Goal: Task Accomplishment & Management: Use online tool/utility

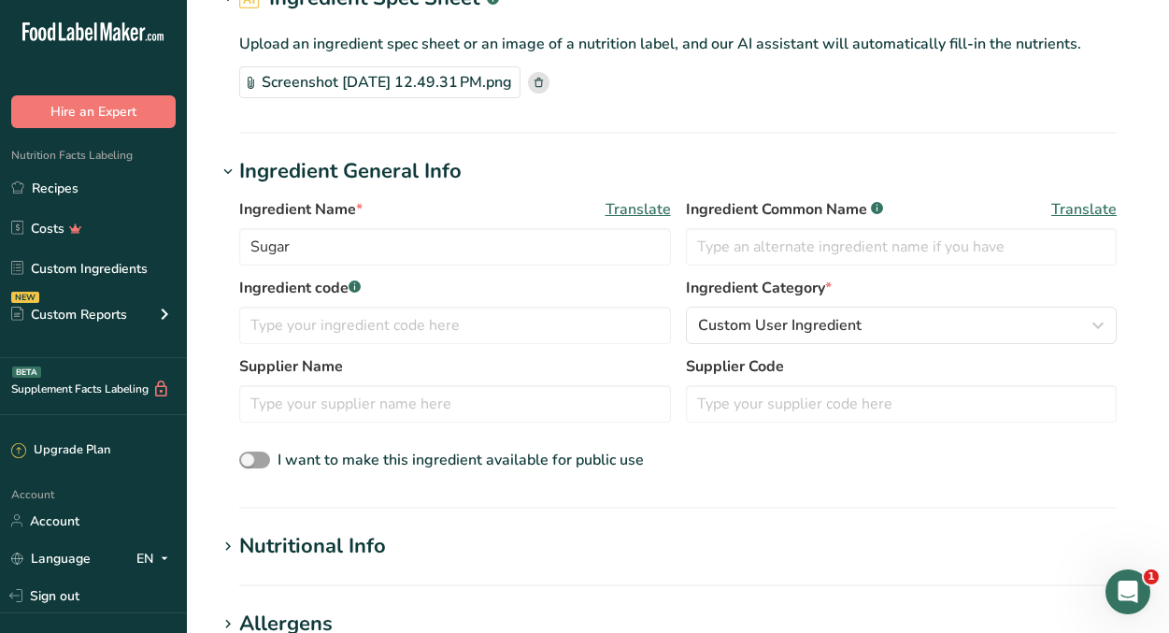
scroll to position [120, 0]
click at [437, 250] on input "Sugar" at bounding box center [455, 245] width 432 height 37
click at [306, 253] on input "Werthers original candy" at bounding box center [455, 245] width 432 height 37
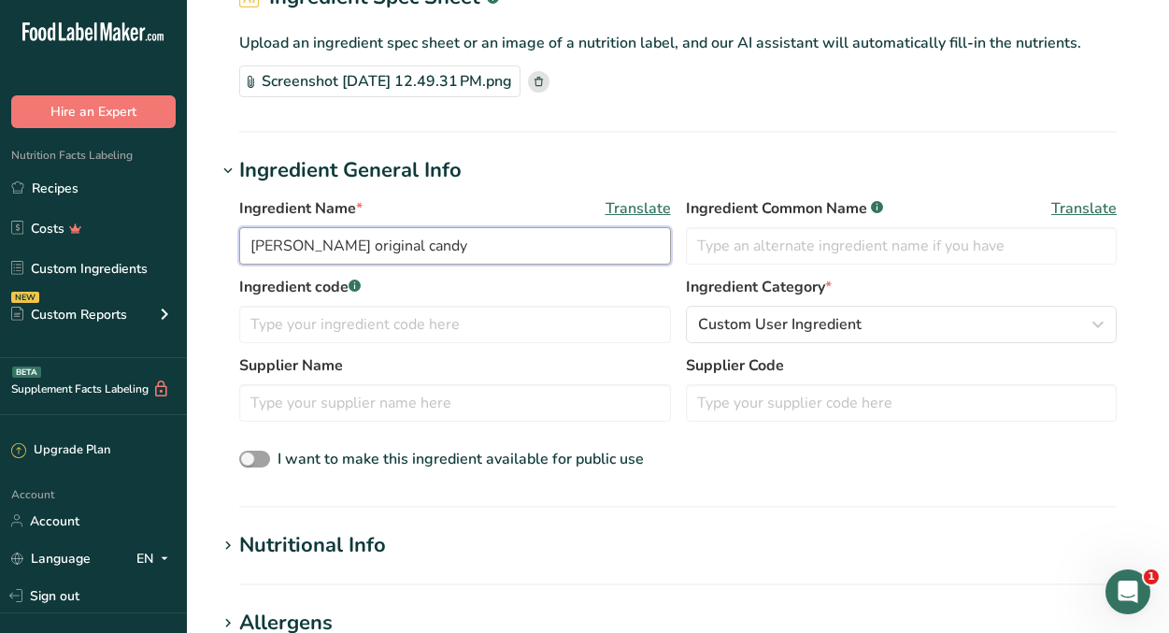
click at [326, 249] on input "[PERSON_NAME] original candy" at bounding box center [455, 245] width 432 height 37
click at [386, 247] on input "[PERSON_NAME] Original candy" at bounding box center [455, 245] width 432 height 37
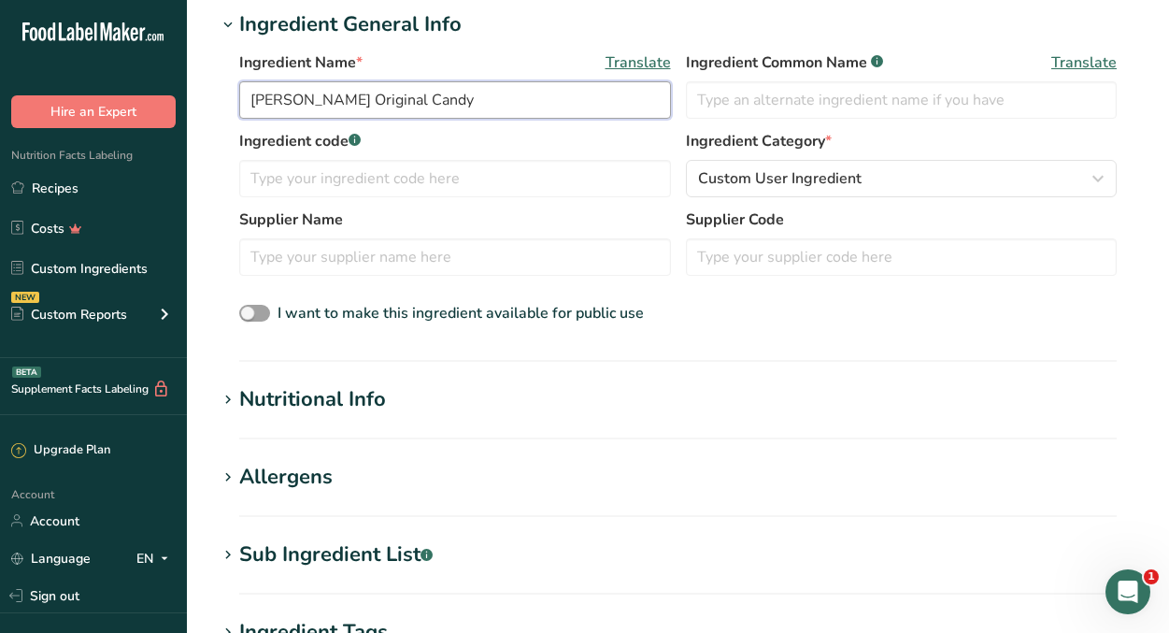
scroll to position [269, 0]
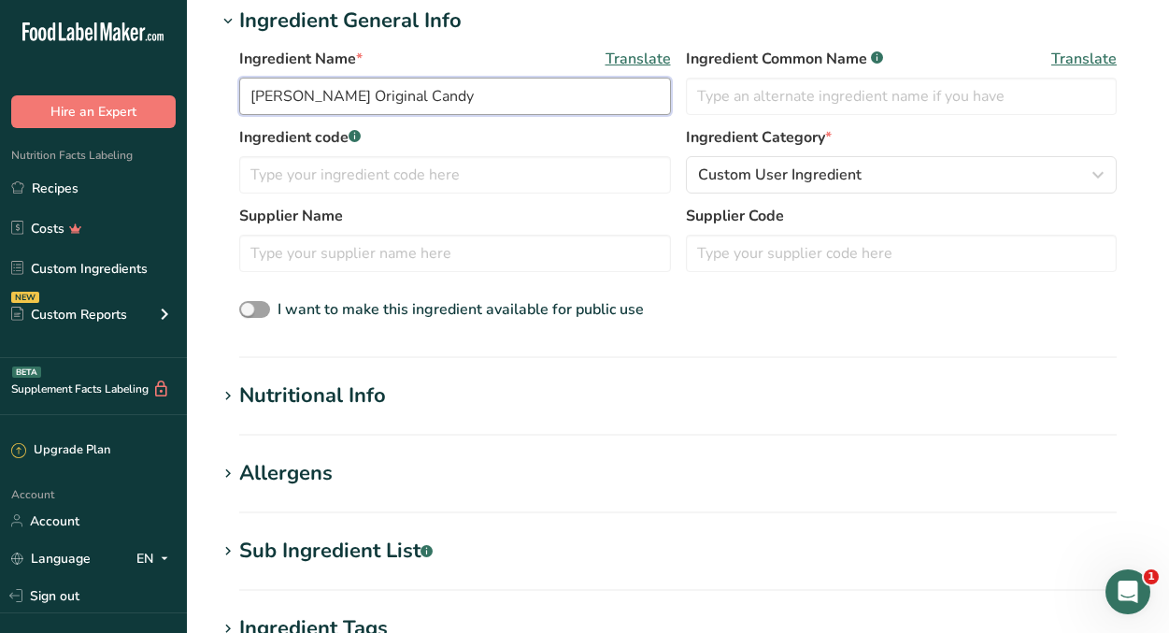
type input "[PERSON_NAME] Original Candy"
click at [520, 385] on h1 "Nutritional Info" at bounding box center [678, 395] width 923 height 31
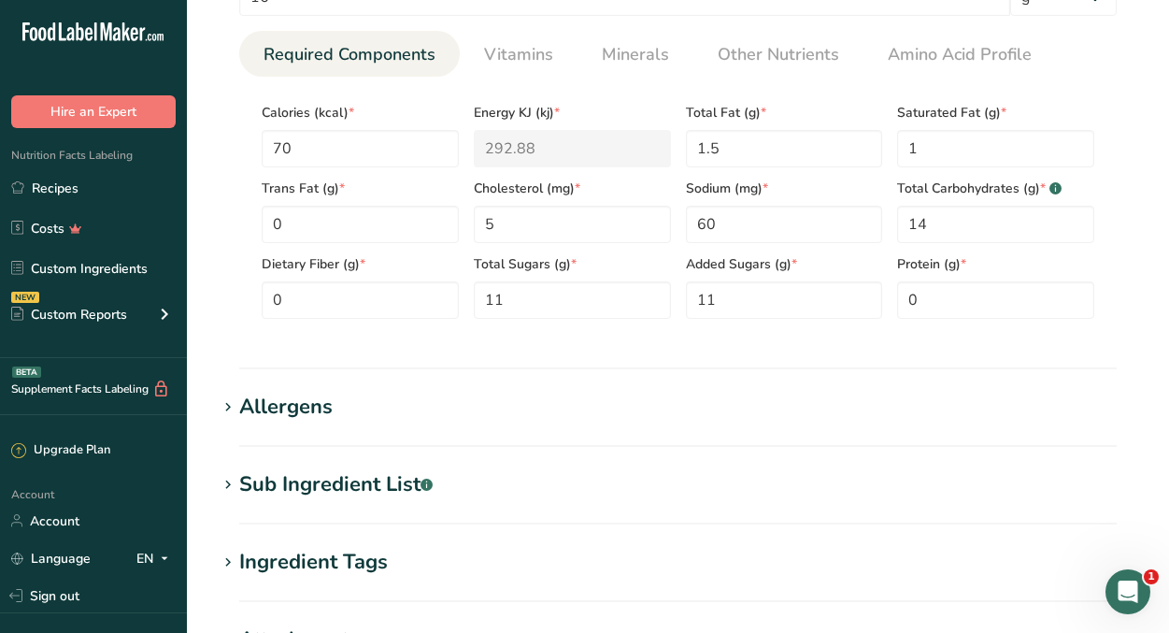
scroll to position [1119, 0]
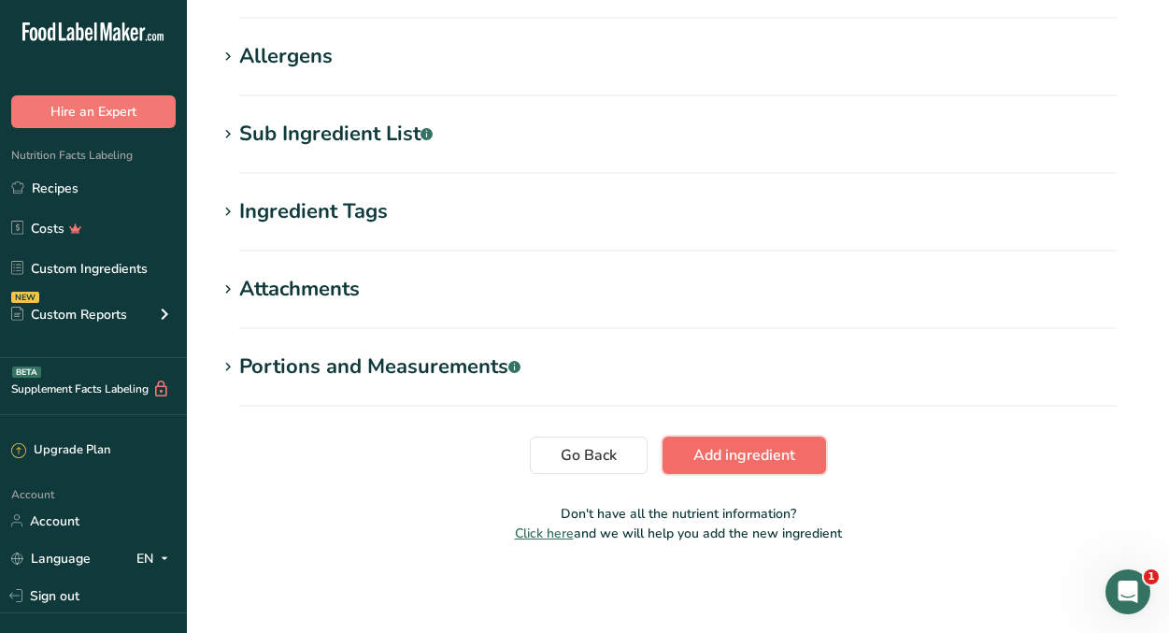
click at [771, 455] on span "Add ingredient" at bounding box center [745, 455] width 102 height 22
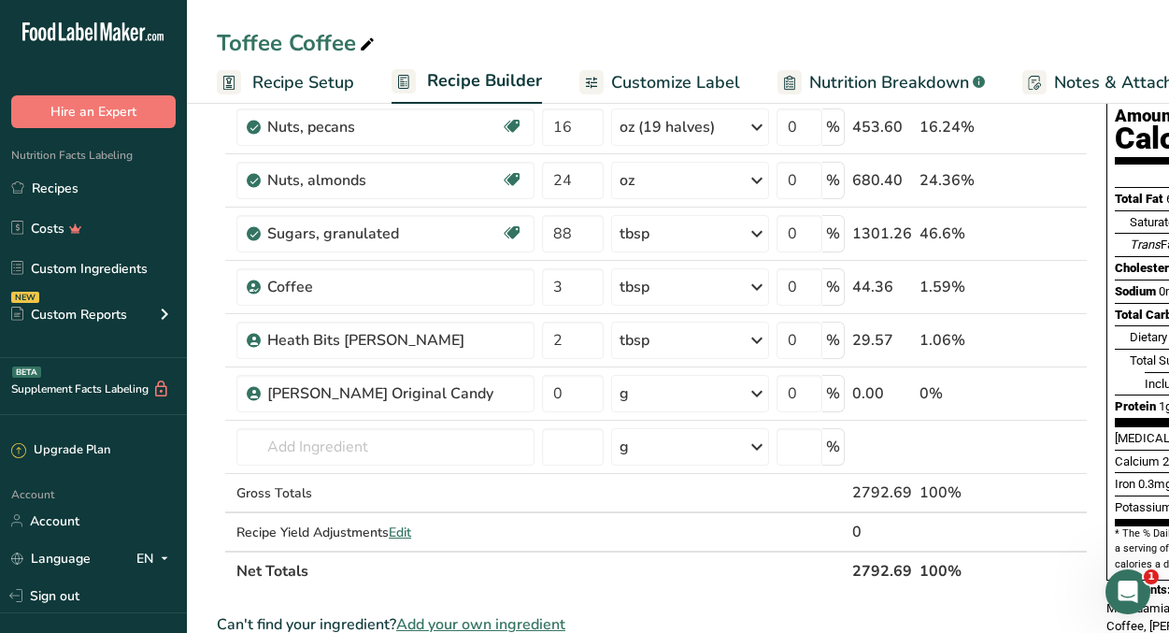
scroll to position [197, 0]
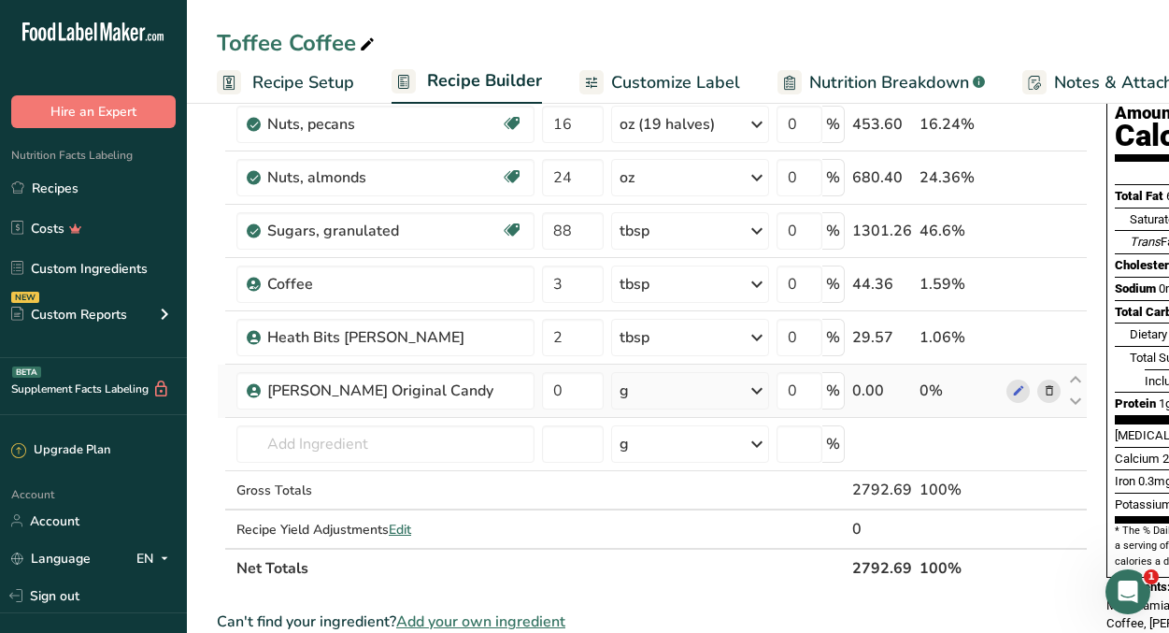
click at [741, 386] on div "g" at bounding box center [690, 390] width 158 height 37
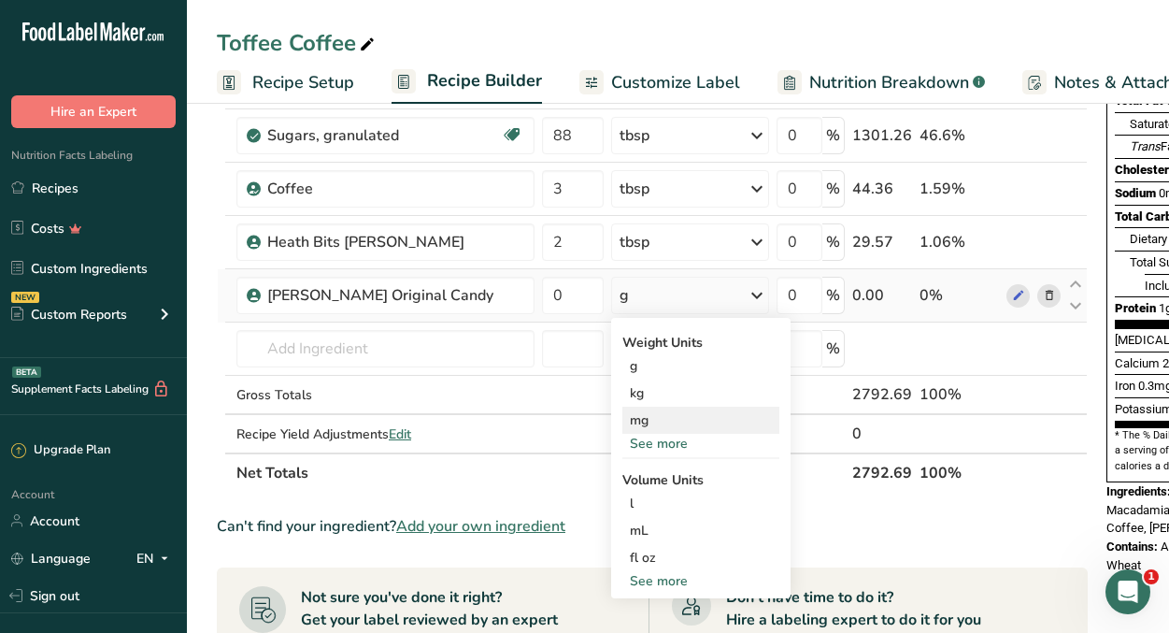
scroll to position [280, 0]
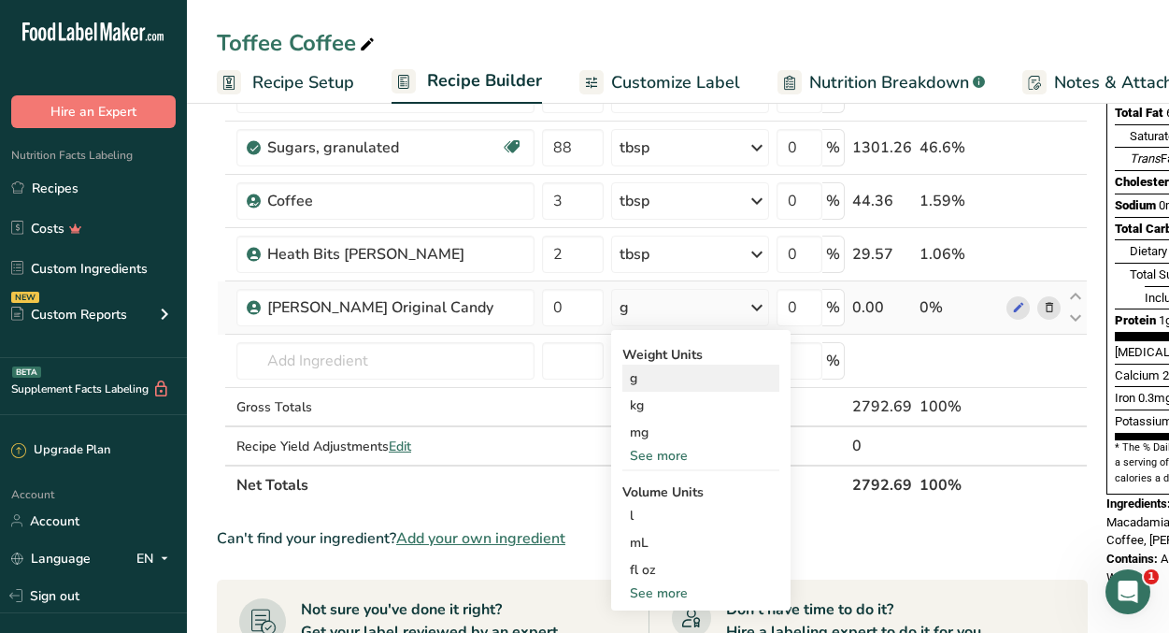
click at [642, 379] on div "g" at bounding box center [700, 378] width 157 height 27
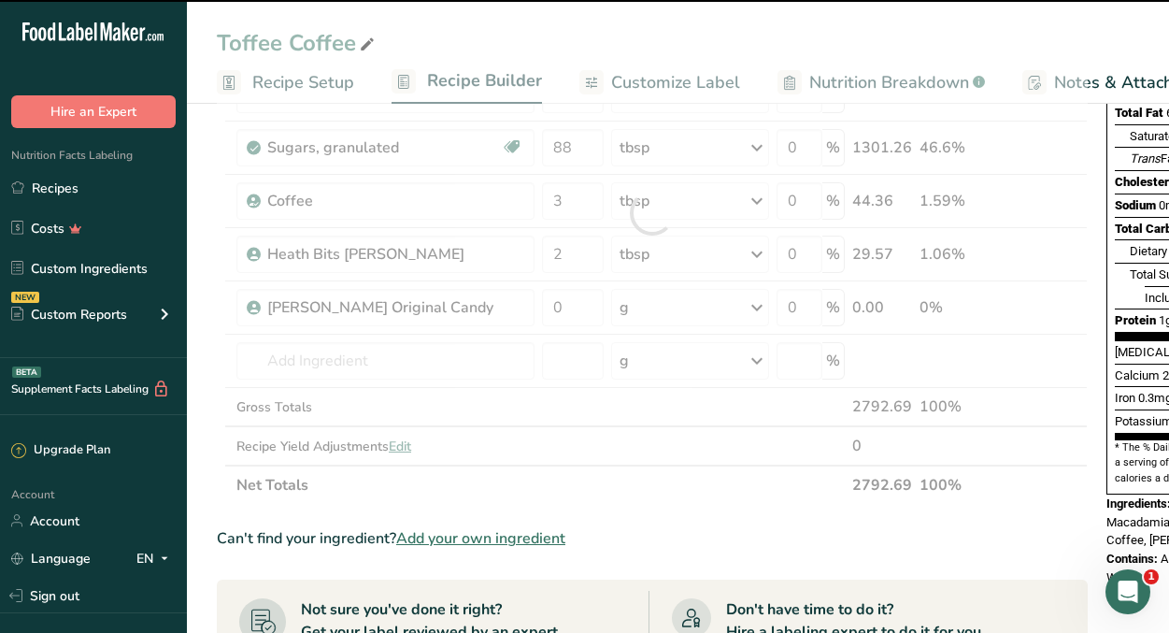
click at [577, 307] on div at bounding box center [652, 212] width 871 height 583
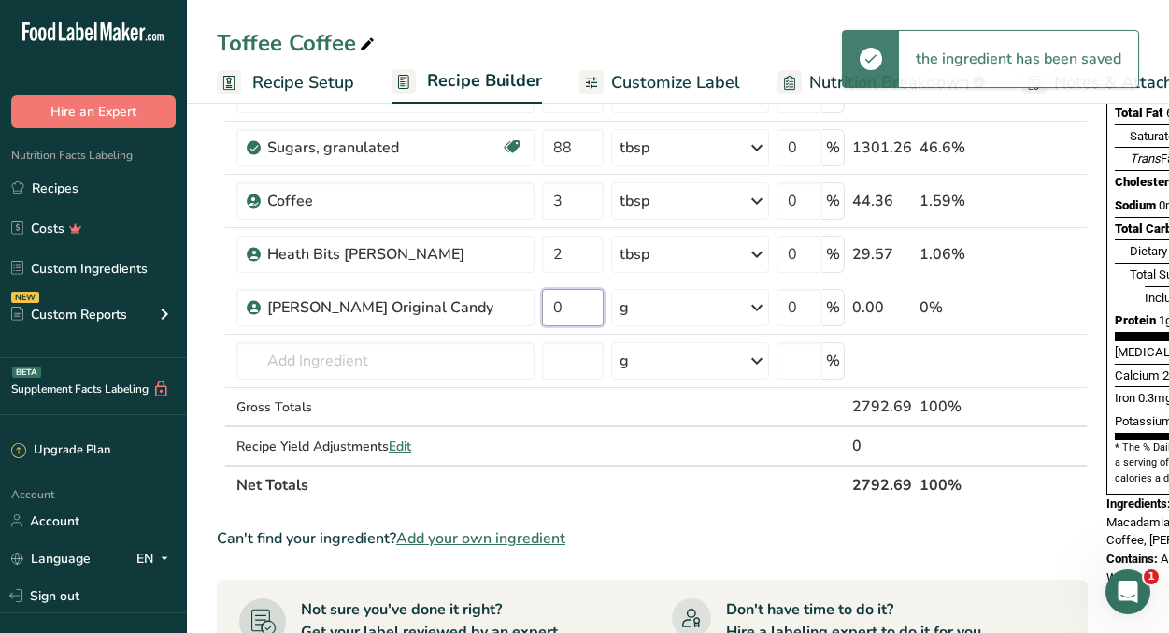
click at [577, 307] on input "0" at bounding box center [573, 307] width 62 height 37
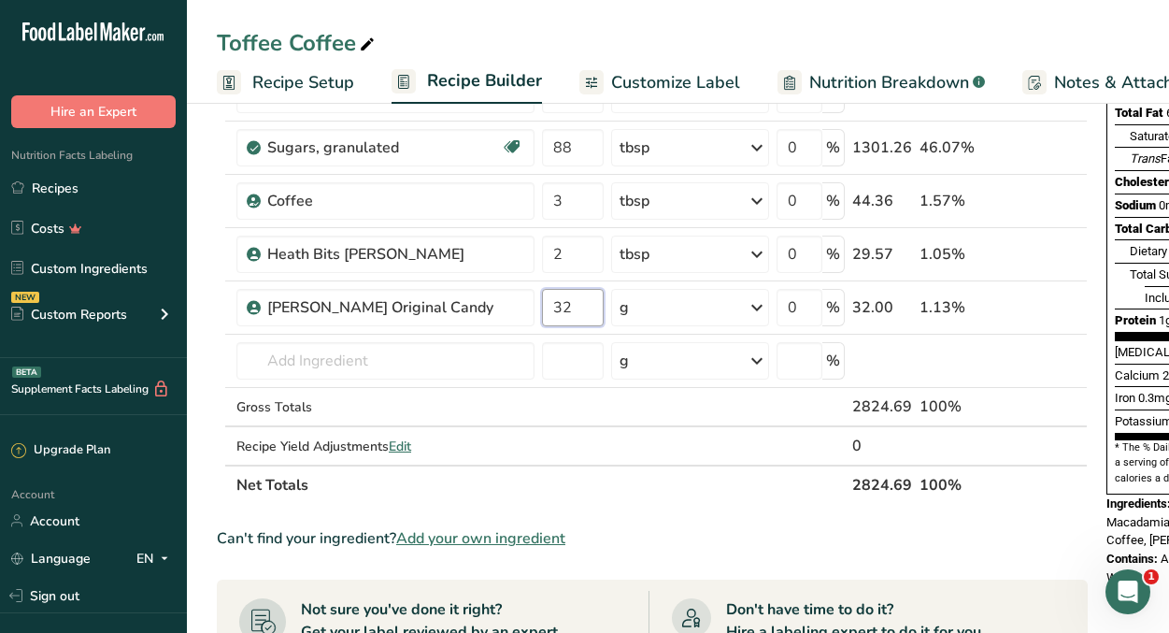
type input "32"
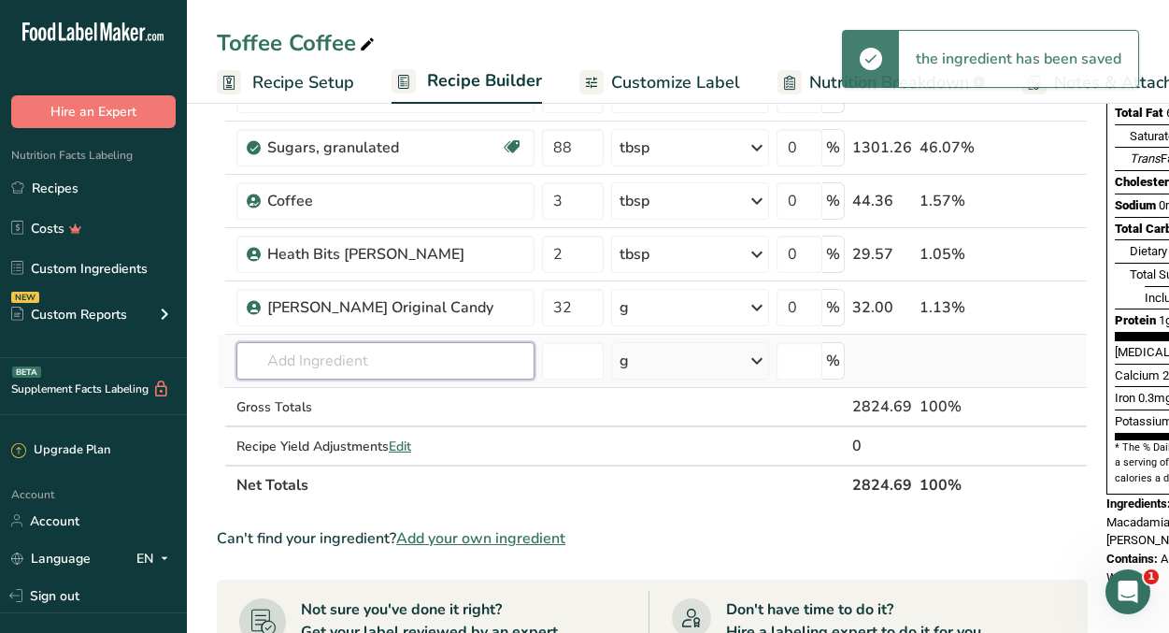
click at [411, 351] on input "text" at bounding box center [385, 360] width 298 height 37
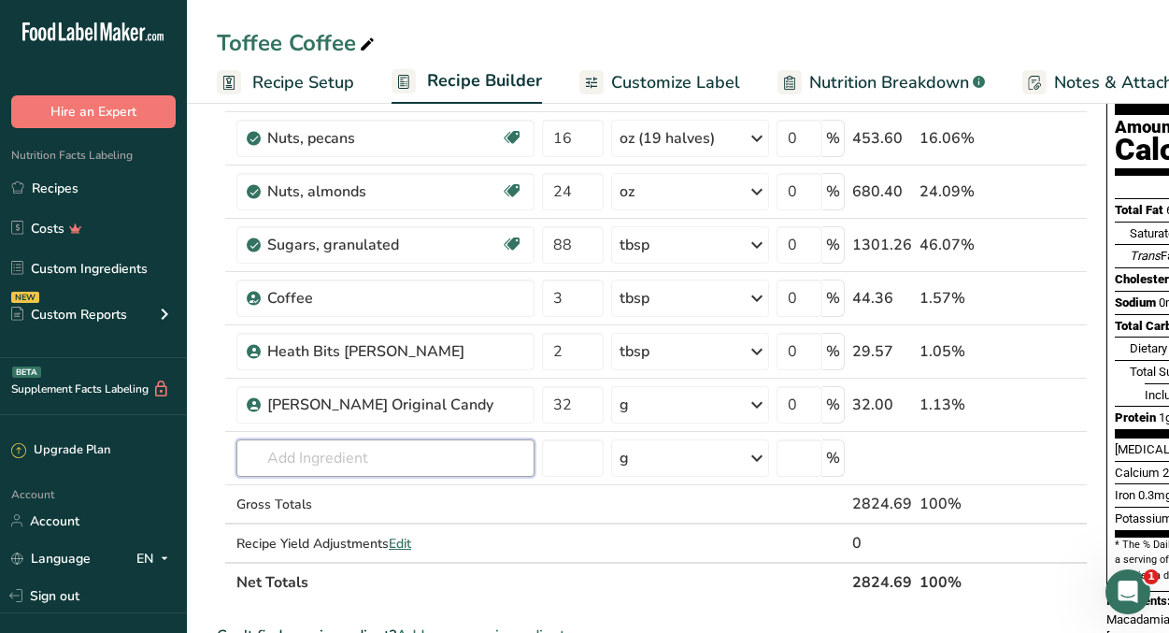
scroll to position [195, 0]
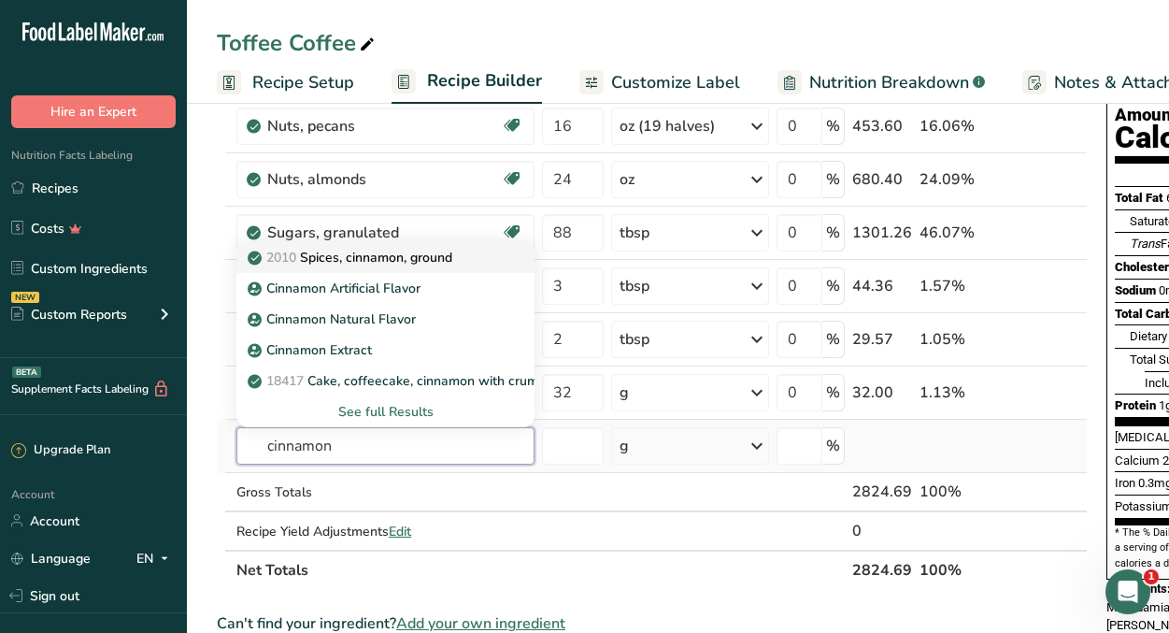
type input "cinnamon"
click at [412, 262] on p "2010 Spices, cinnamon, ground" at bounding box center [351, 258] width 201 height 20
type input "Spices, cinnamon, ground"
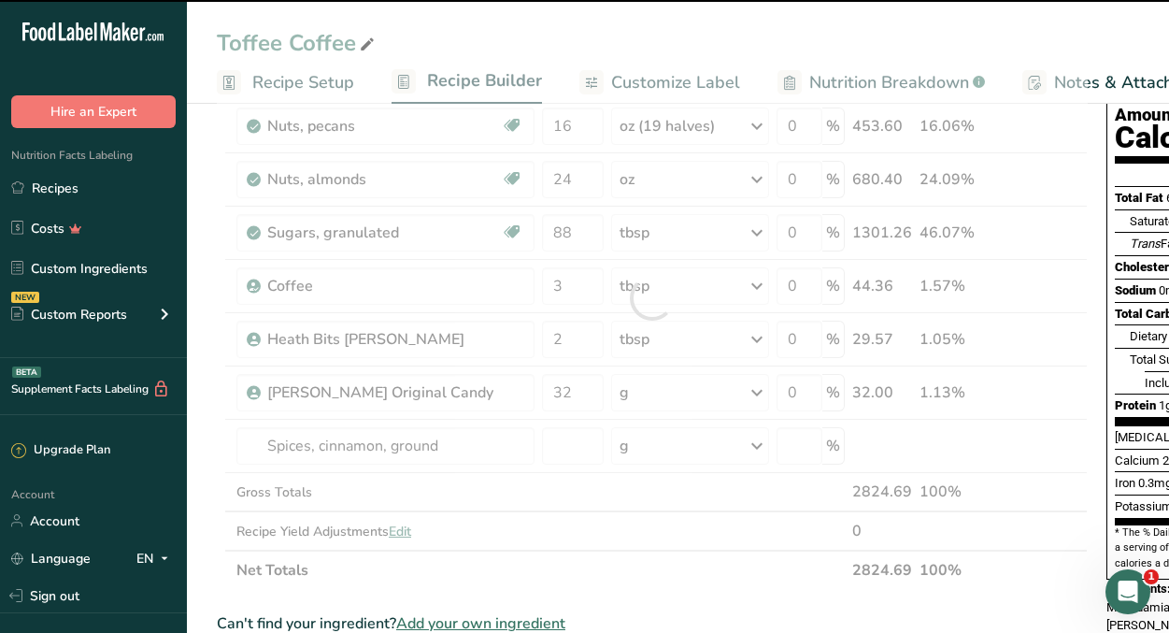
type input "0"
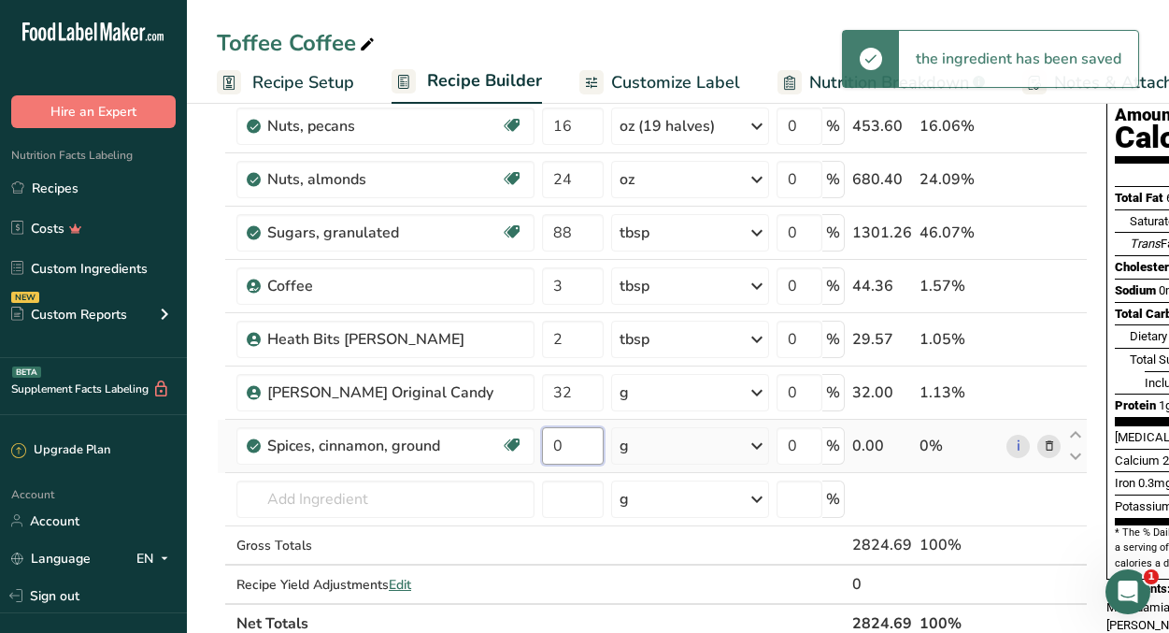
click at [581, 447] on input "0" at bounding box center [573, 445] width 62 height 37
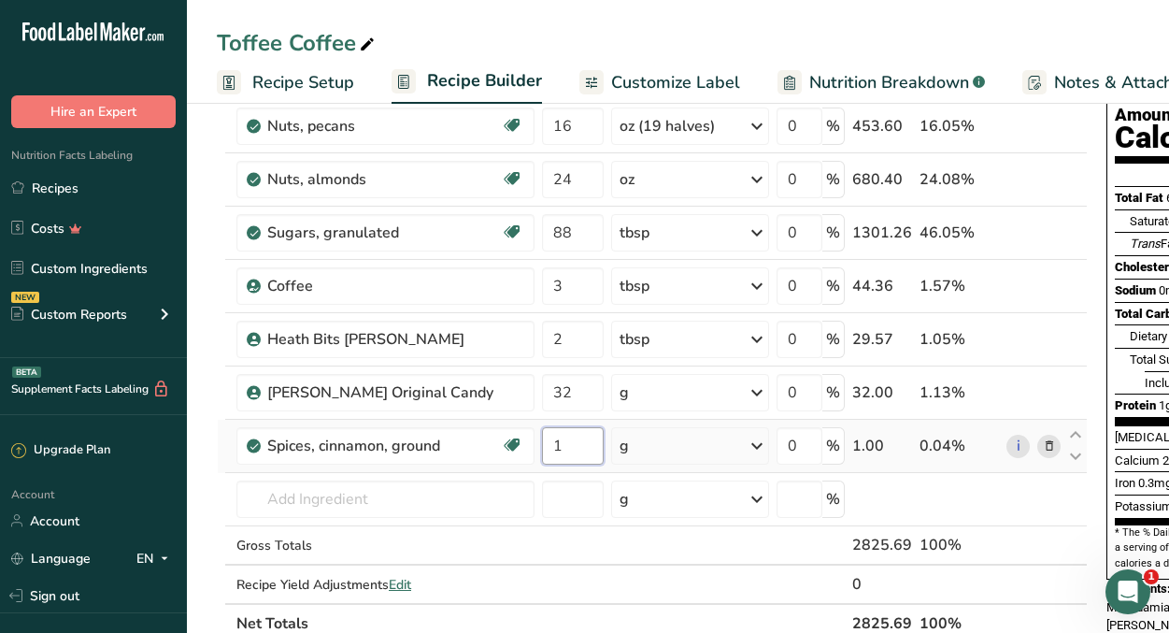
type input "1"
click at [754, 447] on div "Ingredient * Amount * Unit * Waste * .a-a{fill:#347362;}.b-a{fill:#fff;} Grams …" at bounding box center [652, 325] width 871 height 637
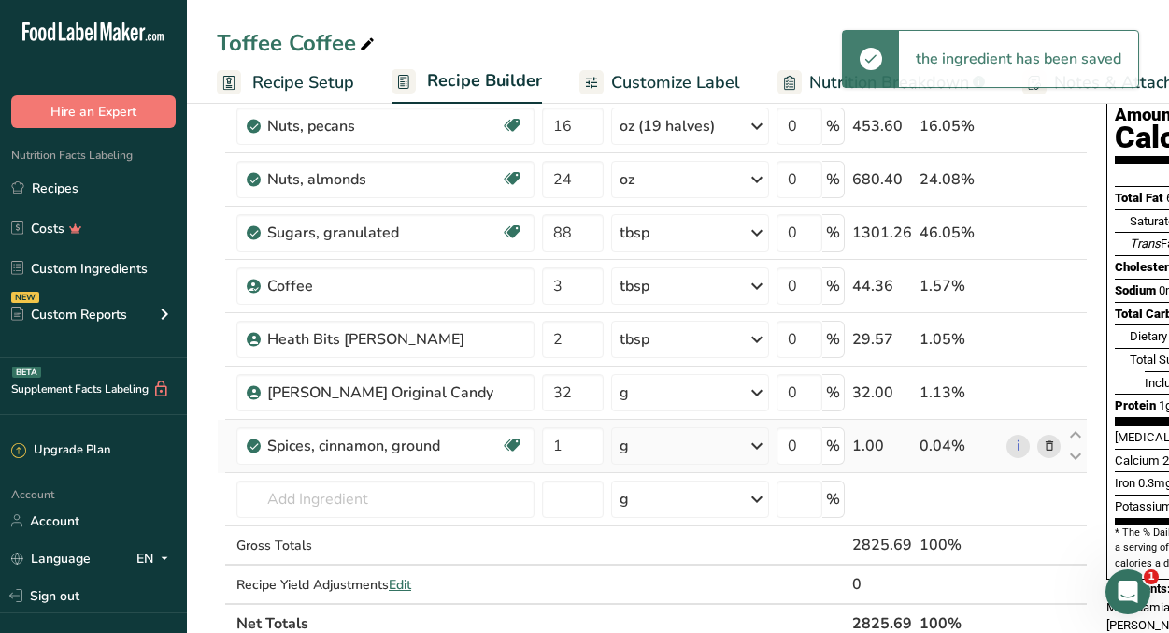
click at [754, 447] on icon at bounding box center [757, 446] width 22 height 34
click at [711, 535] on div "1 tbsp" at bounding box center [700, 535] width 157 height 27
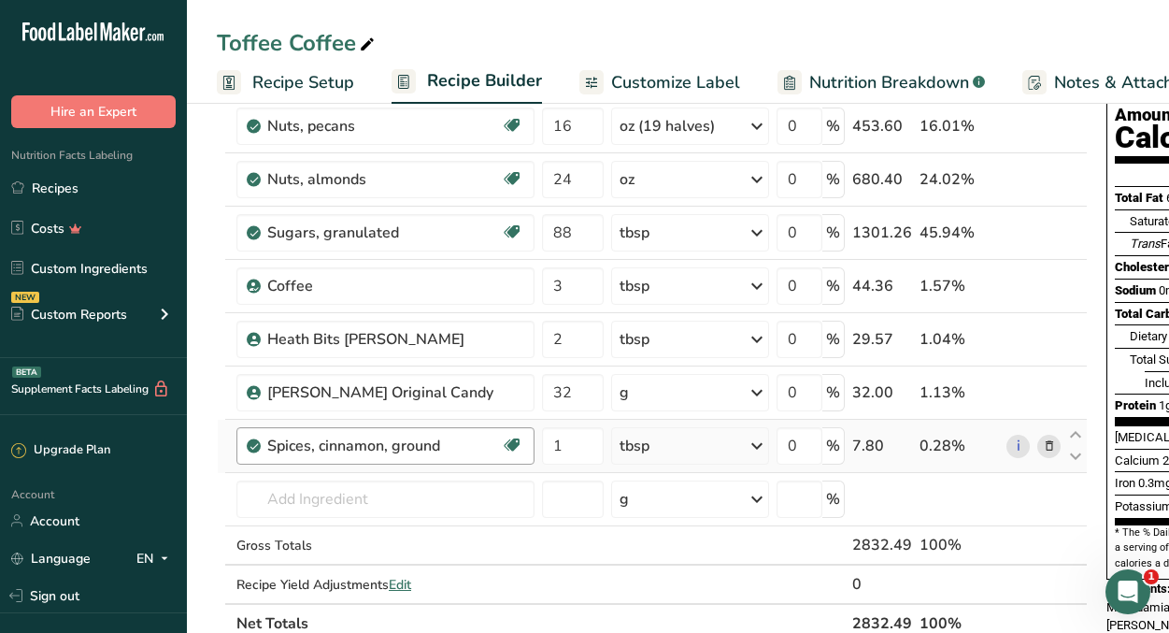
click at [406, 451] on div "Spices, cinnamon, ground" at bounding box center [384, 446] width 234 height 22
click at [384, 485] on input "text" at bounding box center [385, 498] width 298 height 37
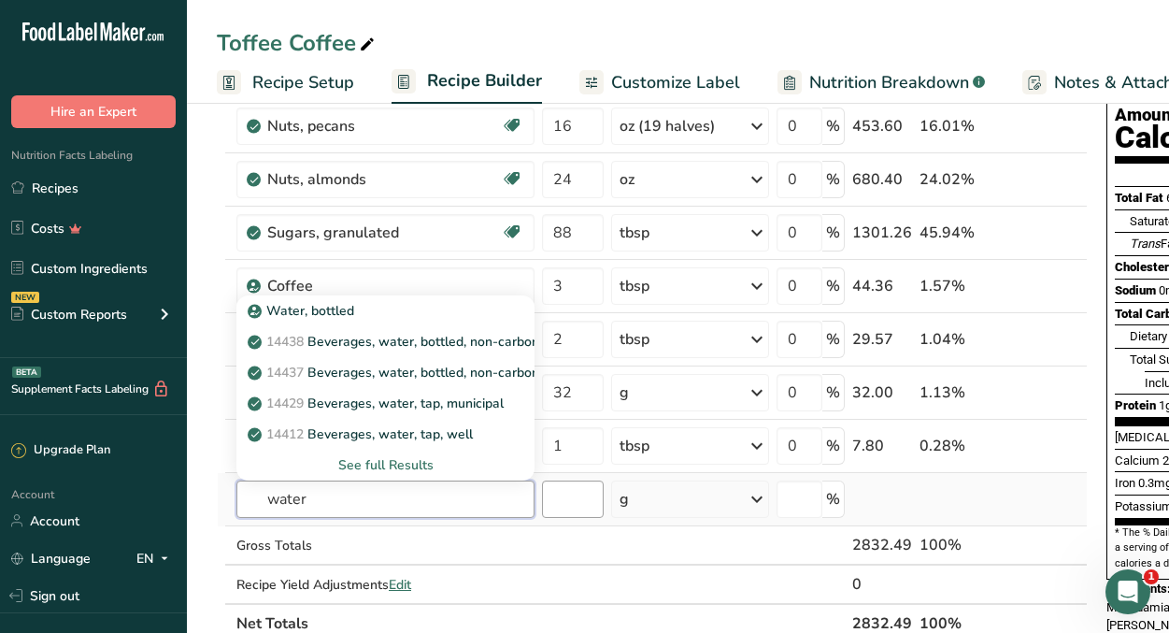
type input "water"
click at [580, 508] on input "number" at bounding box center [573, 498] width 62 height 37
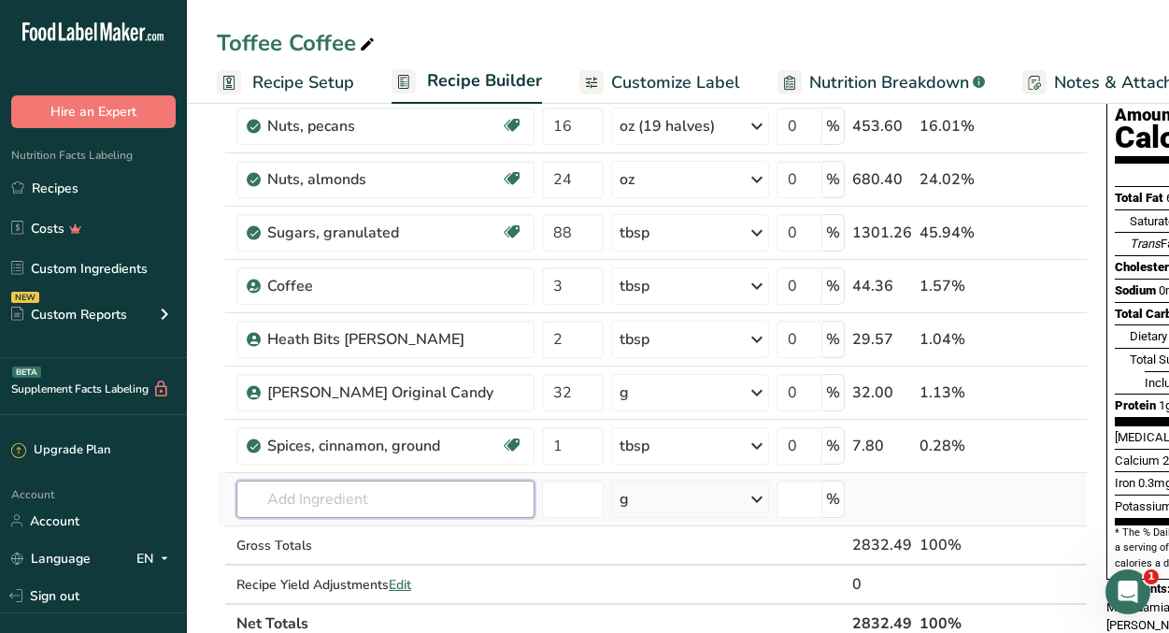
click at [460, 505] on input "text" at bounding box center [385, 498] width 298 height 37
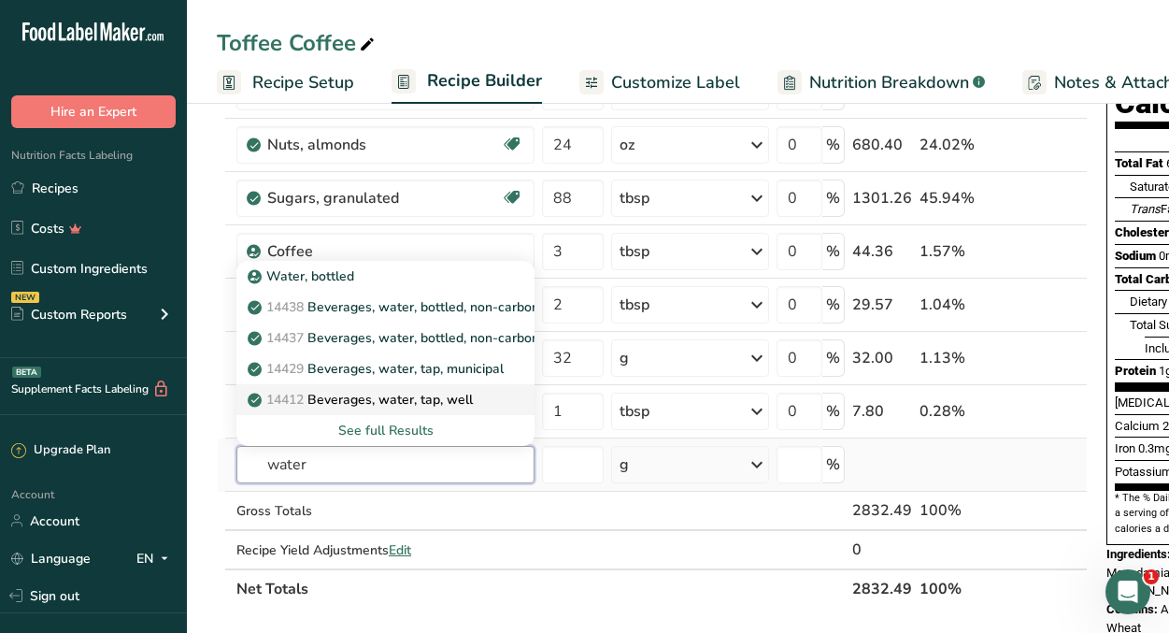
scroll to position [255, 0]
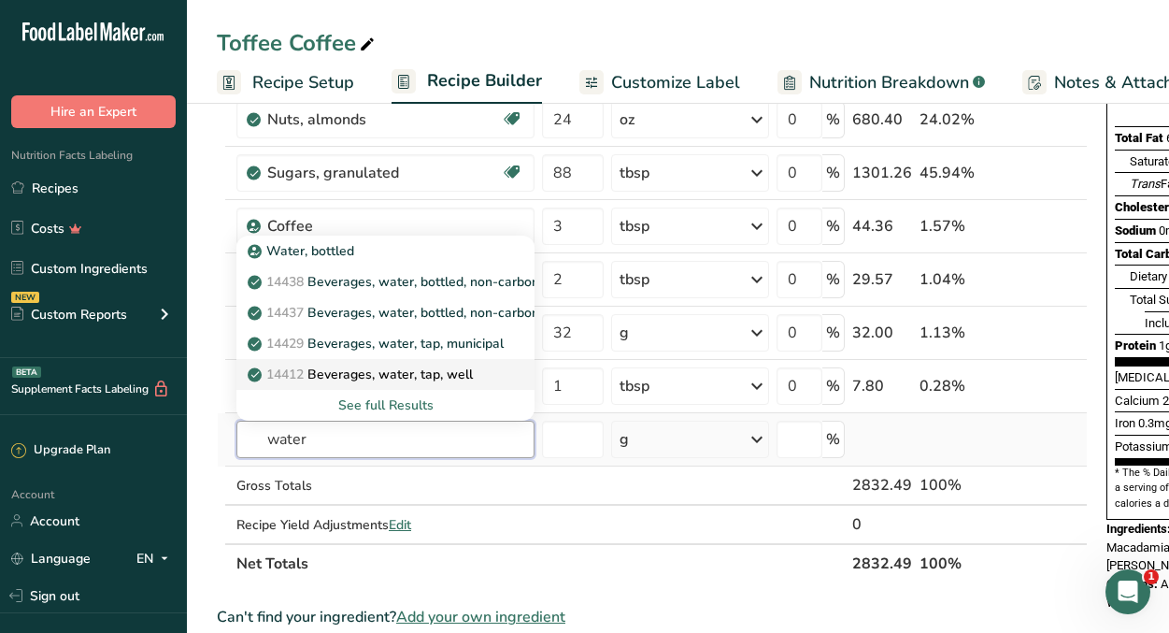
type input "water"
click at [448, 374] on p "14412 [GEOGRAPHIC_DATA], water, tap, well" at bounding box center [362, 375] width 222 height 20
type input "Beverages, water, tap, well"
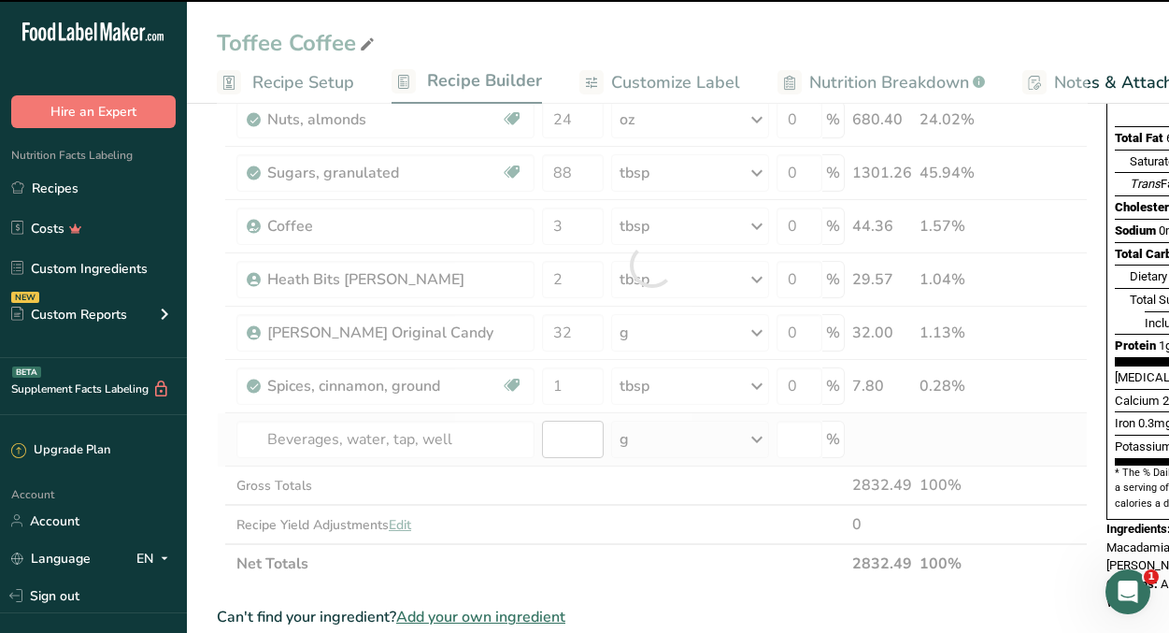
type input "0"
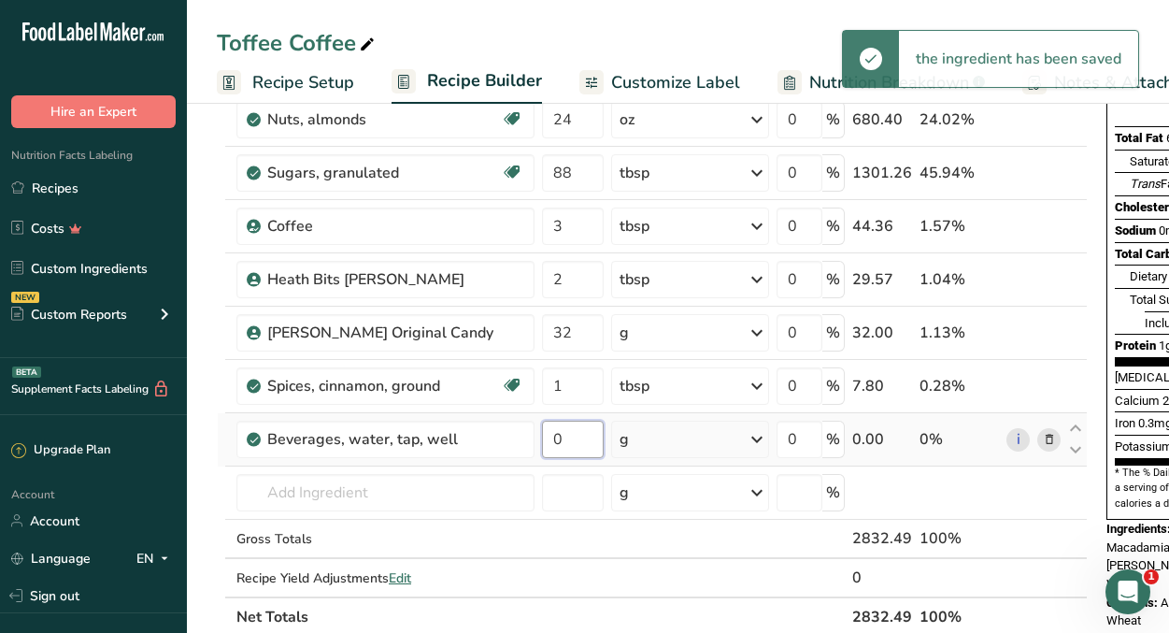
click at [585, 442] on input "0" at bounding box center [573, 439] width 62 height 37
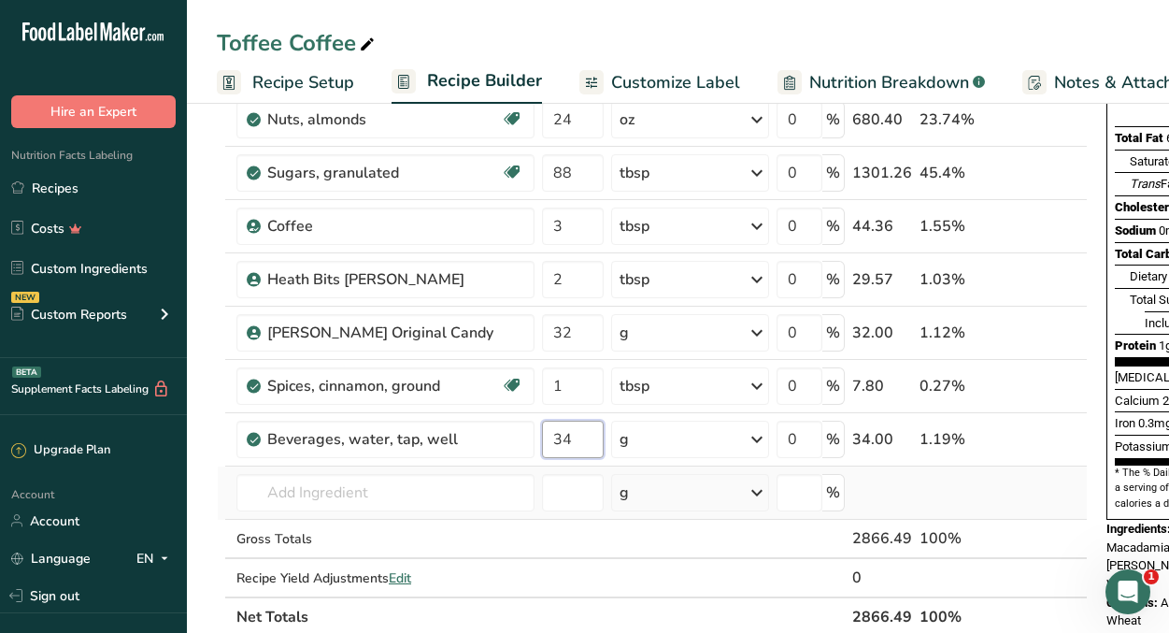
type input "3"
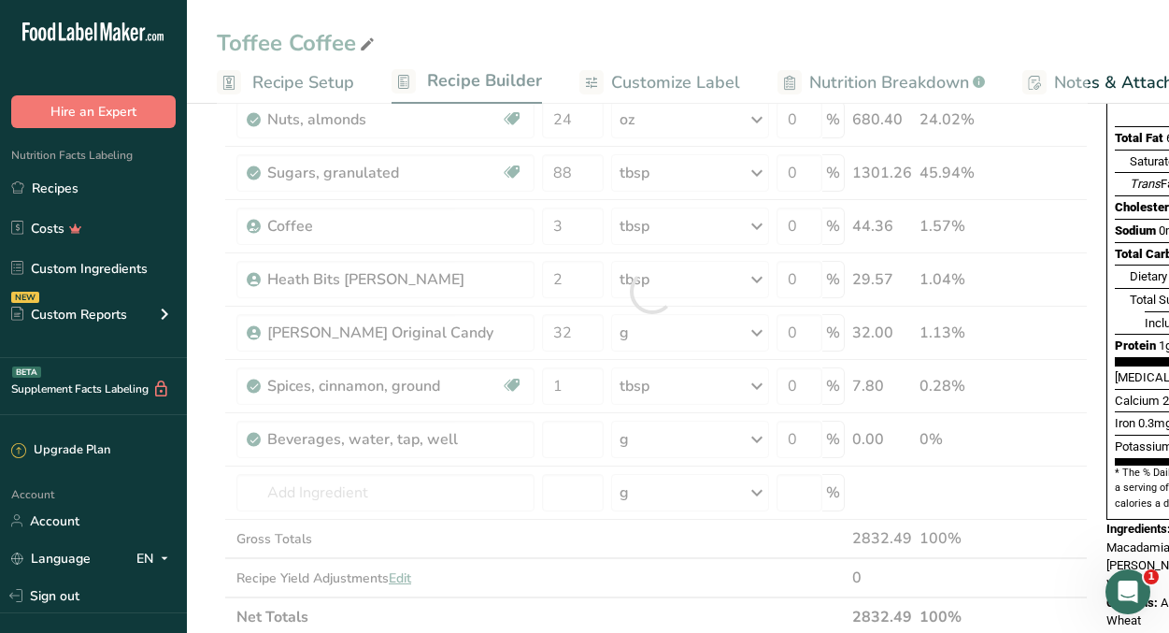
type input "0"
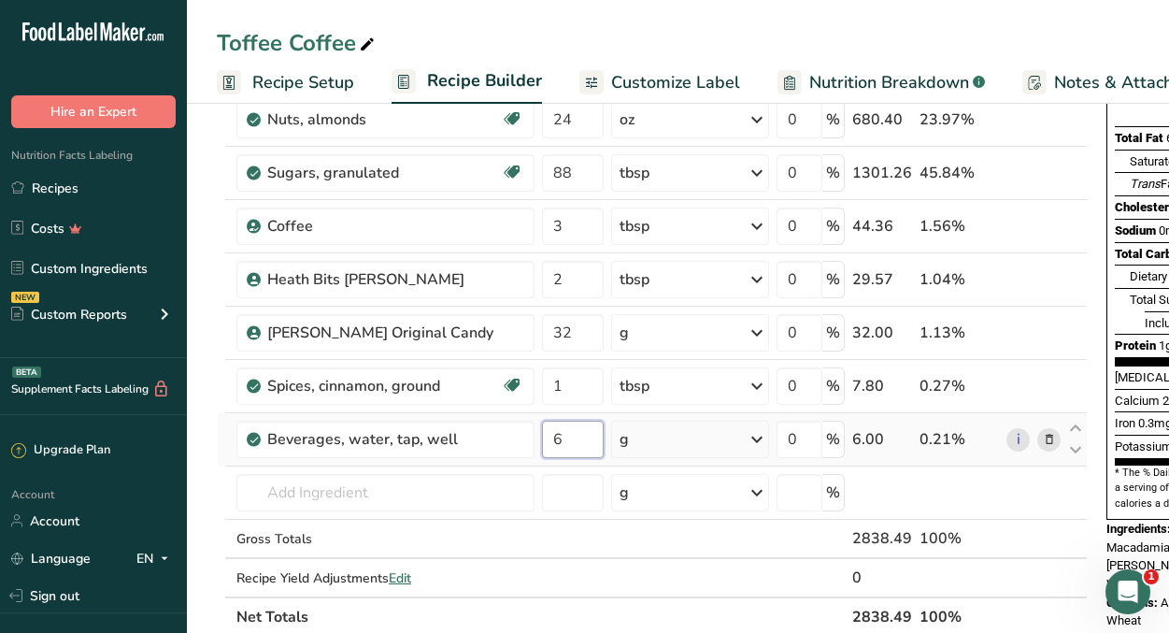
type input "6"
click at [696, 443] on div "Ingredient * Amount * Unit * Waste * .a-a{fill:#347362;}.b-a{fill:#fff;} Grams …" at bounding box center [652, 292] width 871 height 690
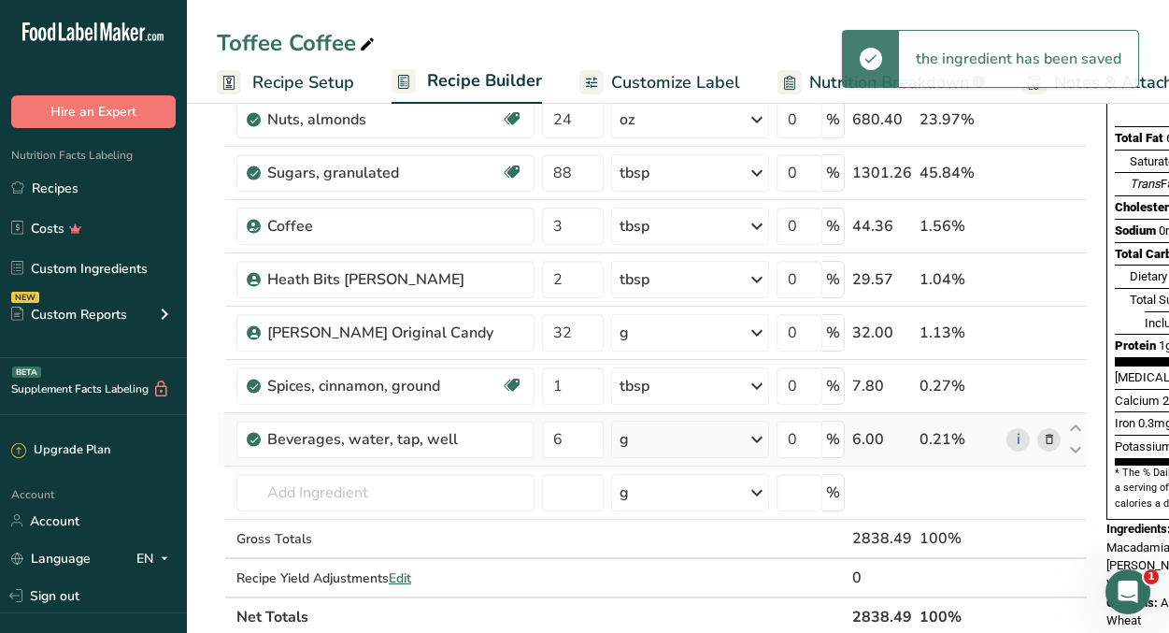
click at [757, 438] on icon at bounding box center [757, 439] width 22 height 34
click at [724, 504] on div "1 fl oz" at bounding box center [700, 502] width 157 height 27
click at [212, 383] on section "Add Ingredients Manage Recipe Delete Recipe Duplicate Recipe Scale Recipe Save …" at bounding box center [678, 595] width 982 height 1506
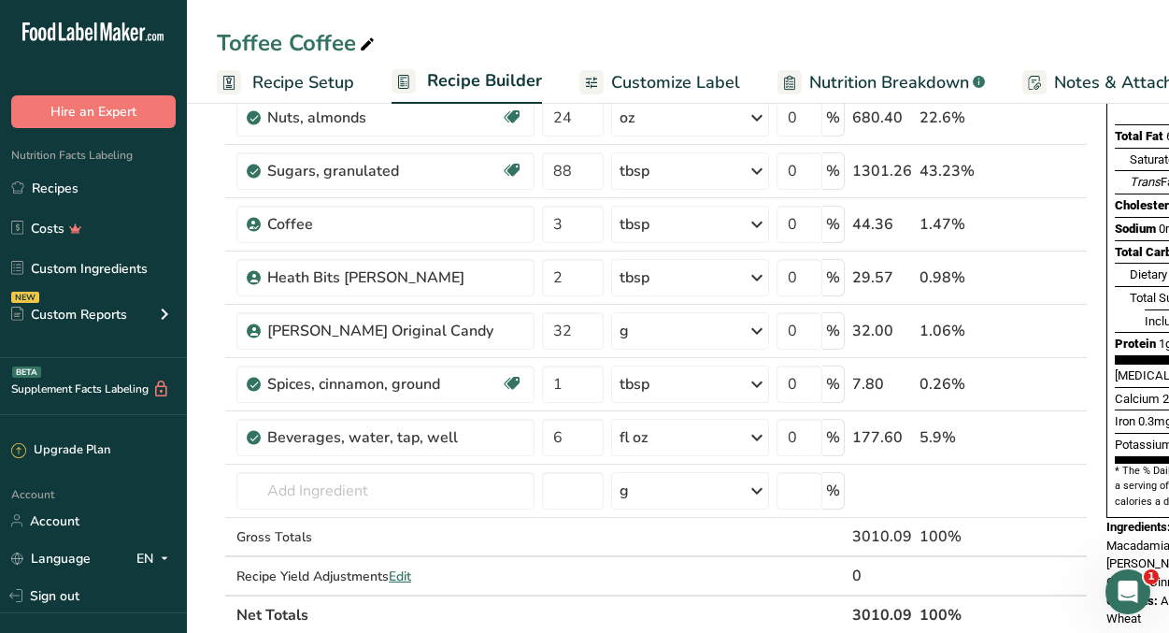
scroll to position [258, 0]
click at [294, 494] on input "text" at bounding box center [385, 489] width 298 height 37
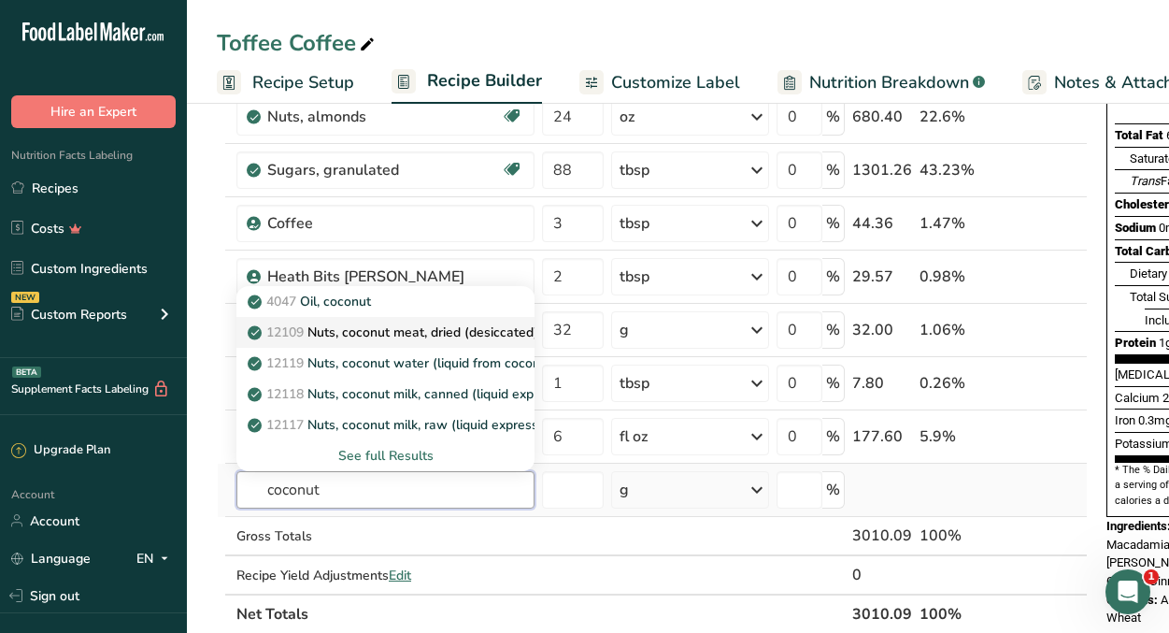
type input "coconut"
click at [401, 333] on p "12109 Nuts, coconut meat, dried (desiccated), sweetened, flaked, packaged" at bounding box center [485, 332] width 469 height 20
type input "Nuts, coconut meat, dried (desiccated), sweetened, flaked, packaged"
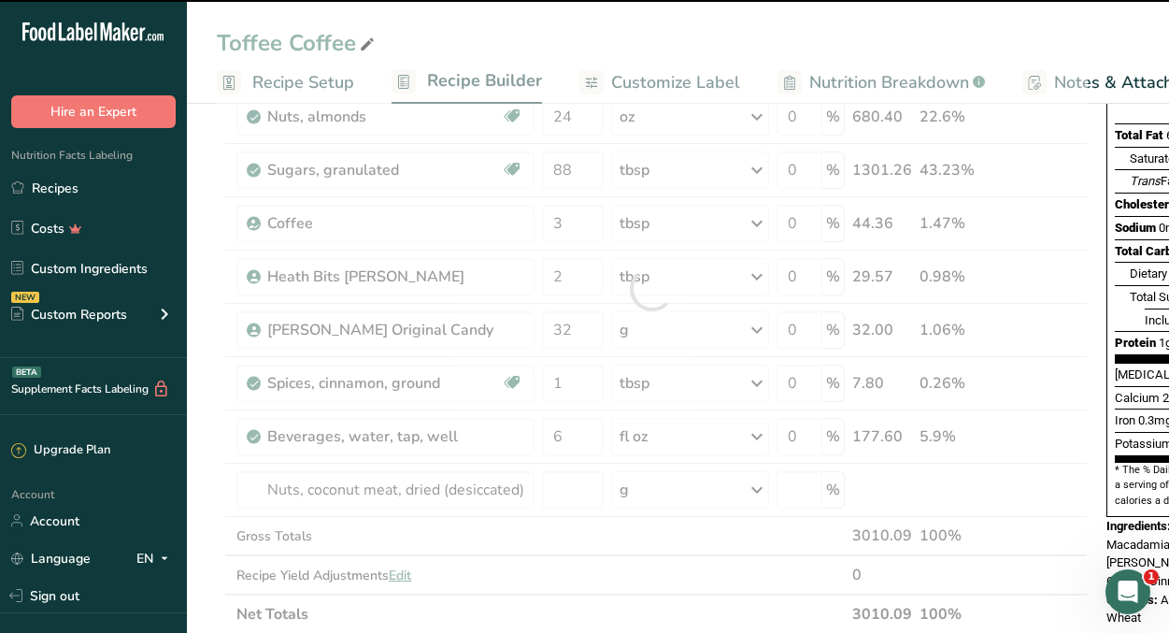
type input "0"
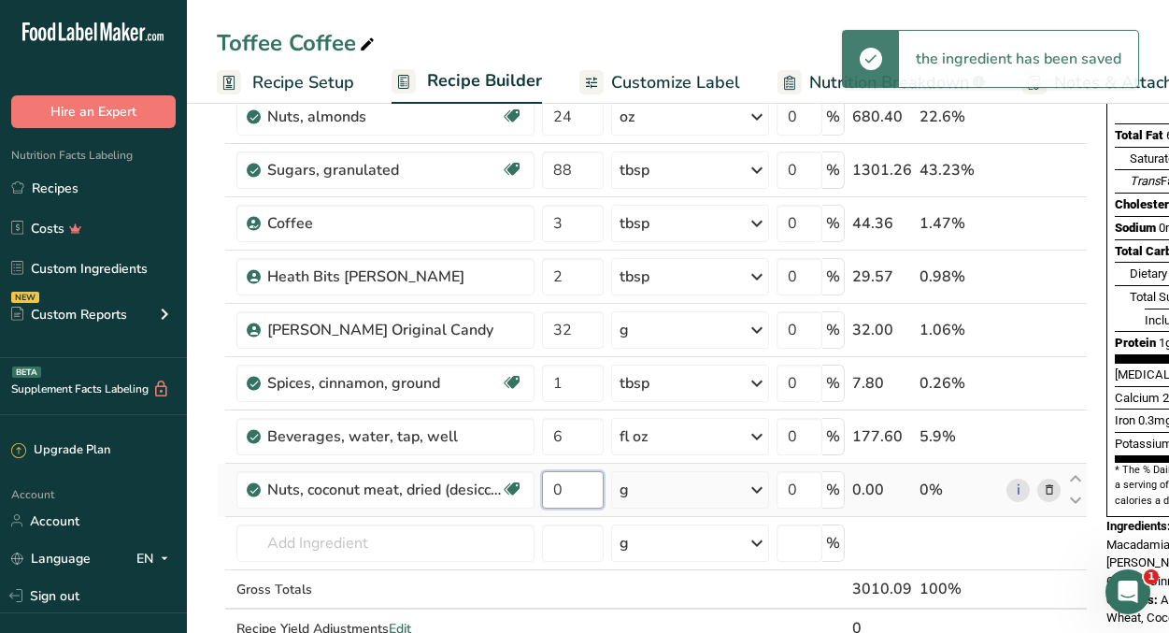
click at [569, 487] on input "0" at bounding box center [573, 489] width 62 height 37
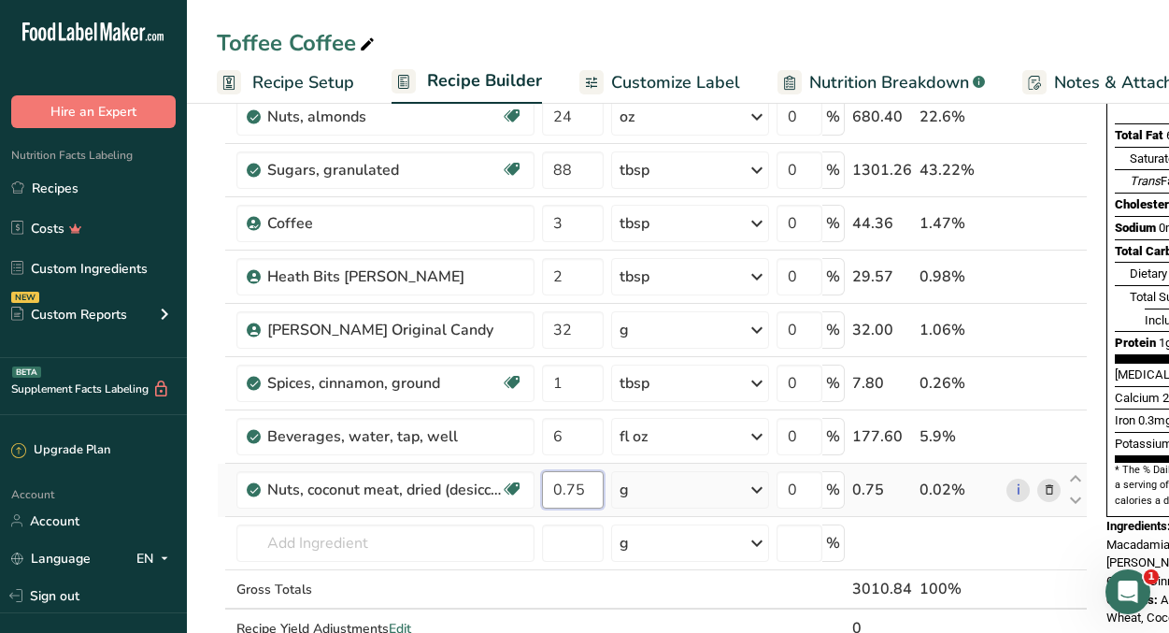
type input "0.75"
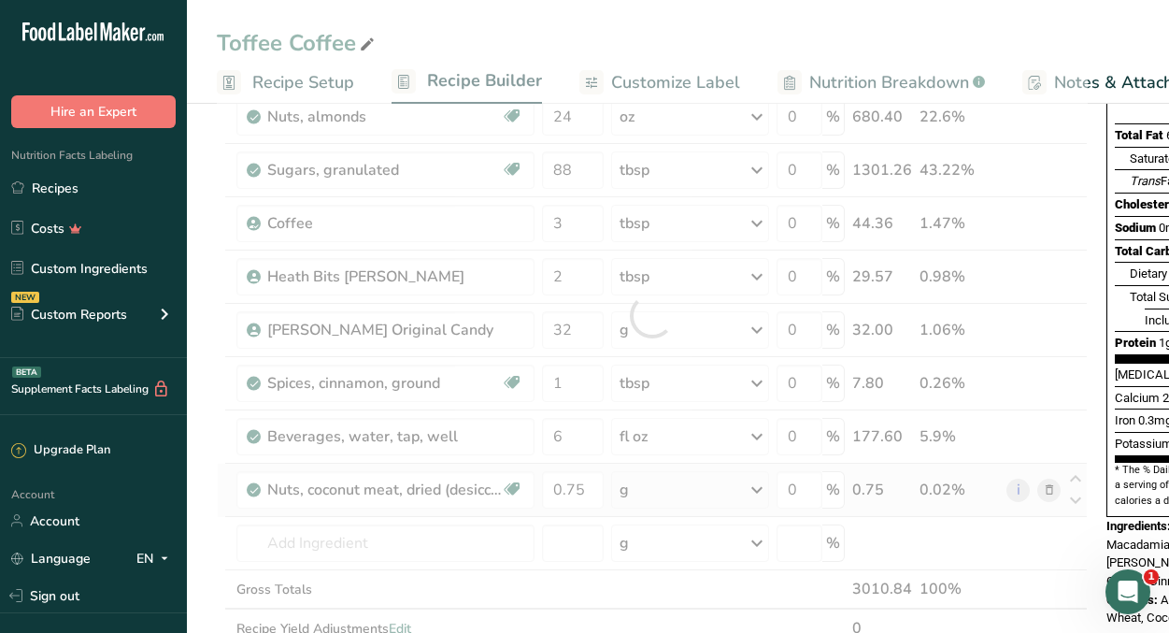
click at [755, 494] on div "Ingredient * Amount * Unit * Waste * .a-a{fill:#347362;}.b-a{fill:#fff;} Grams …" at bounding box center [652, 315] width 871 height 743
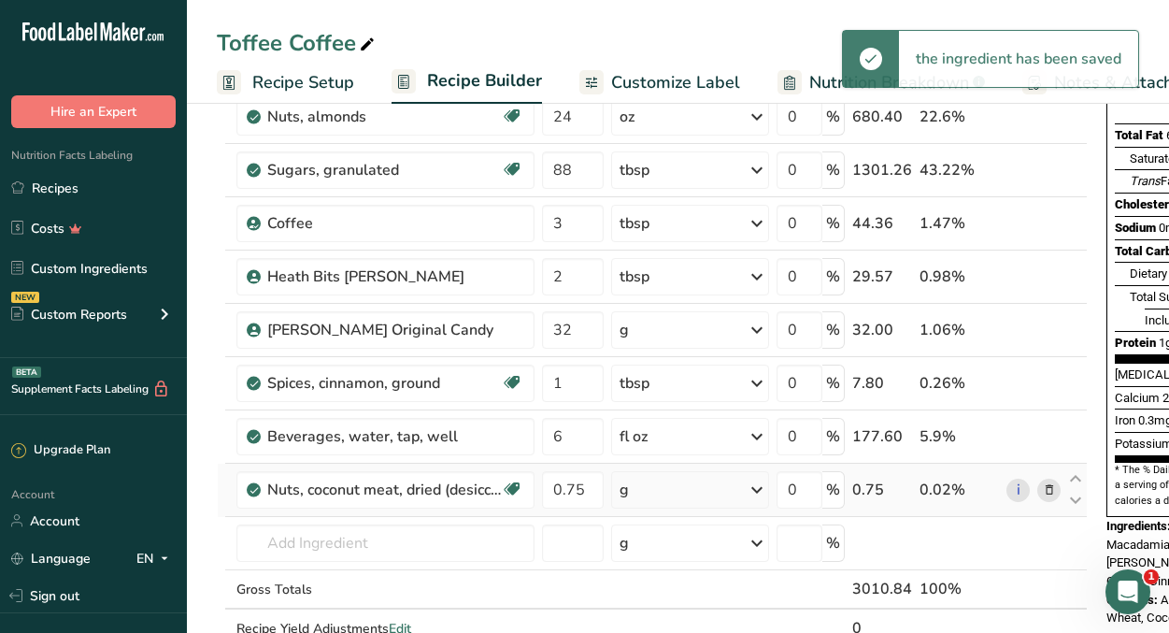
click at [757, 490] on icon at bounding box center [757, 490] width 22 height 34
click at [687, 547] on div "1 cup" at bounding box center [700, 552] width 157 height 27
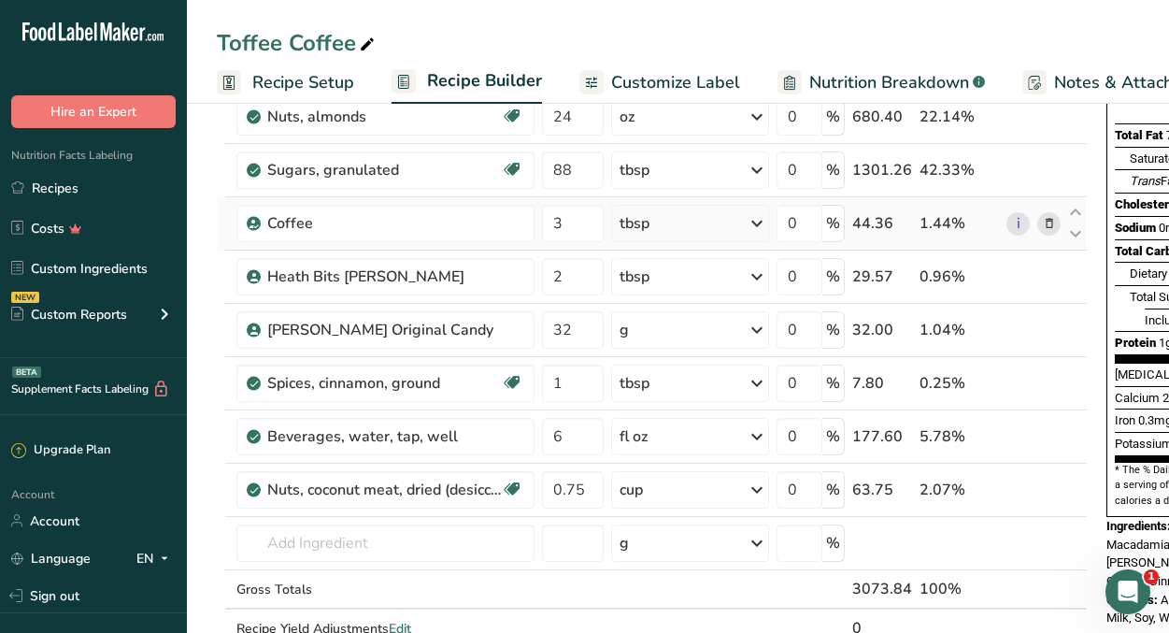
scroll to position [0, 0]
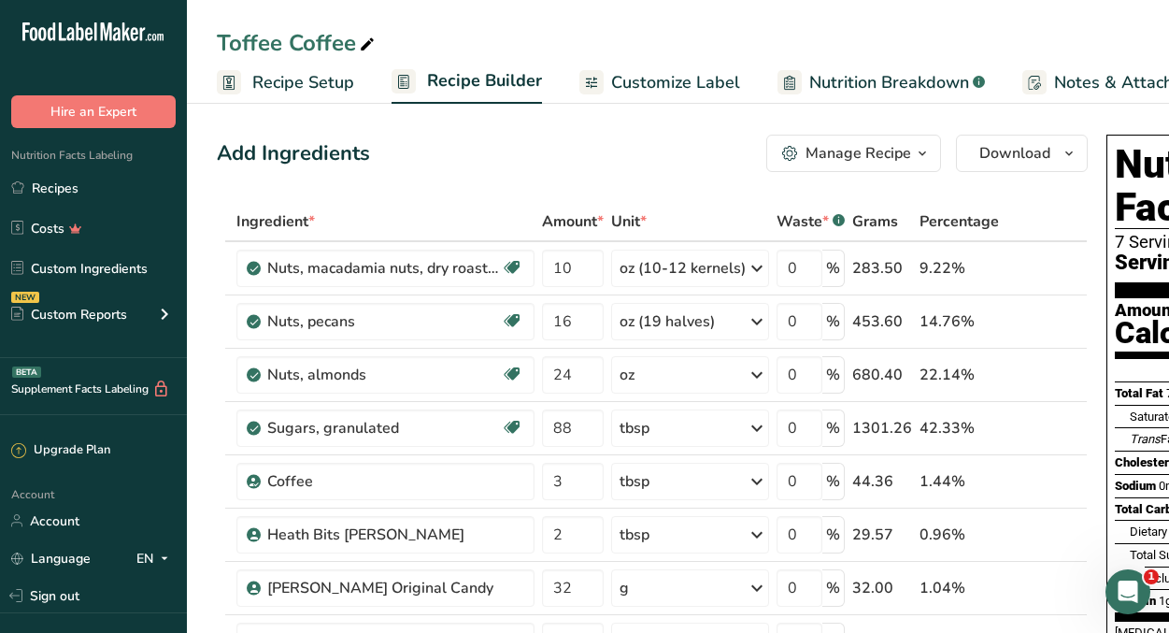
click at [677, 80] on span "Customize Label" at bounding box center [675, 82] width 129 height 25
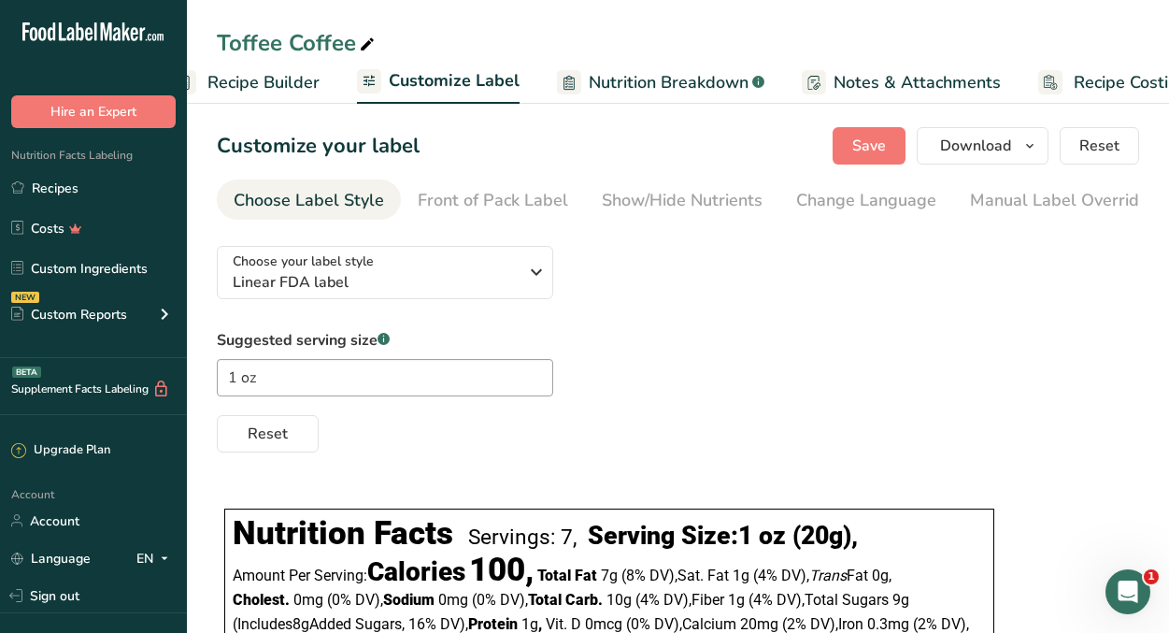
scroll to position [0, 286]
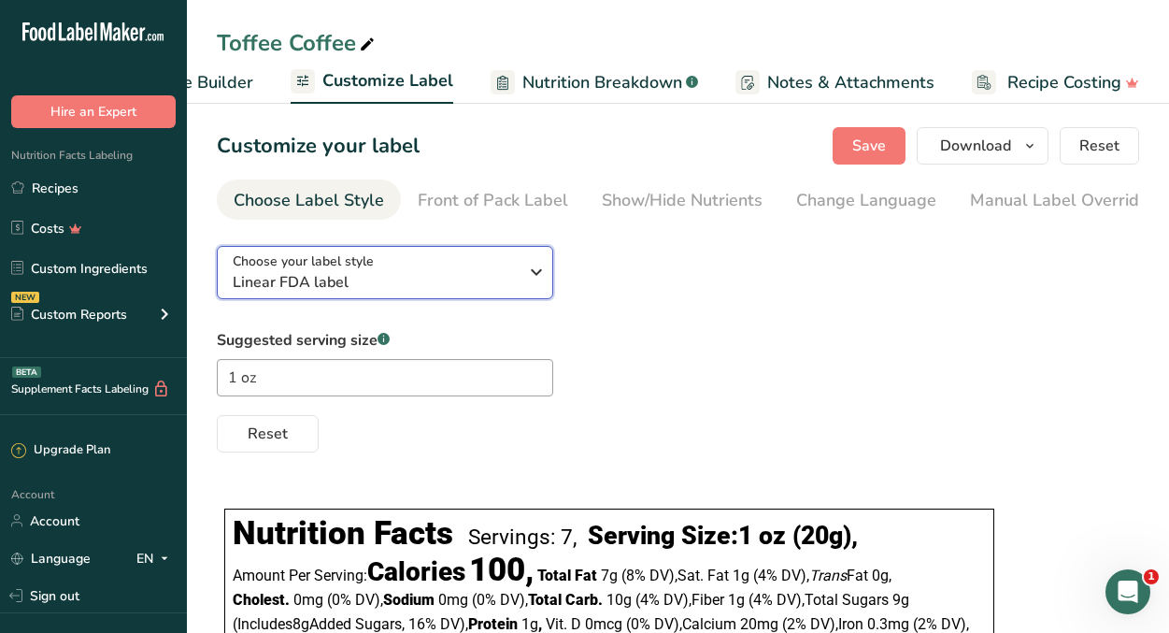
click at [531, 282] on icon "button" at bounding box center [536, 272] width 22 height 34
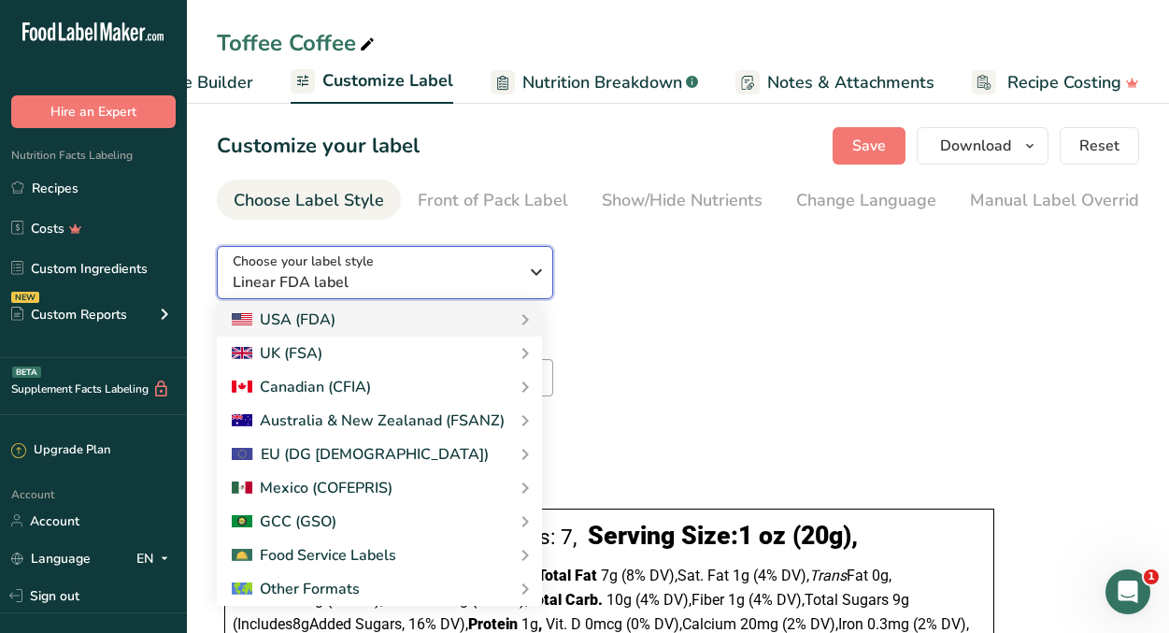
click at [531, 282] on icon "button" at bounding box center [536, 272] width 22 height 34
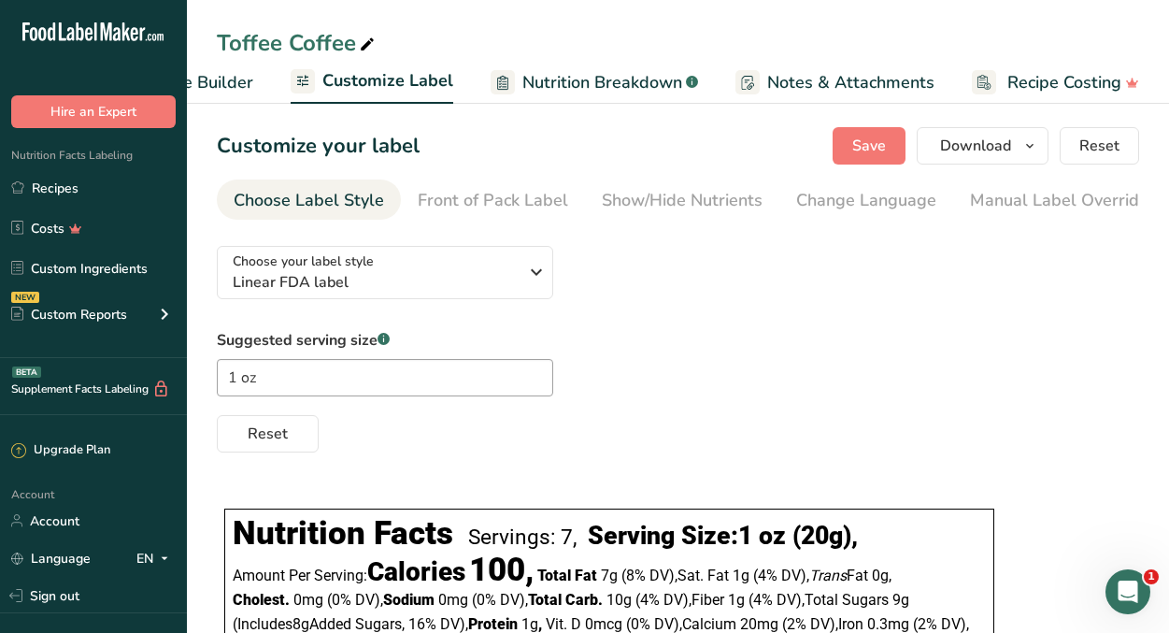
click at [682, 299] on div "Choose your label style Linear FDA label USA (FDA) Standard FDA label Tabular F…" at bounding box center [678, 342] width 923 height 222
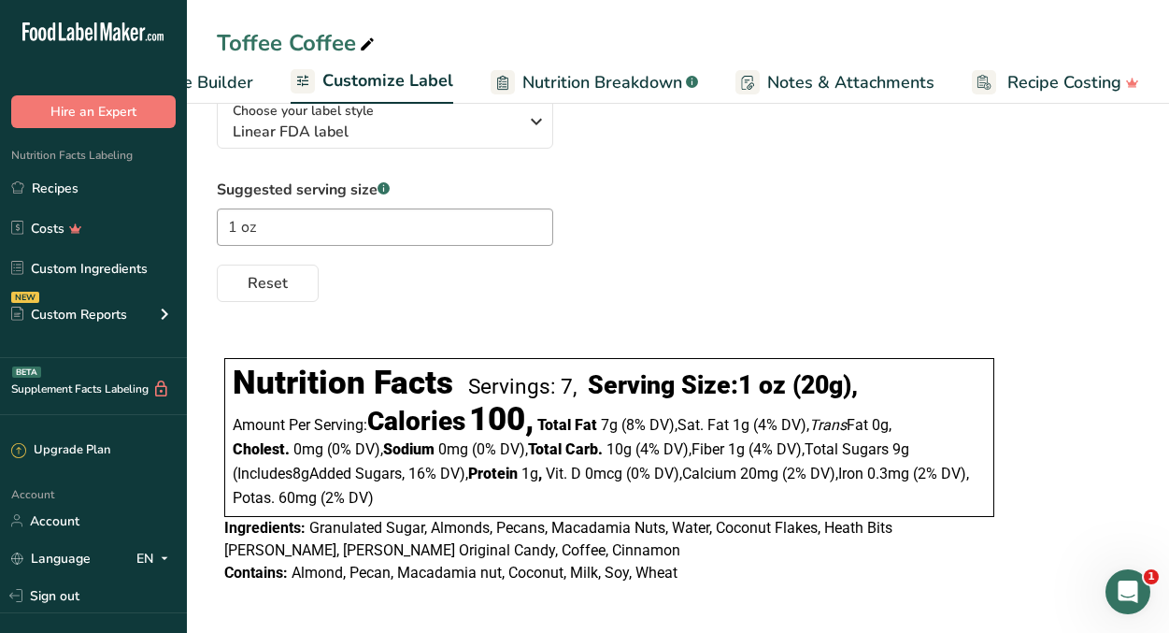
scroll to position [155, 0]
click at [775, 83] on span "Notes & Attachments" at bounding box center [850, 82] width 167 height 25
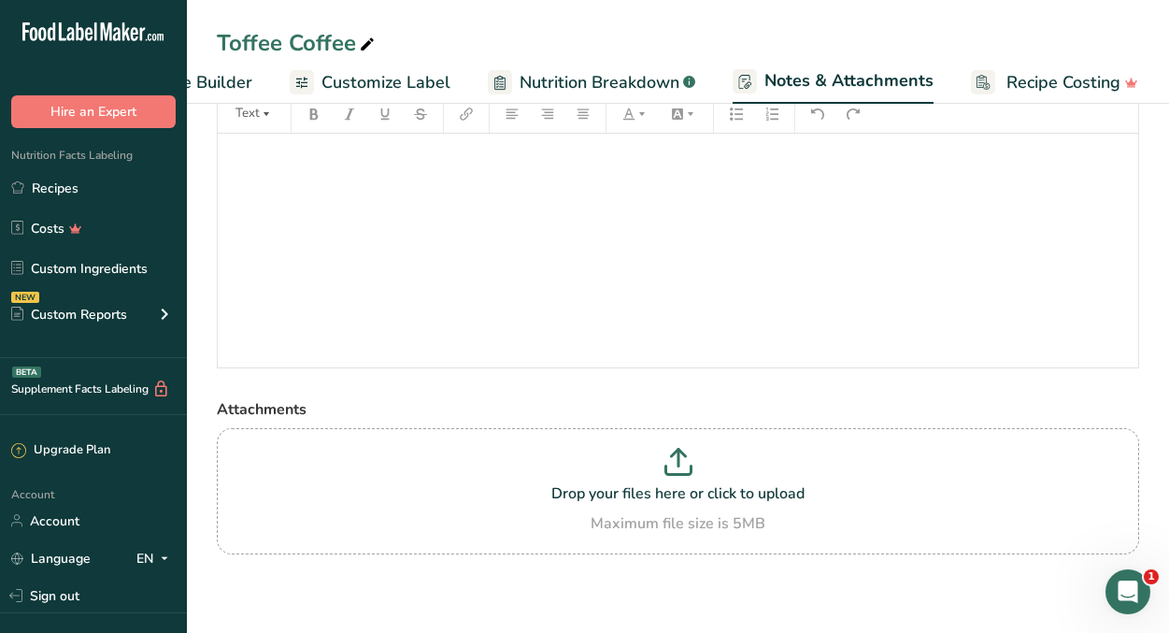
scroll to position [100, 0]
click at [350, 81] on span "Customize Label" at bounding box center [386, 82] width 129 height 25
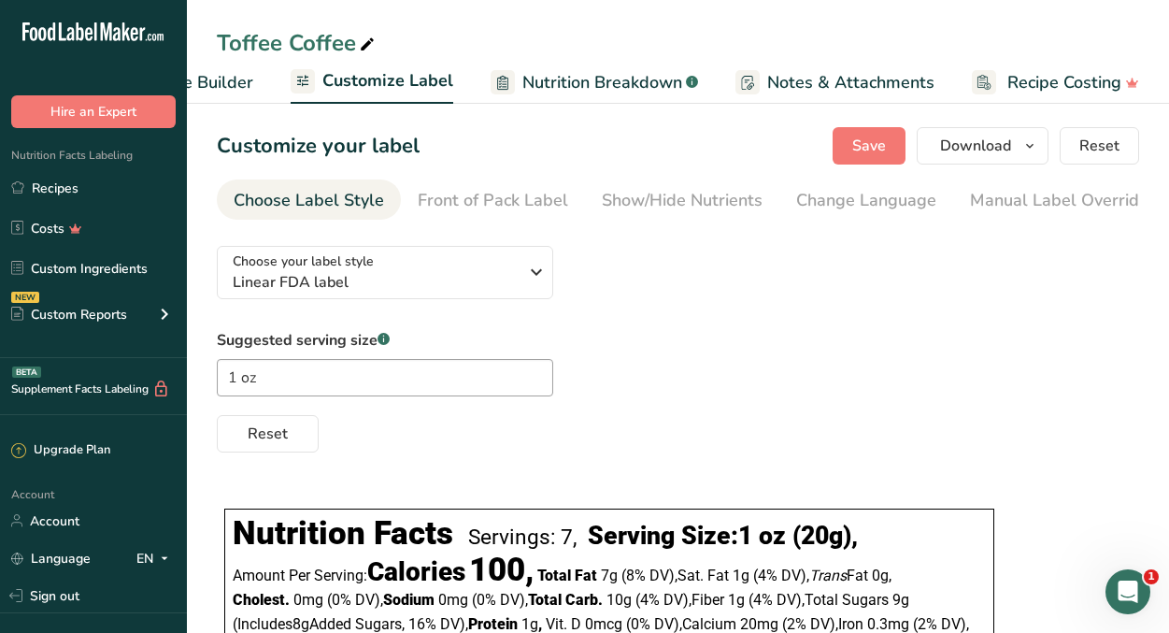
scroll to position [3, 0]
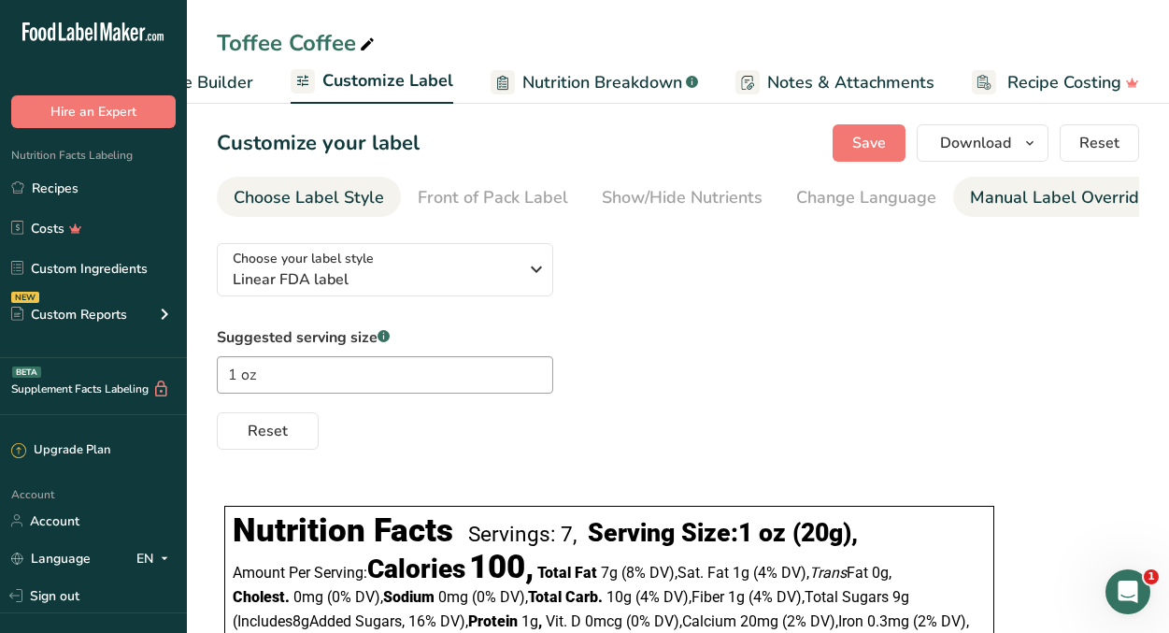
click at [994, 207] on div "Manual Label Override" at bounding box center [1059, 197] width 179 height 25
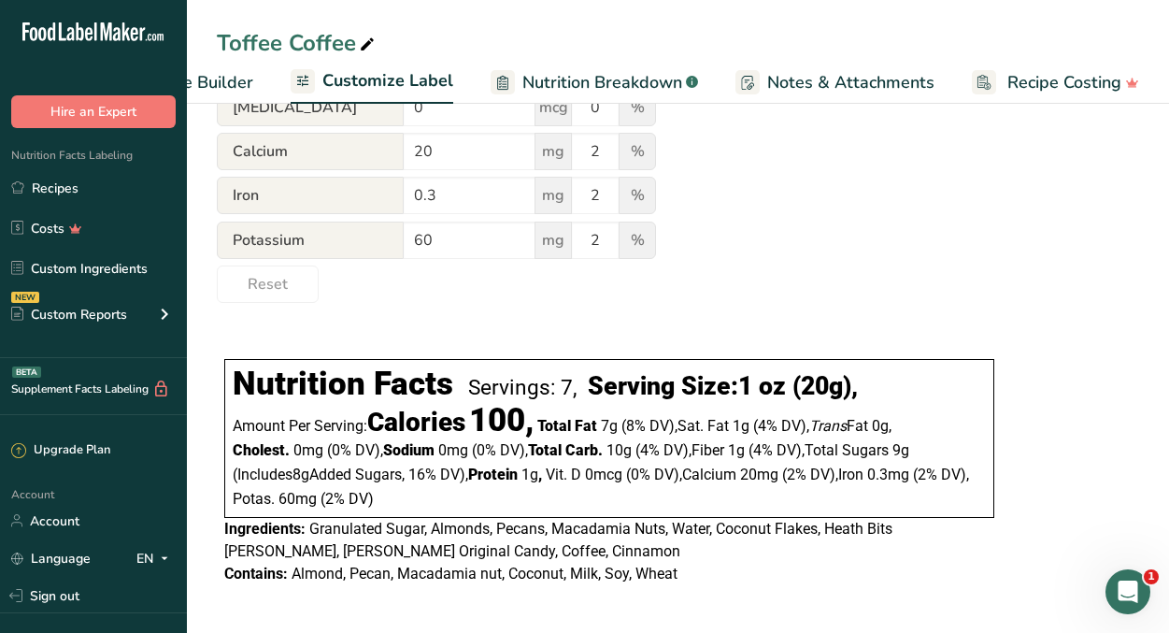
scroll to position [851, 0]
click at [465, 557] on span "Granulated Sugar, Almonds, Pecans, Macadamia Nuts, Water, Coconut Flakes, Heath…" at bounding box center [558, 539] width 668 height 40
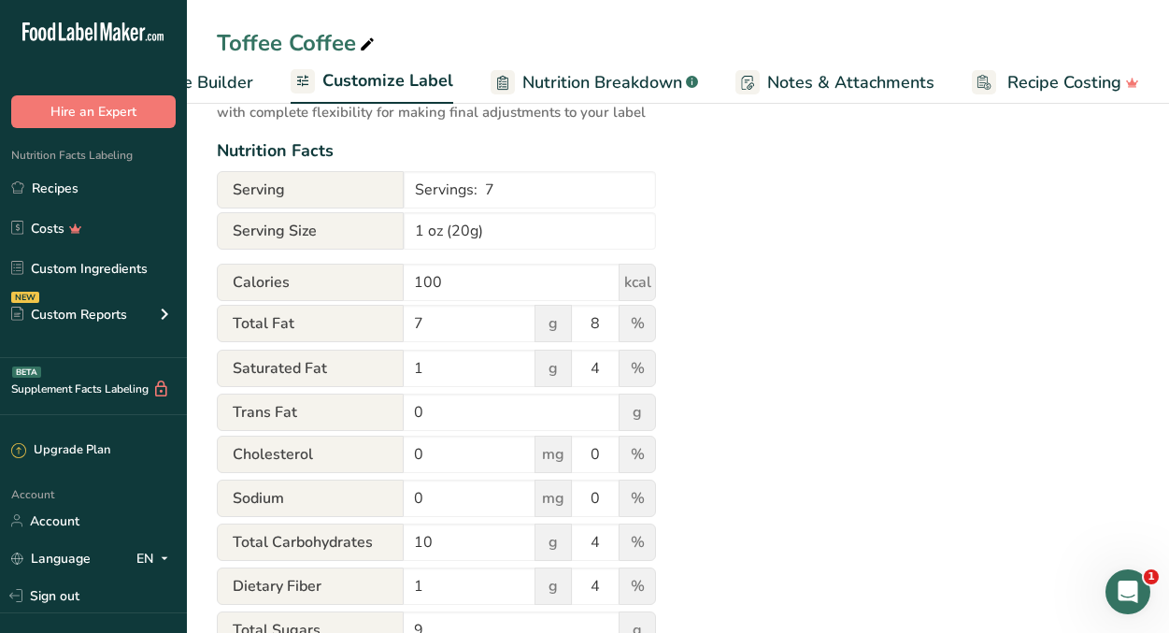
scroll to position [0, 0]
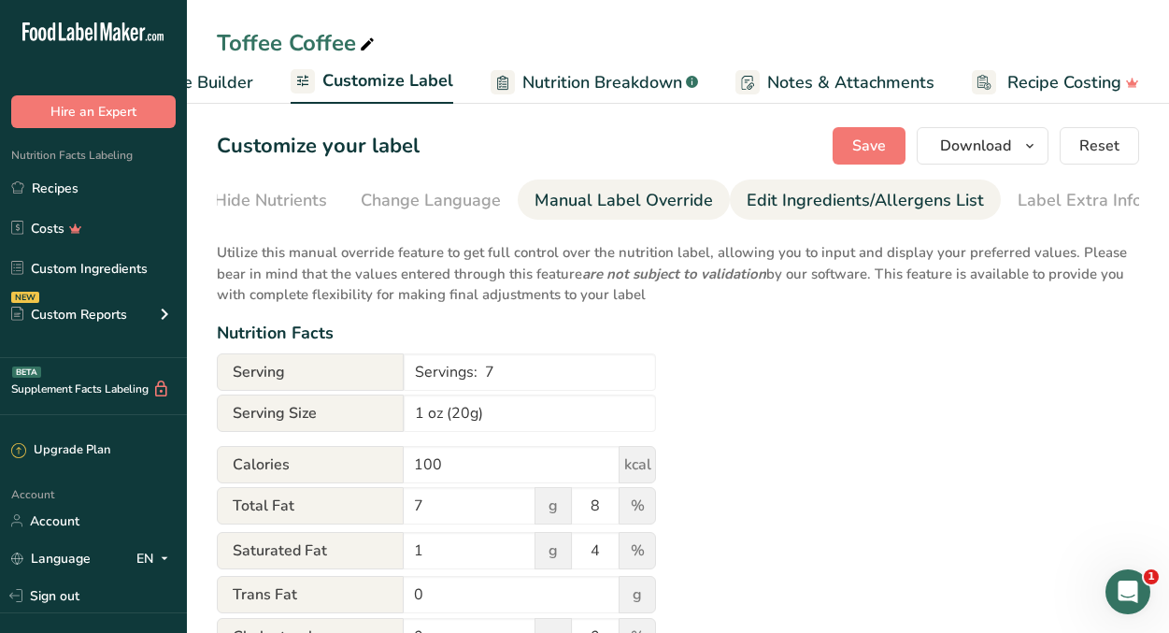
click at [837, 205] on div "Edit Ingredients/Allergens List" at bounding box center [865, 200] width 237 height 25
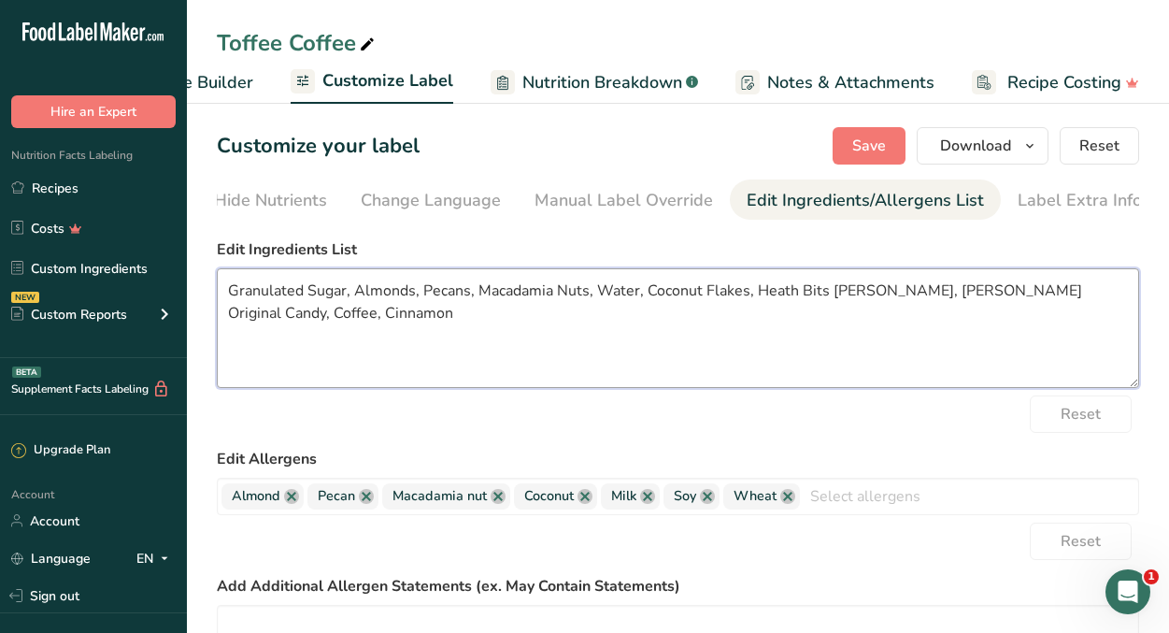
click at [246, 296] on textarea "Granulated Sugar, Almonds, Pecans, Macadamia Nuts, Water, Coconut Flakes, Heath…" at bounding box center [678, 328] width 923 height 120
drag, startPoint x: 347, startPoint y: 297, endPoint x: 220, endPoint y: 291, distance: 127.3
click at [220, 291] on textarea "Pure Cane Sugar, Almonds, Pecans, Macadamia Nuts, Water, Coconut Flakes, Heath …" at bounding box center [678, 328] width 923 height 120
click at [472, 298] on textarea "Almonds, Pecans, Macadamia Nuts, Water, Coconut Flakes, Heath Bits [PERSON_NAME…" at bounding box center [678, 328] width 923 height 120
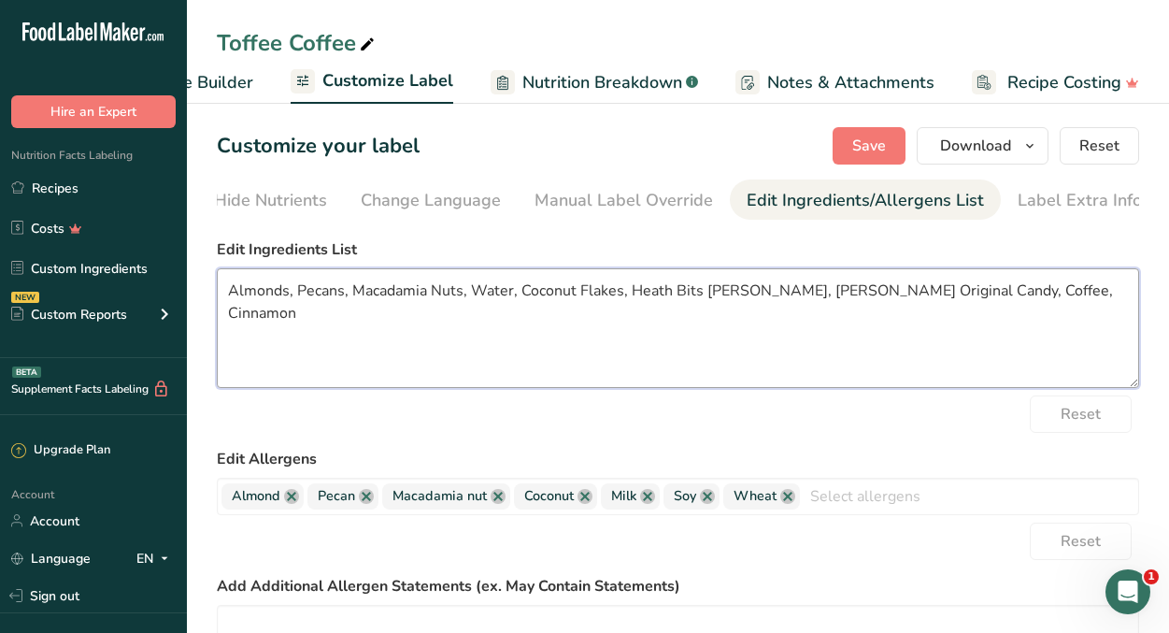
paste textarea "Pure Cane Sugar,"
drag, startPoint x: 882, startPoint y: 300, endPoint x: 751, endPoint y: 292, distance: 132.1
click at [751, 292] on textarea "Almonds, Pecans, Macadamia Nuts, Pure Cane Sugar, Water, Coconut Flakes, Heath …" at bounding box center [678, 328] width 923 height 120
click at [739, 298] on textarea "Almonds, Pecans, Macadamia Nuts, Pure Cane Sugar, Water, Coconut Flakes, Toffee…" at bounding box center [678, 328] width 923 height 120
drag, startPoint x: 737, startPoint y: 297, endPoint x: 641, endPoint y: 295, distance: 95.4
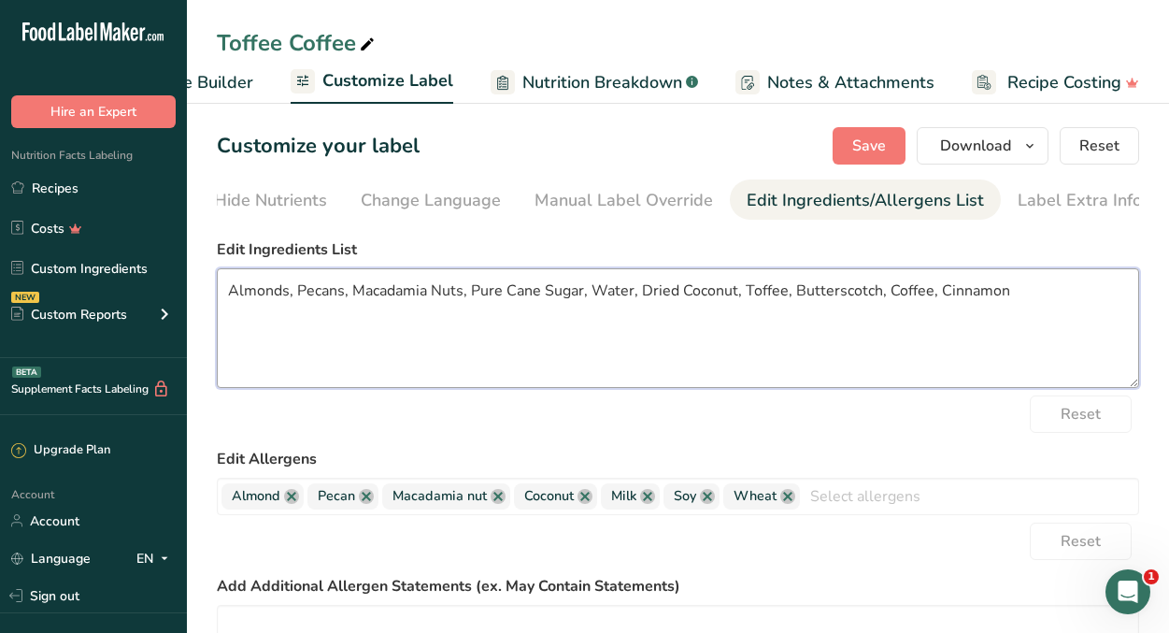
click at [640, 295] on textarea "Almonds, Pecans, Macadamia Nuts, Pure Cane Sugar, Water, Dried Coconut, Toffee,…" at bounding box center [678, 328] width 923 height 120
click at [899, 293] on textarea "Almonds, Pecans, Macadamia Nuts, Pure Cane Sugar, Water, Toffee, Butterscotch, …" at bounding box center [678, 328] width 923 height 120
type textarea "Almonds, Pecans, Macadamia Nuts, Pure Cane Sugar, Water, Toffee, Butterscotch, …"
click at [561, 143] on div "Customize your label Save Download Choose what to show on your downloaded label…" at bounding box center [678, 145] width 923 height 37
click at [850, 142] on button "Save" at bounding box center [869, 145] width 73 height 37
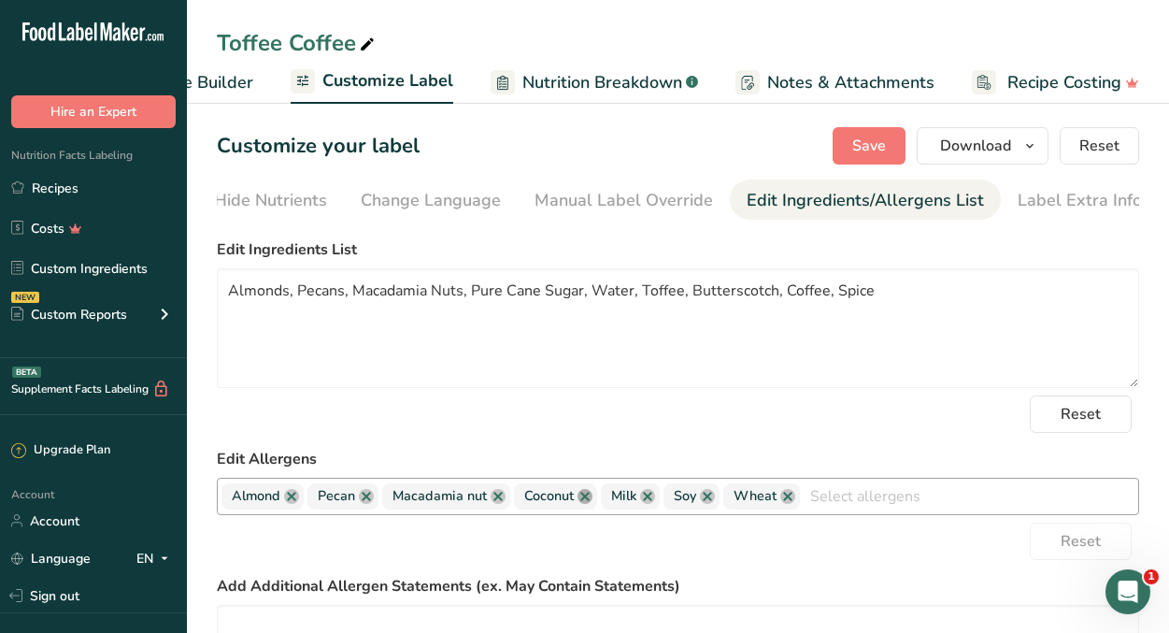
click at [585, 504] on link at bounding box center [585, 496] width 15 height 15
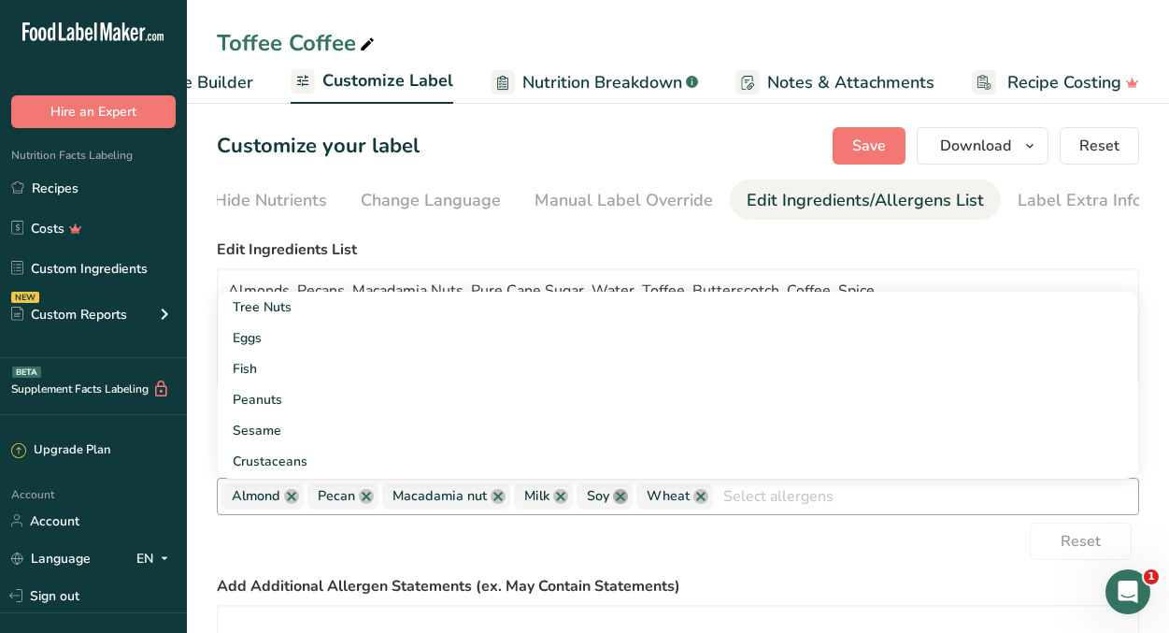
click at [619, 498] on link at bounding box center [620, 496] width 15 height 15
click at [648, 538] on div "Reset" at bounding box center [678, 540] width 923 height 37
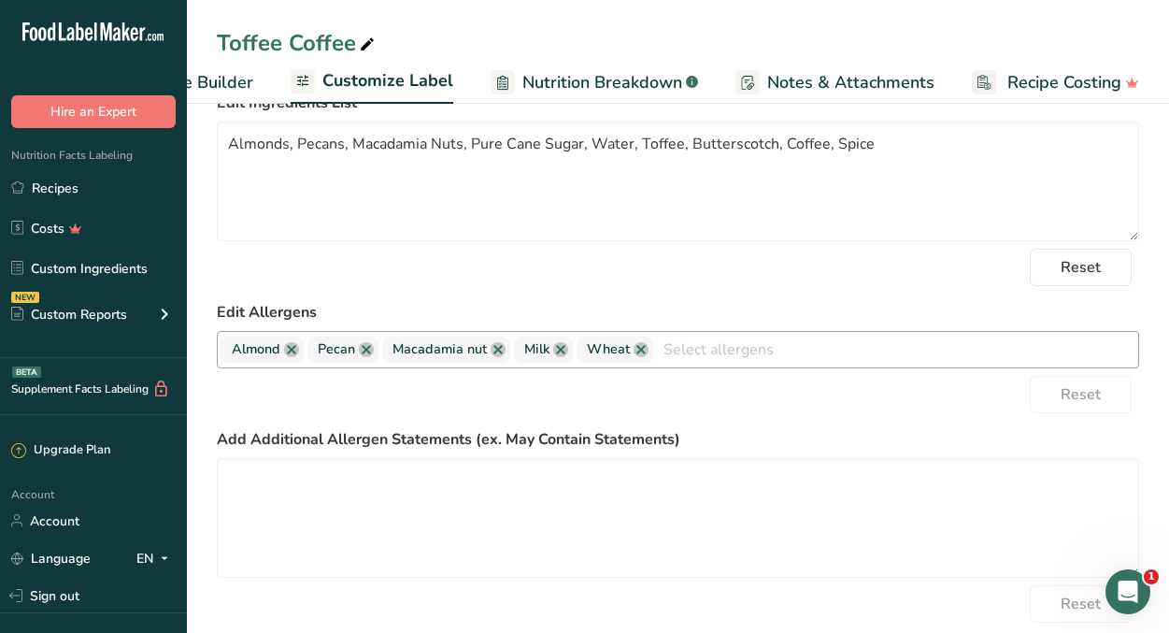
scroll to position [149, 0]
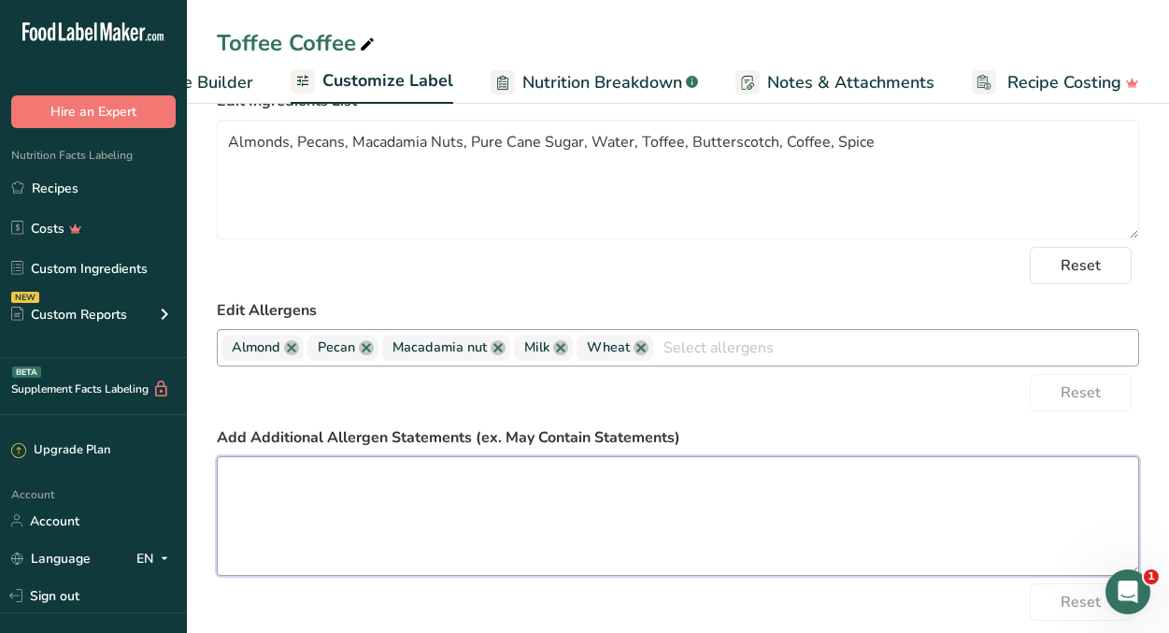
click at [728, 486] on textarea at bounding box center [678, 516] width 923 height 120
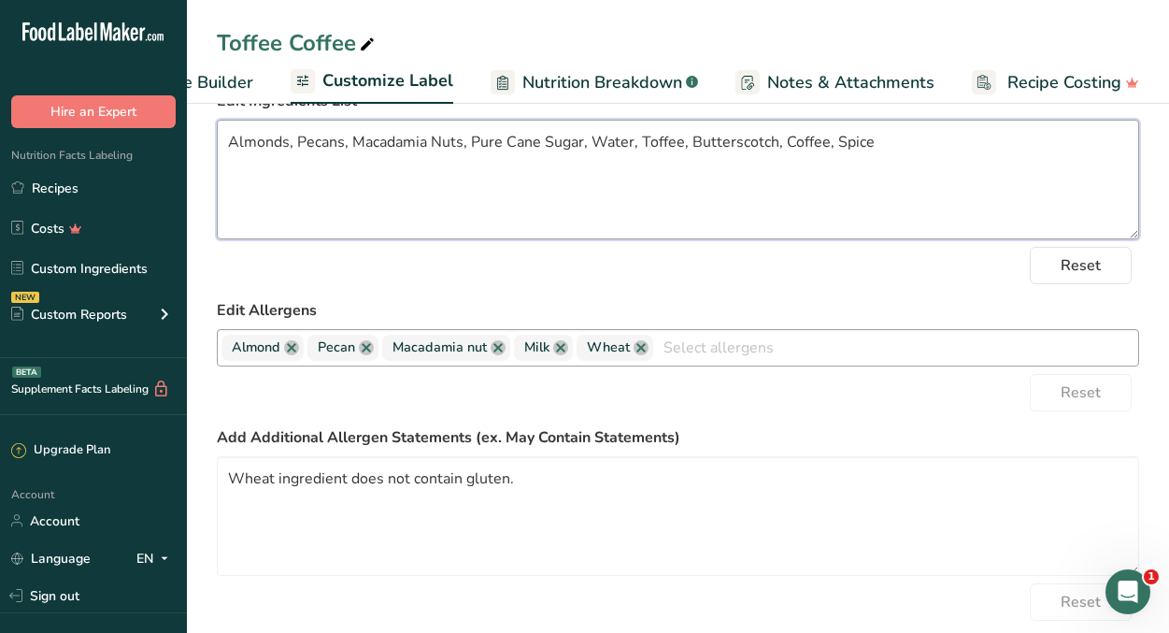
click at [795, 204] on textarea "Almonds, Pecans, Macadamia Nuts, Pure Cane Sugar, Water, Toffee, Butterscotch, …" at bounding box center [678, 180] width 923 height 120
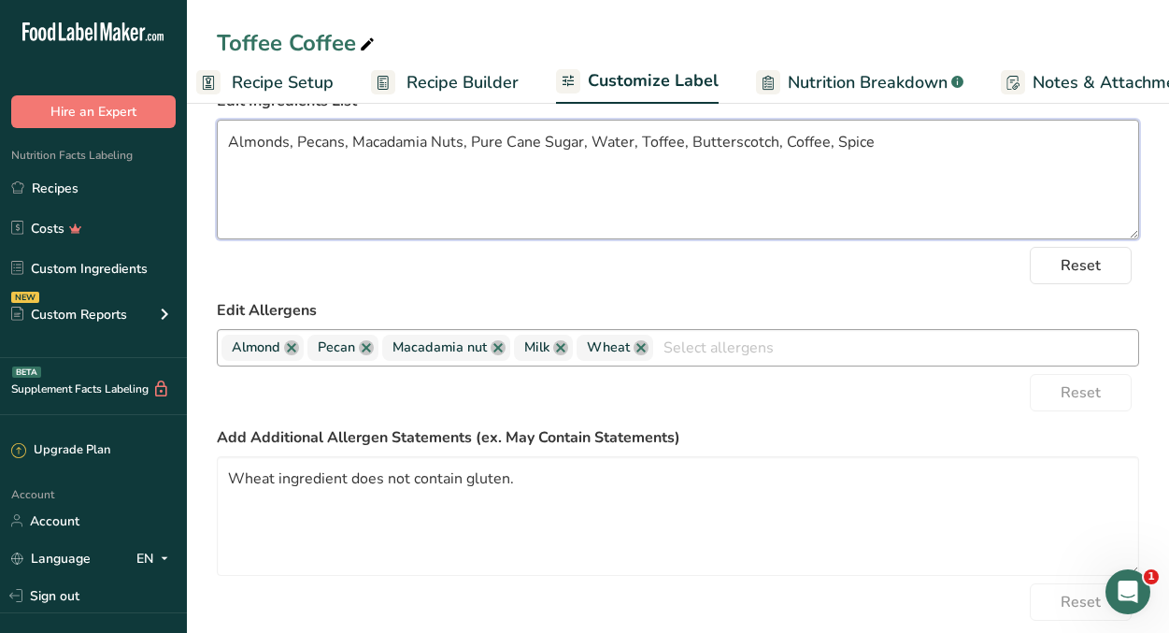
scroll to position [0, 0]
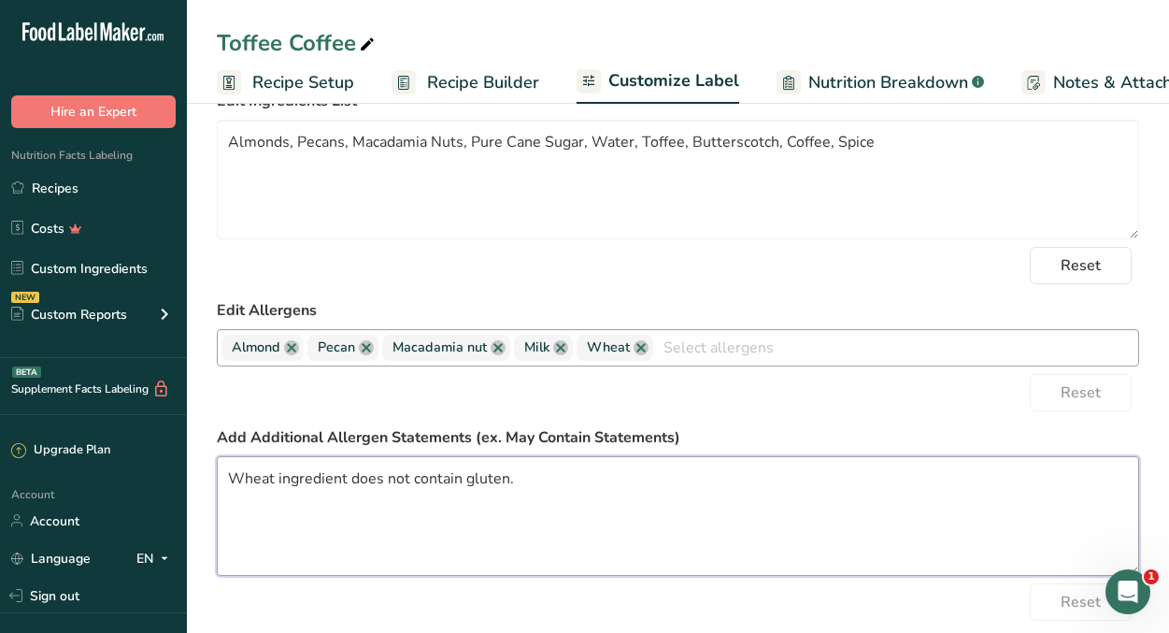
click at [388, 482] on textarea "Wheat ingredient does not contain gluten." at bounding box center [678, 516] width 923 height 120
type textarea "Wheat ingredient is below the gluten tolerance level"
click at [377, 487] on textarea "Wheat ingredient is below the gluten tolerance level" at bounding box center [678, 516] width 923 height 120
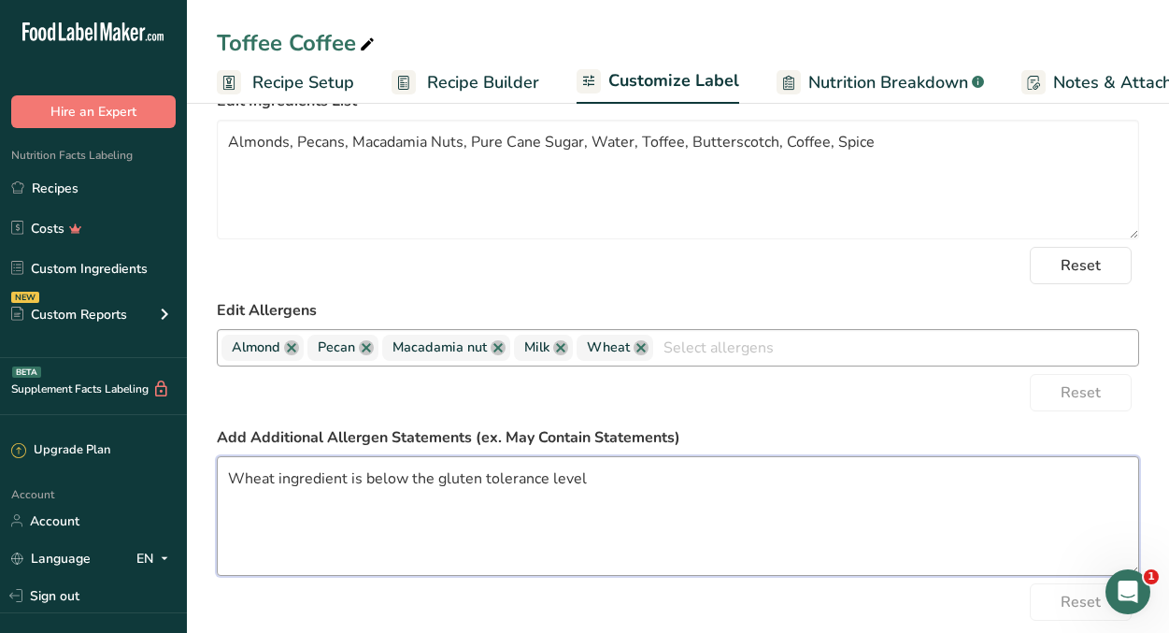
click at [377, 487] on textarea "Wheat ingredient is below the gluten tolerance level" at bounding box center [678, 516] width 923 height 120
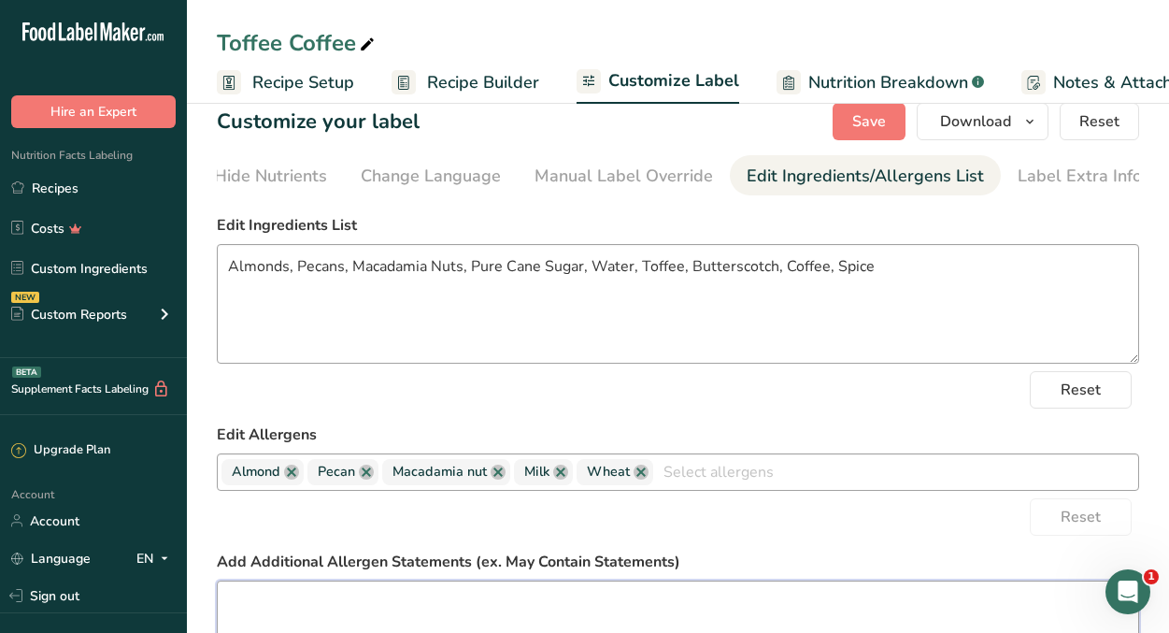
scroll to position [25, 0]
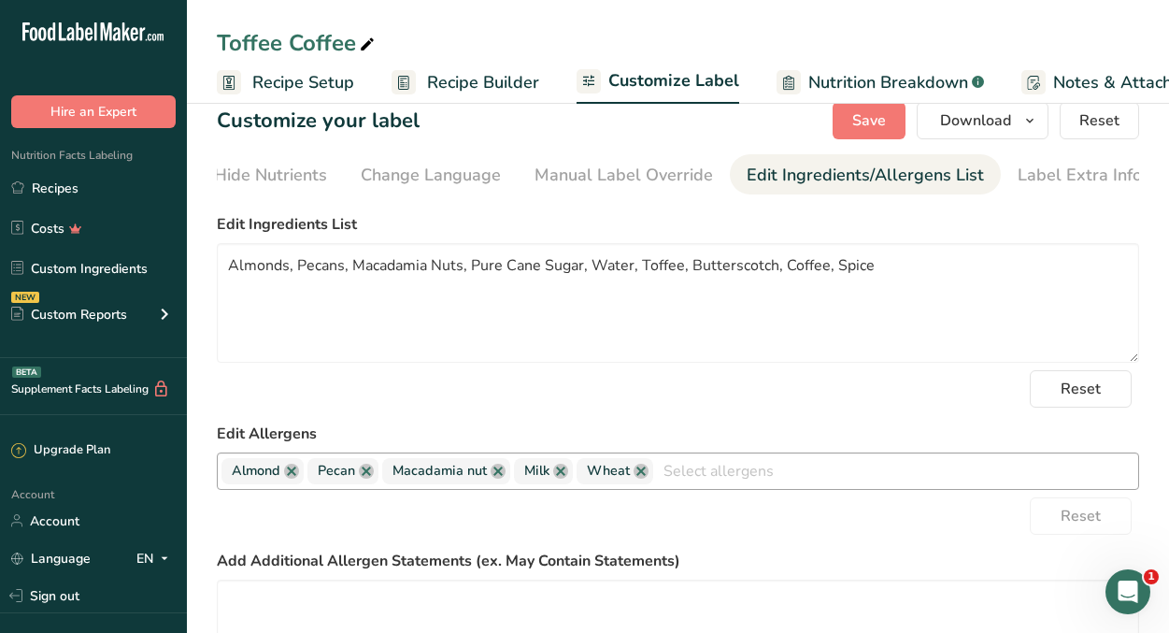
click at [464, 78] on span "Recipe Builder" at bounding box center [483, 82] width 112 height 25
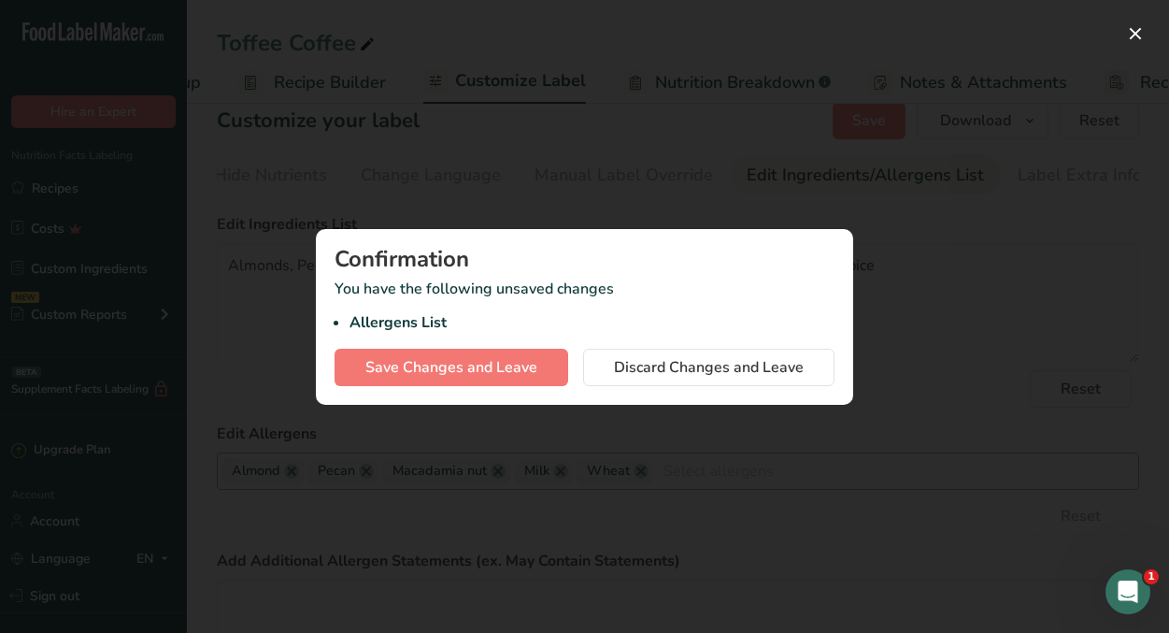
scroll to position [0, 180]
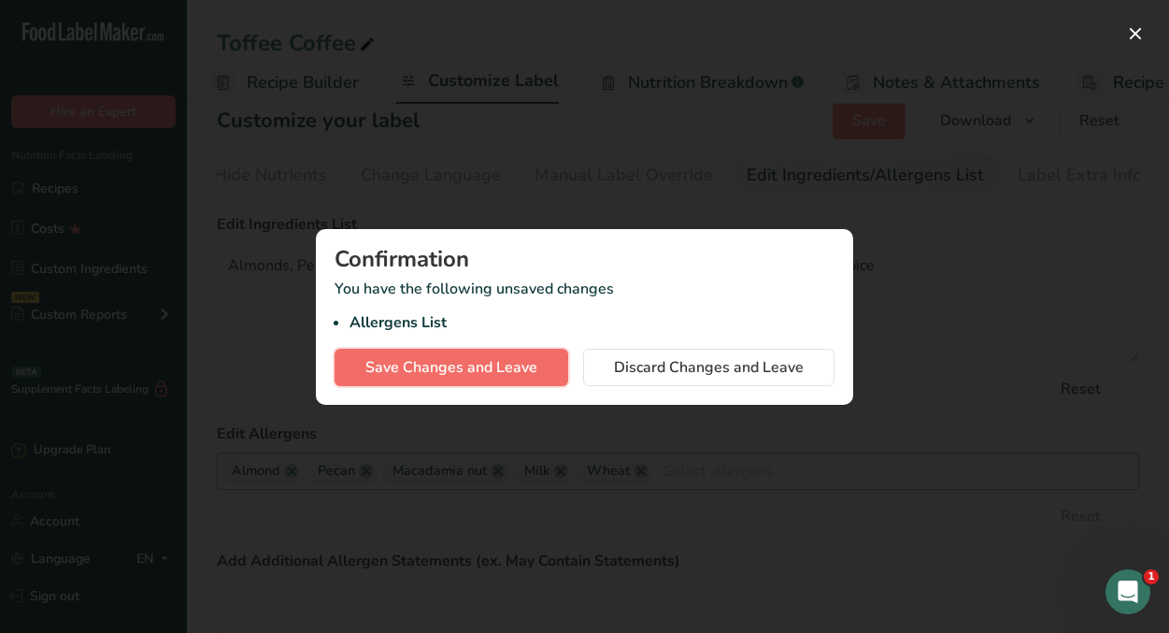
click at [479, 369] on span "Save Changes and Leave" at bounding box center [451, 367] width 172 height 22
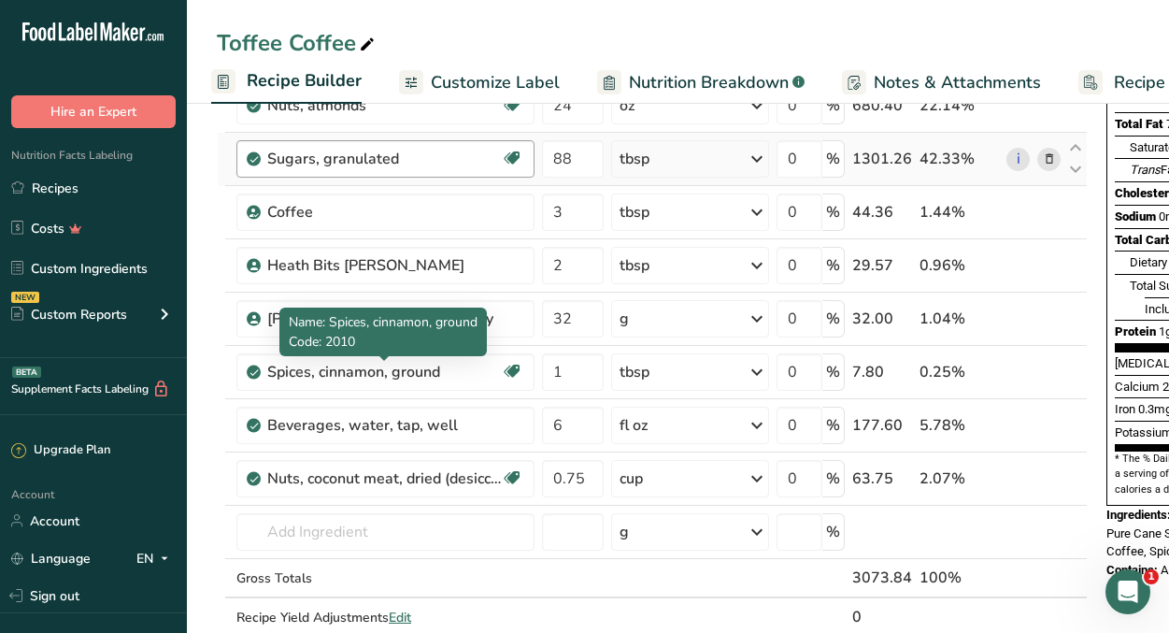
scroll to position [270, 0]
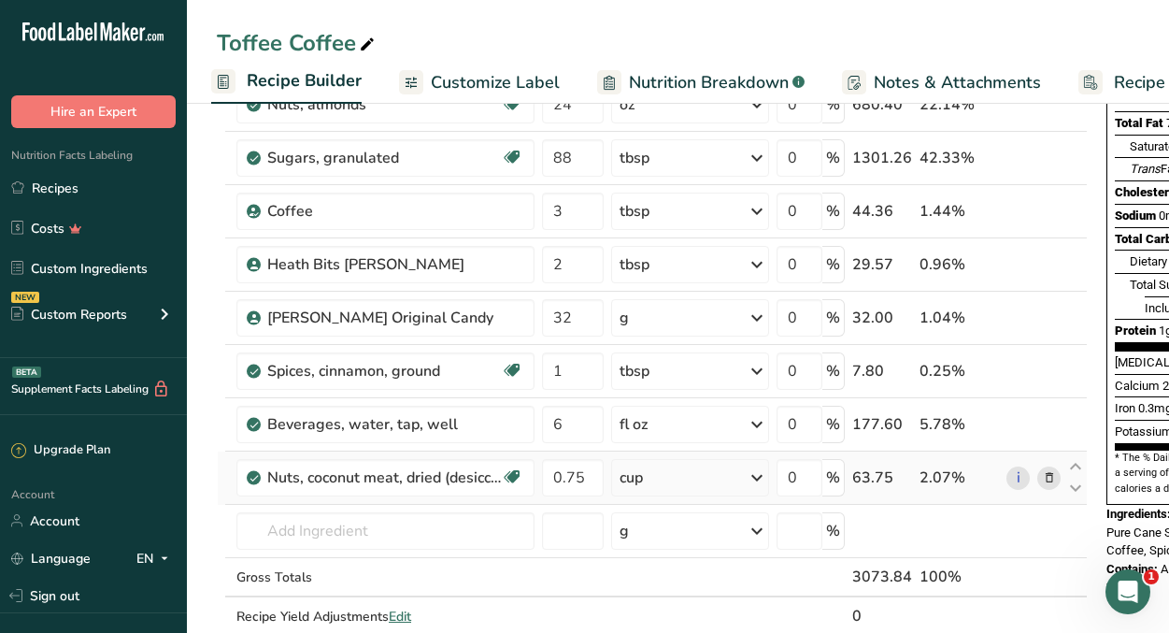
click at [1048, 478] on icon at bounding box center [1049, 478] width 13 height 20
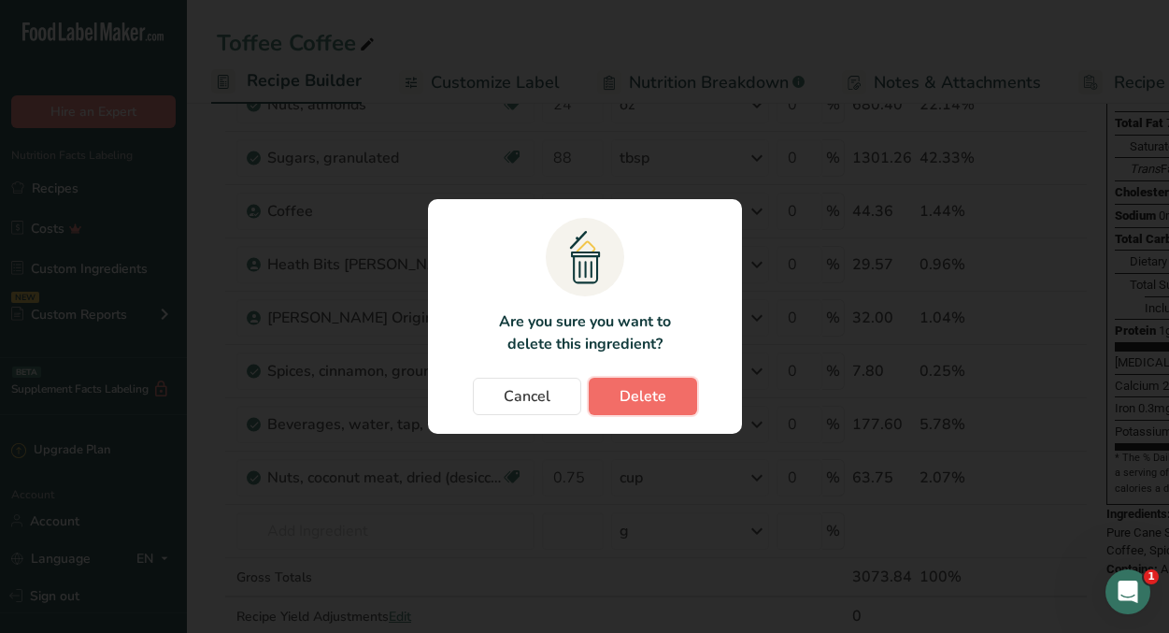
click at [672, 400] on button "Delete" at bounding box center [643, 396] width 108 height 37
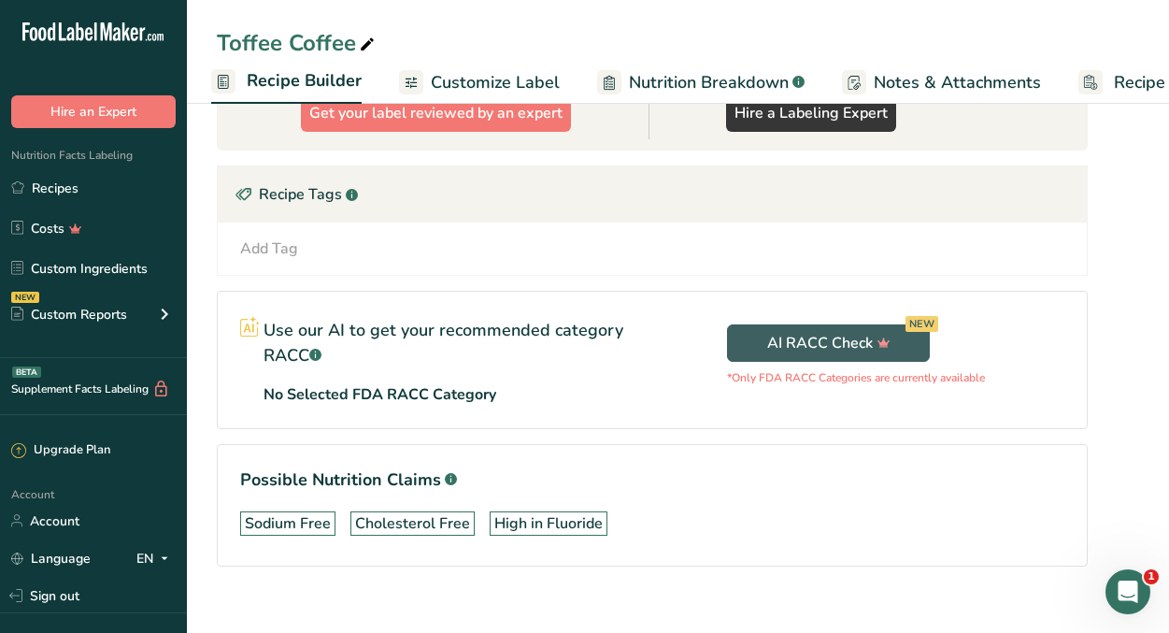
scroll to position [970, 0]
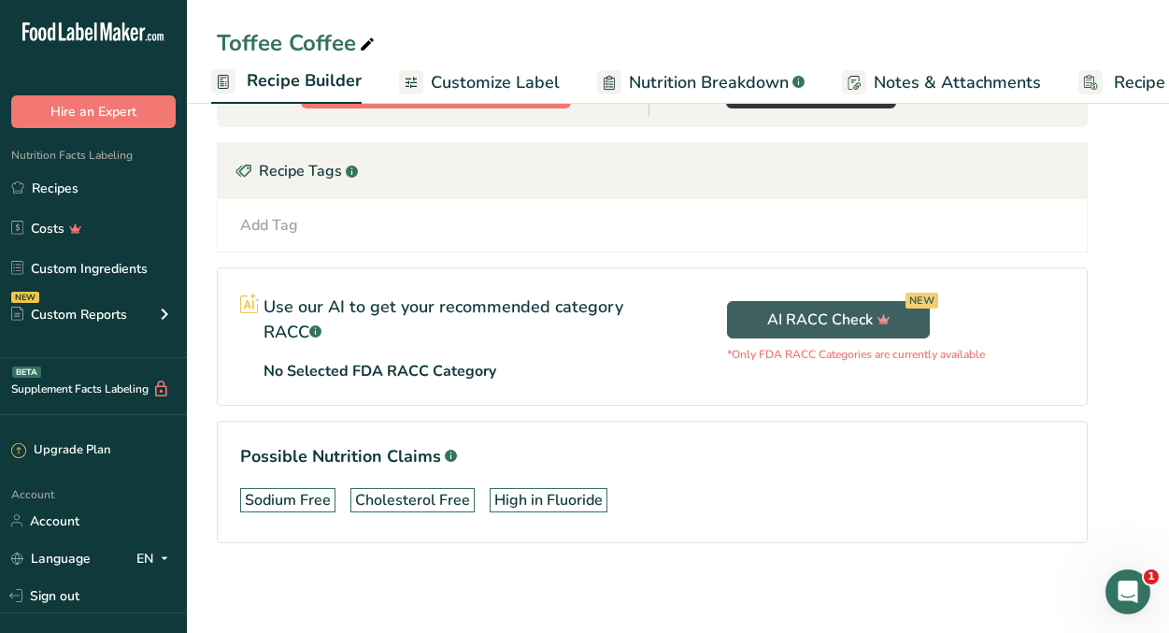
click at [530, 86] on span "Customize Label" at bounding box center [495, 82] width 129 height 25
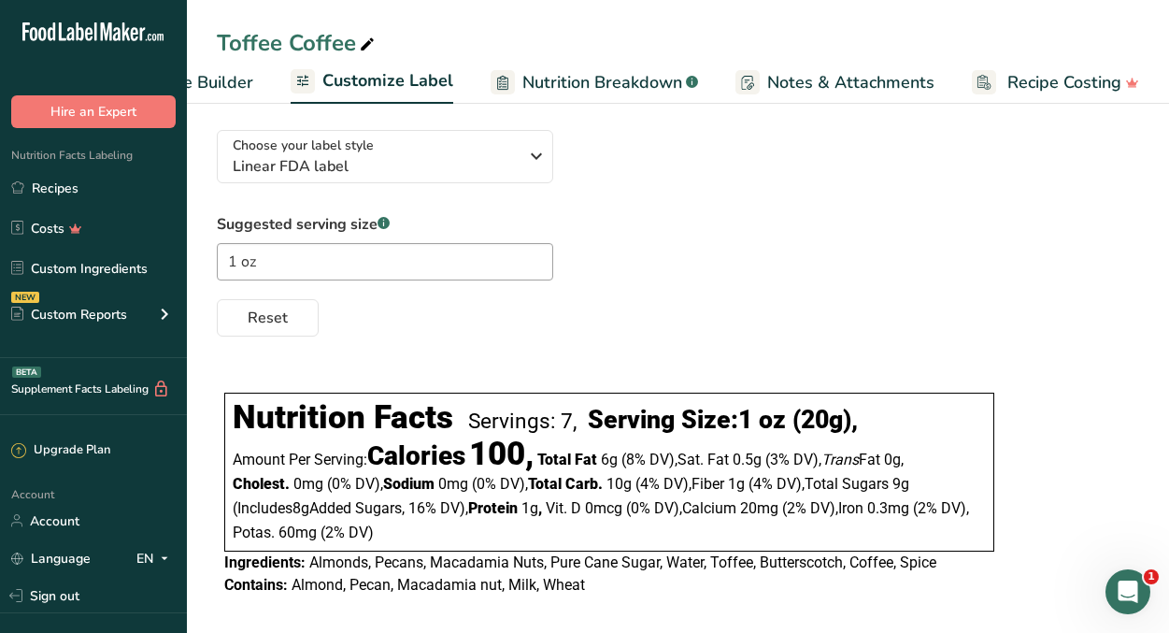
scroll to position [133, 0]
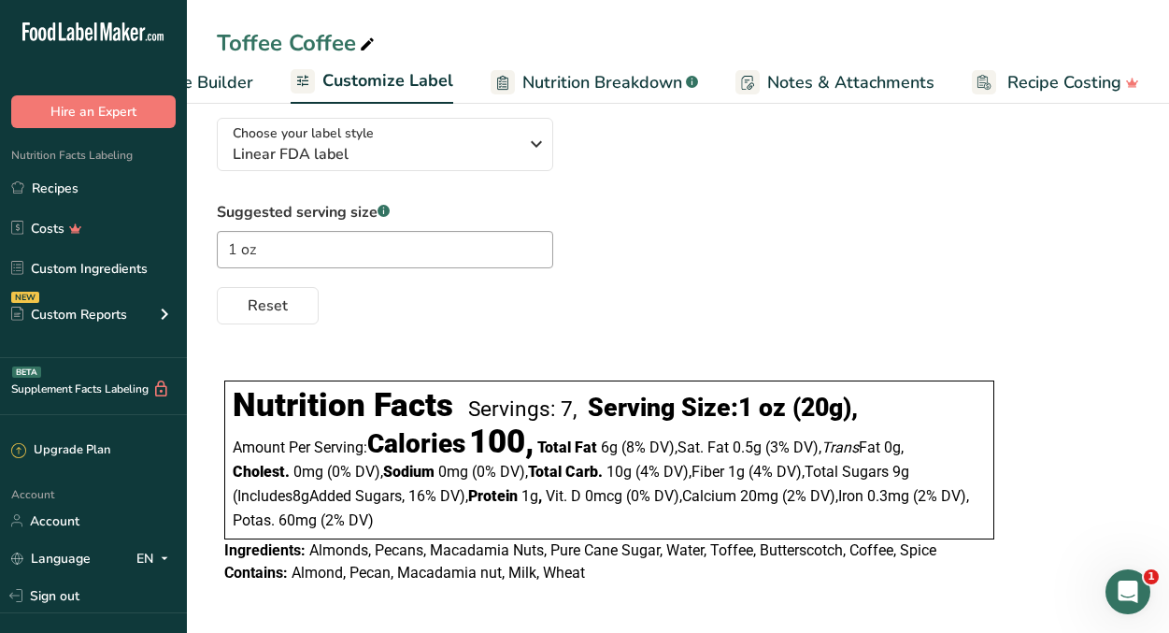
click at [631, 82] on span "Nutrition Breakdown" at bounding box center [602, 82] width 160 height 25
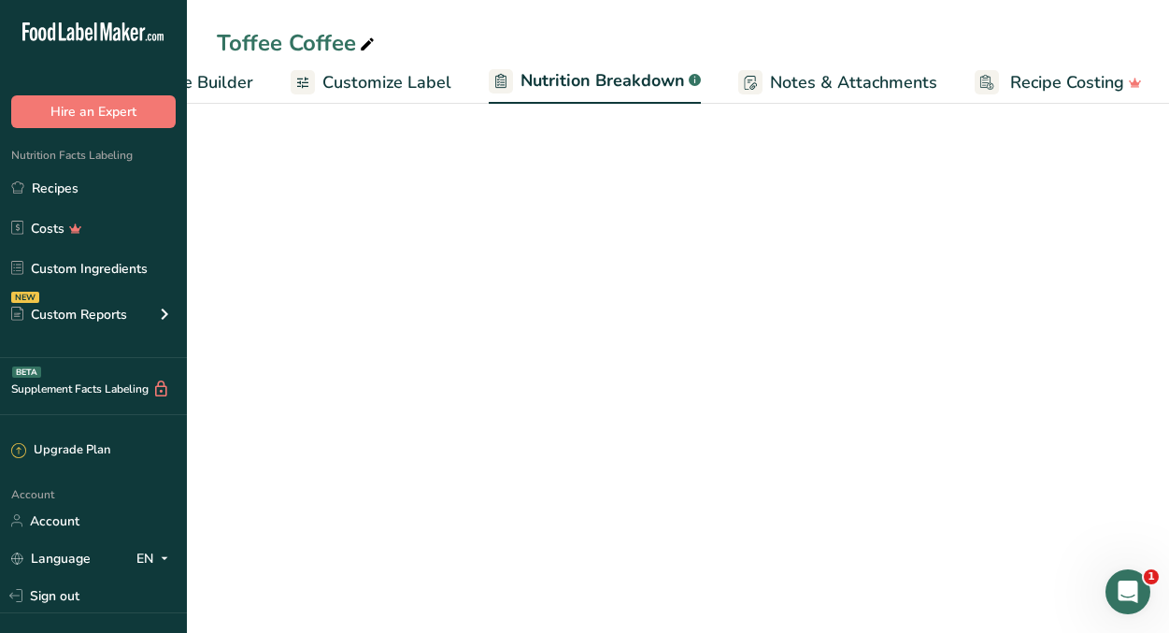
scroll to position [0, 288]
select select "Calories"
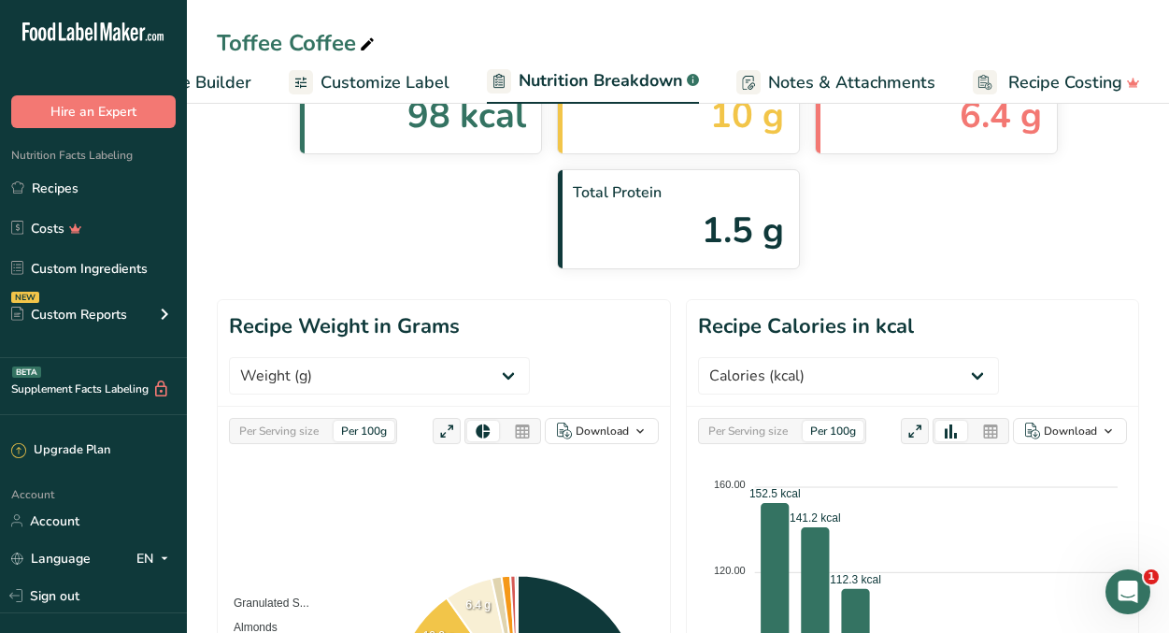
click at [824, 78] on span "Notes & Attachments" at bounding box center [851, 82] width 167 height 25
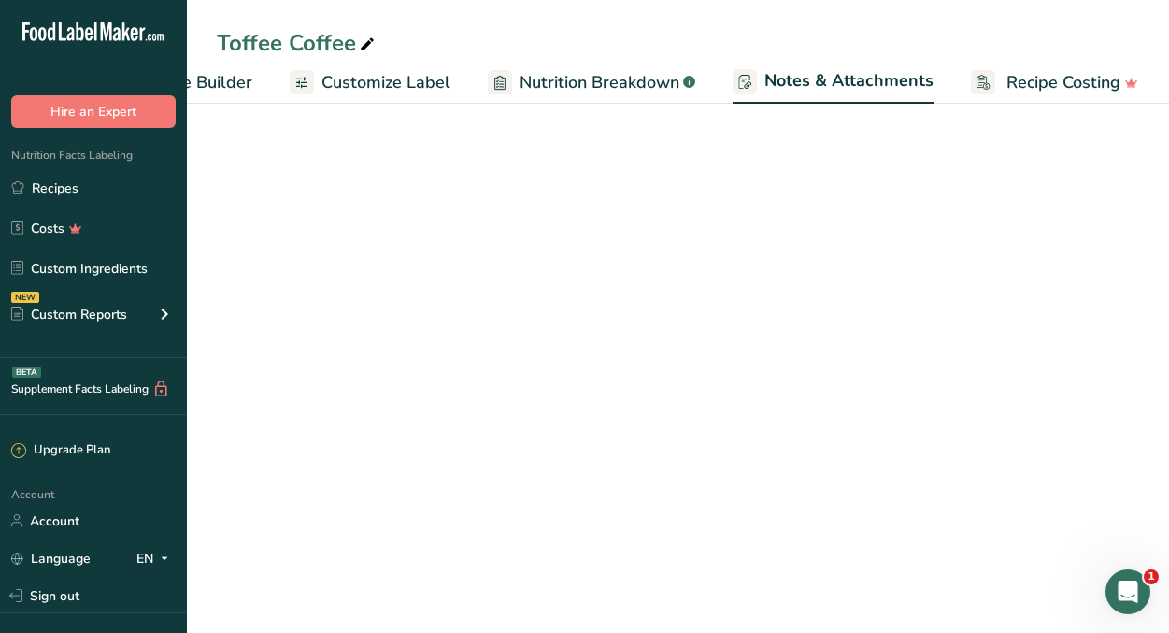
scroll to position [100, 0]
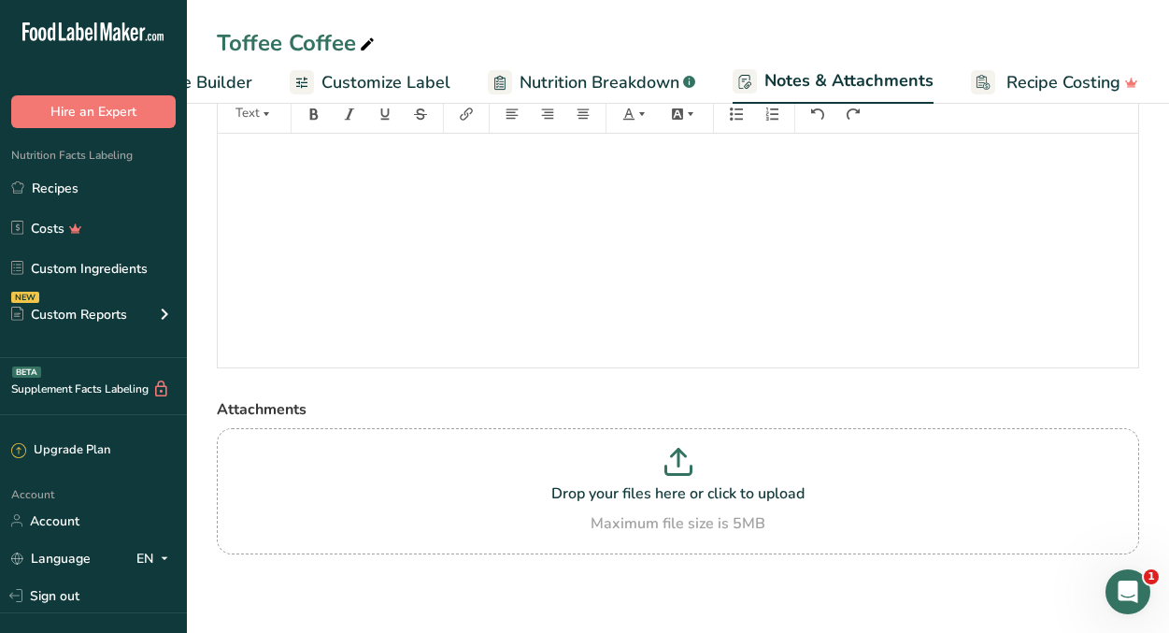
click at [422, 84] on span "Customize Label" at bounding box center [386, 82] width 129 height 25
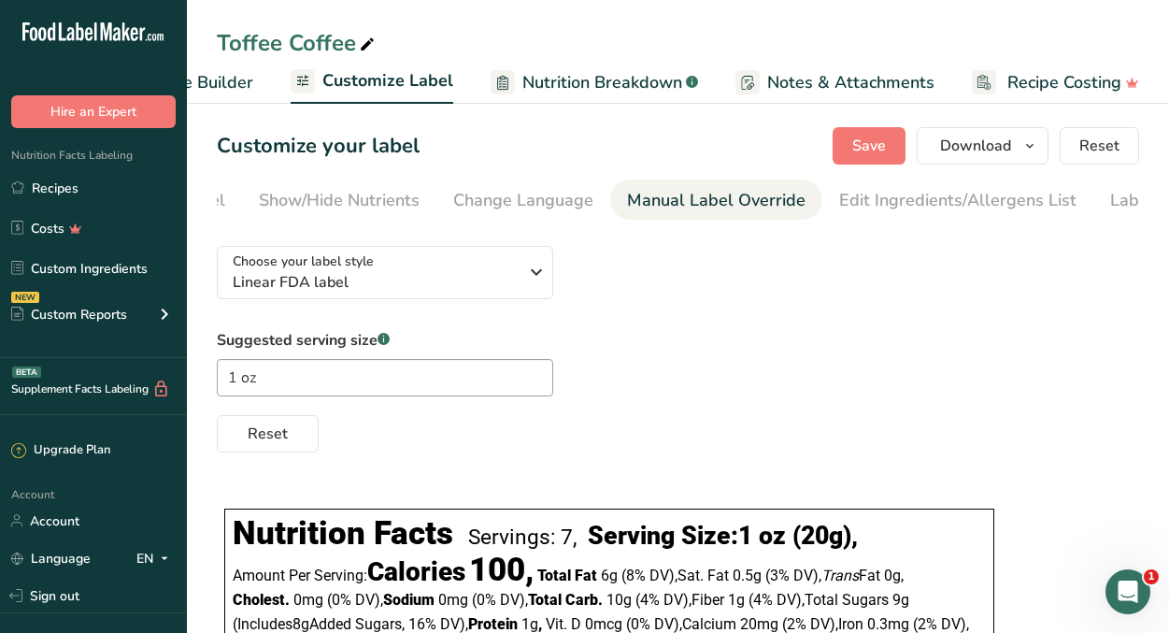
scroll to position [0, 436]
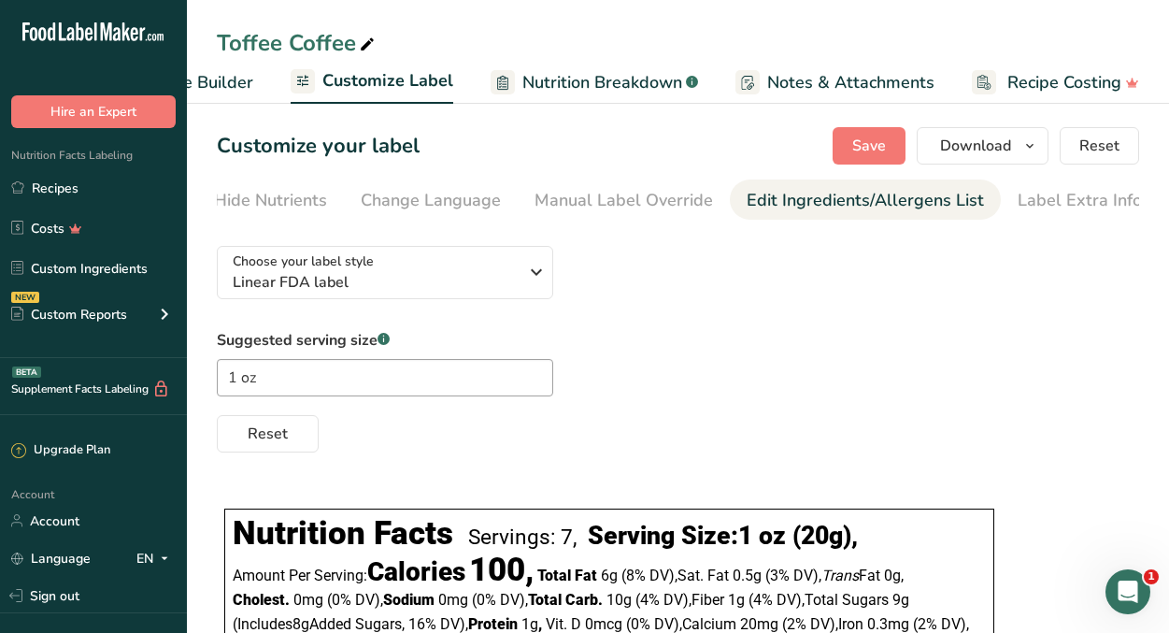
click at [913, 211] on div "Edit Ingredients/Allergens List" at bounding box center [865, 200] width 237 height 25
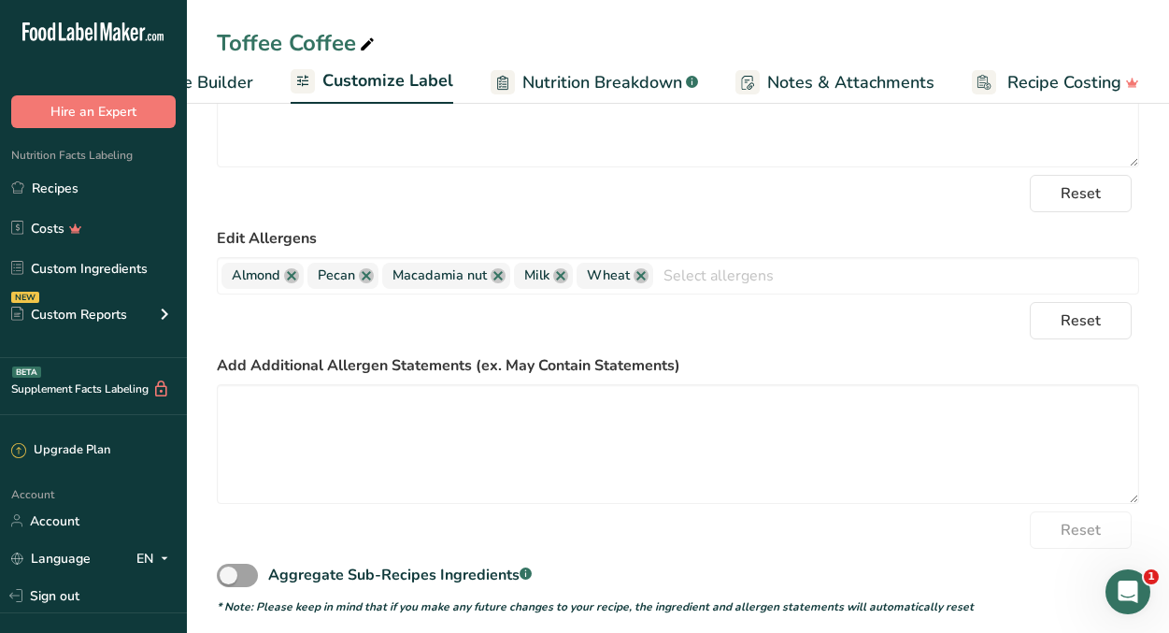
scroll to position [0, 0]
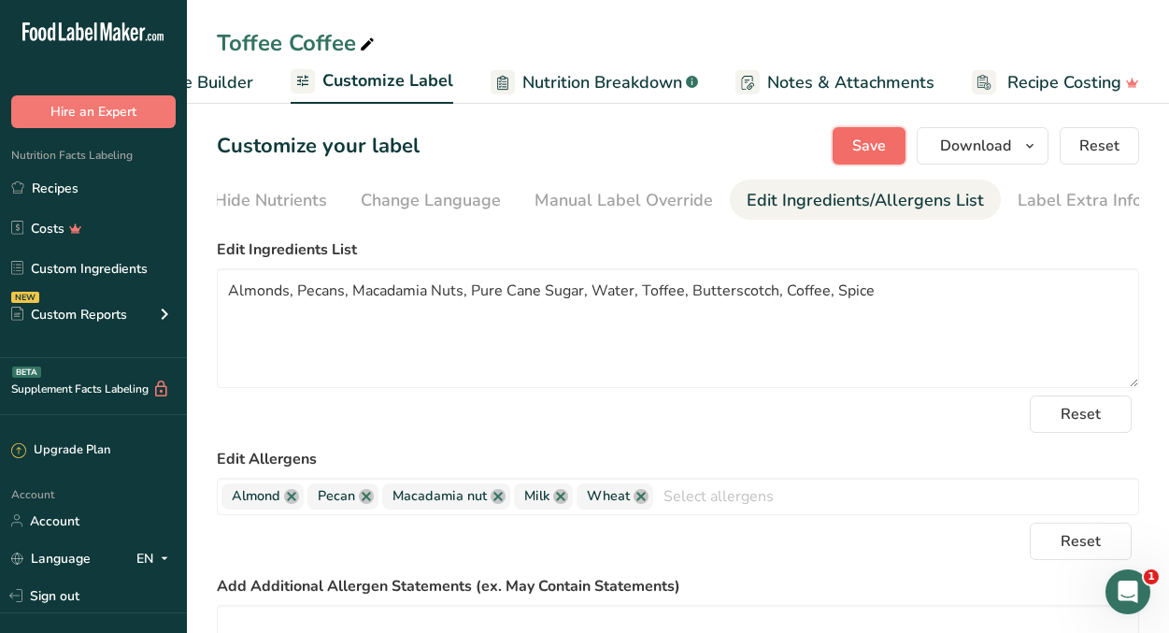
click at [875, 149] on span "Save" at bounding box center [869, 146] width 34 height 22
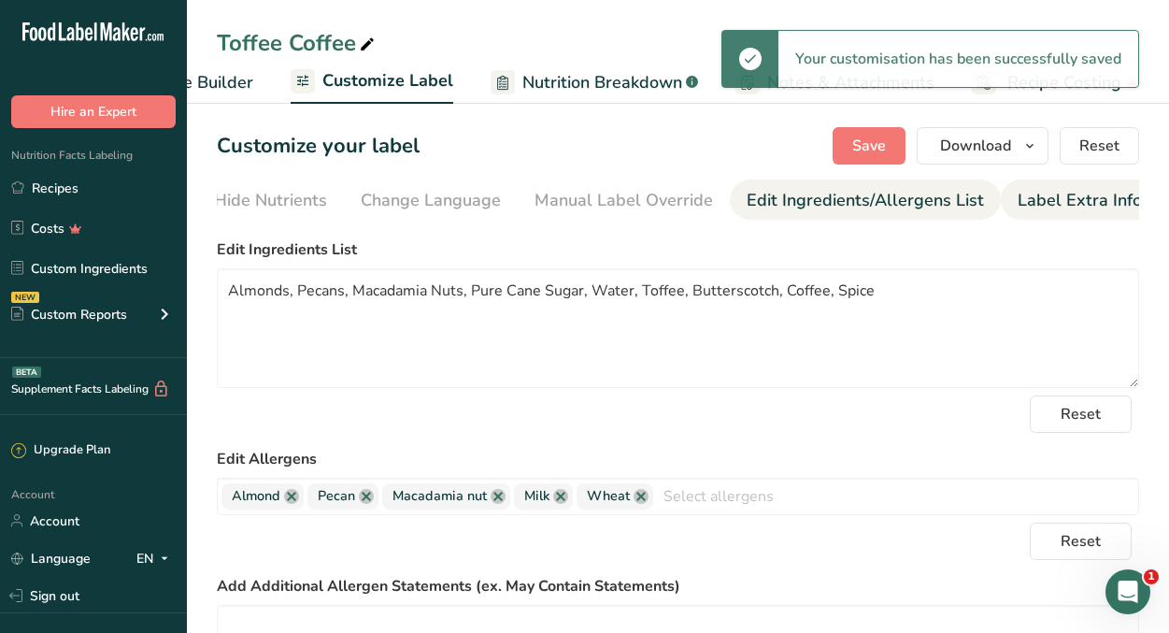
click at [1030, 201] on div "Label Extra Info" at bounding box center [1080, 200] width 124 height 25
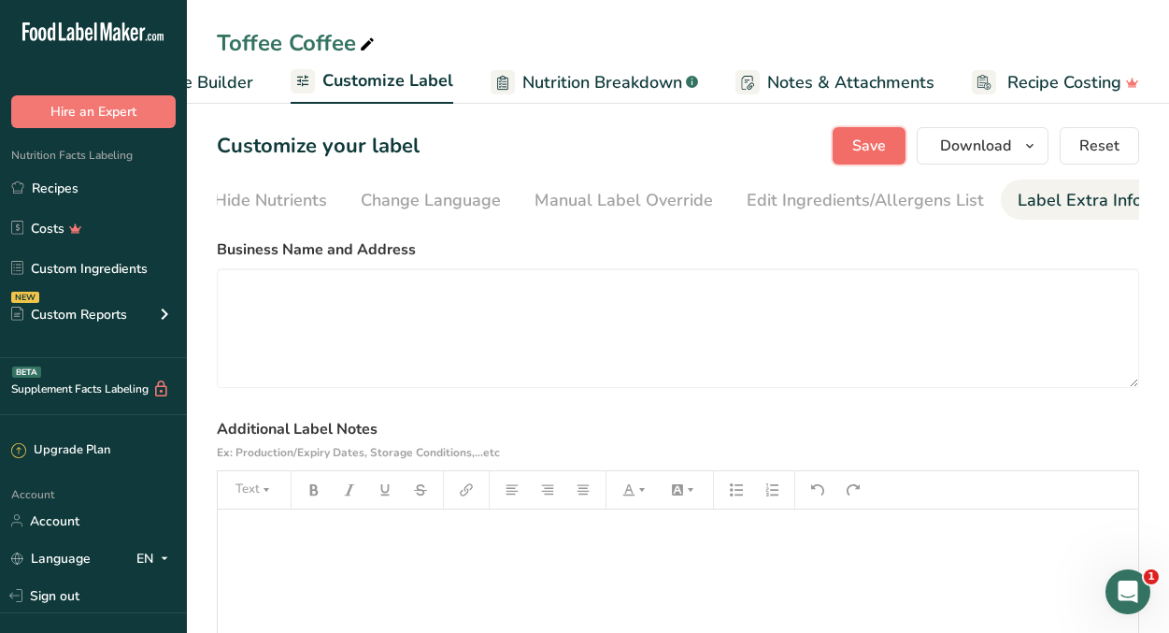
click at [876, 141] on span "Save" at bounding box center [869, 146] width 34 height 22
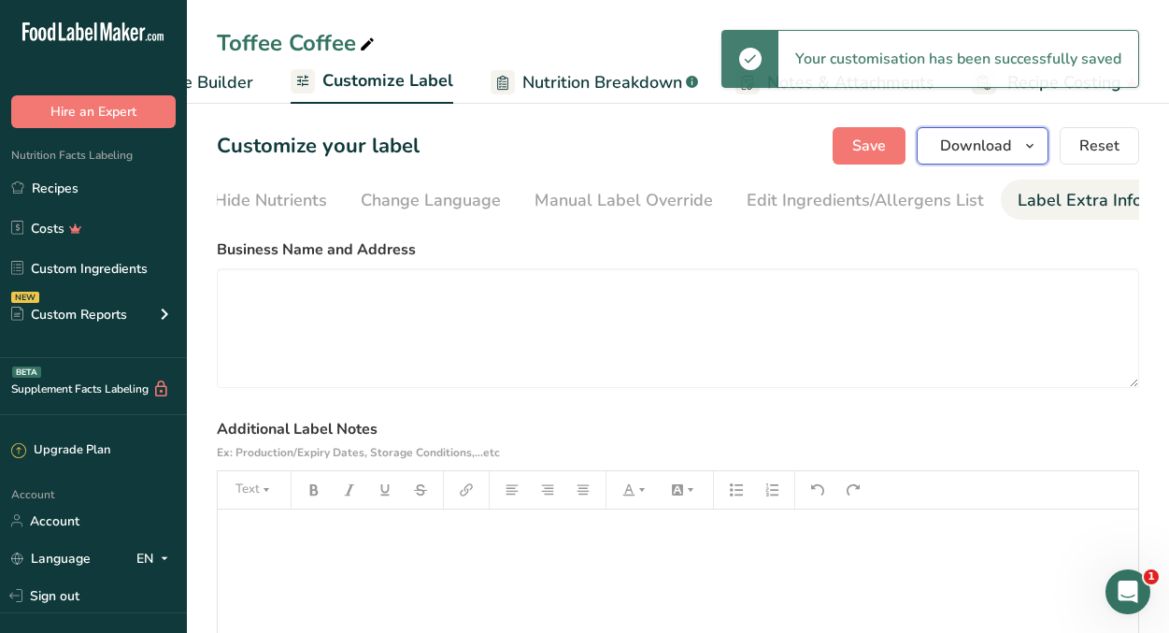
click at [971, 152] on span "Download" at bounding box center [975, 146] width 71 height 22
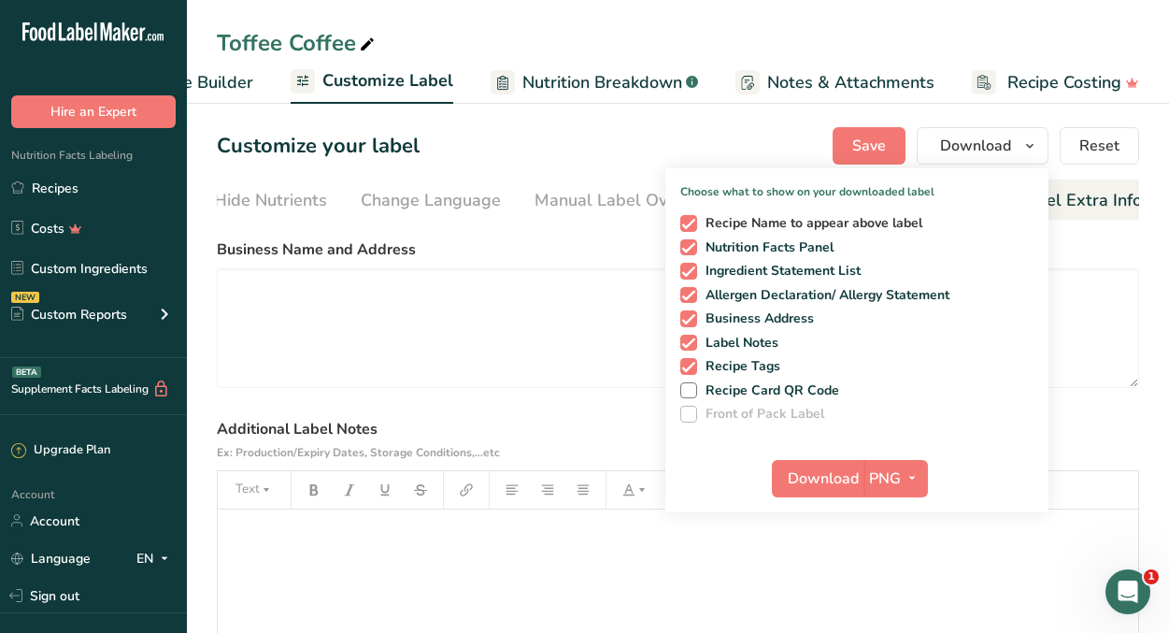
click at [846, 222] on span "Recipe Name to appear above label" at bounding box center [810, 223] width 226 height 17
click at [693, 222] on input "Recipe Name to appear above label" at bounding box center [686, 223] width 12 height 12
checkbox input "false"
click at [774, 319] on span "Business Address" at bounding box center [756, 318] width 118 height 17
click at [693, 319] on input "Business Address" at bounding box center [686, 318] width 12 height 12
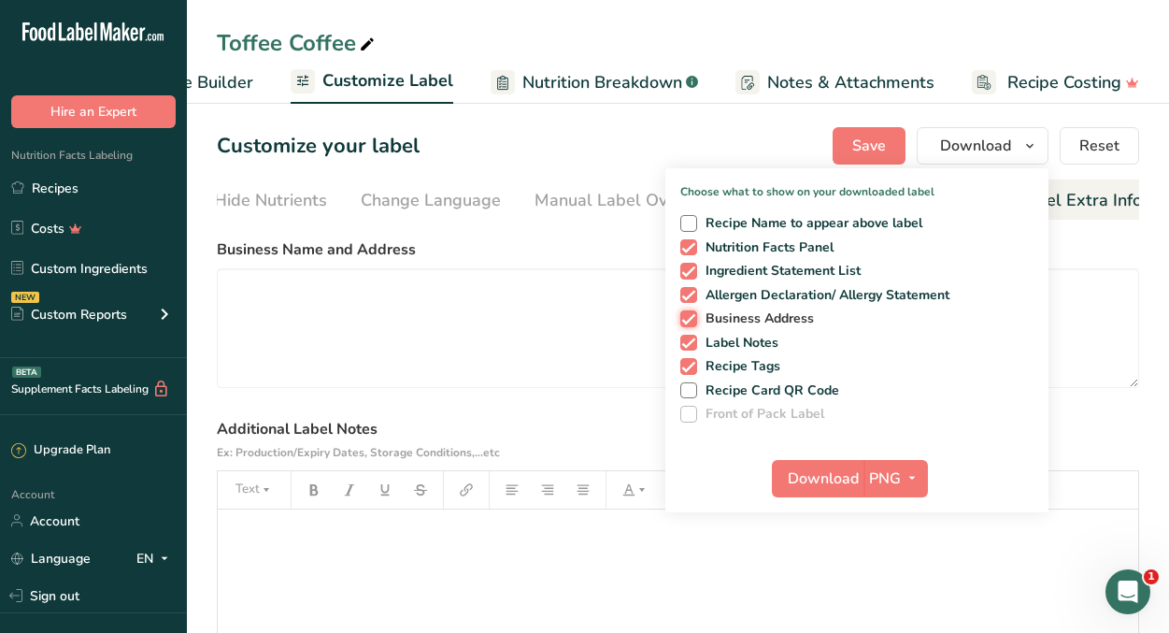
checkbox input "false"
click at [751, 350] on div "Recipe Name to appear above label Nutrition Facts Panel Ingredient Statement Li…" at bounding box center [856, 314] width 383 height 215
click at [744, 366] on span "Recipe Tags" at bounding box center [739, 366] width 84 height 17
click at [693, 366] on input "Recipe Tags" at bounding box center [686, 366] width 12 height 12
checkbox input "false"
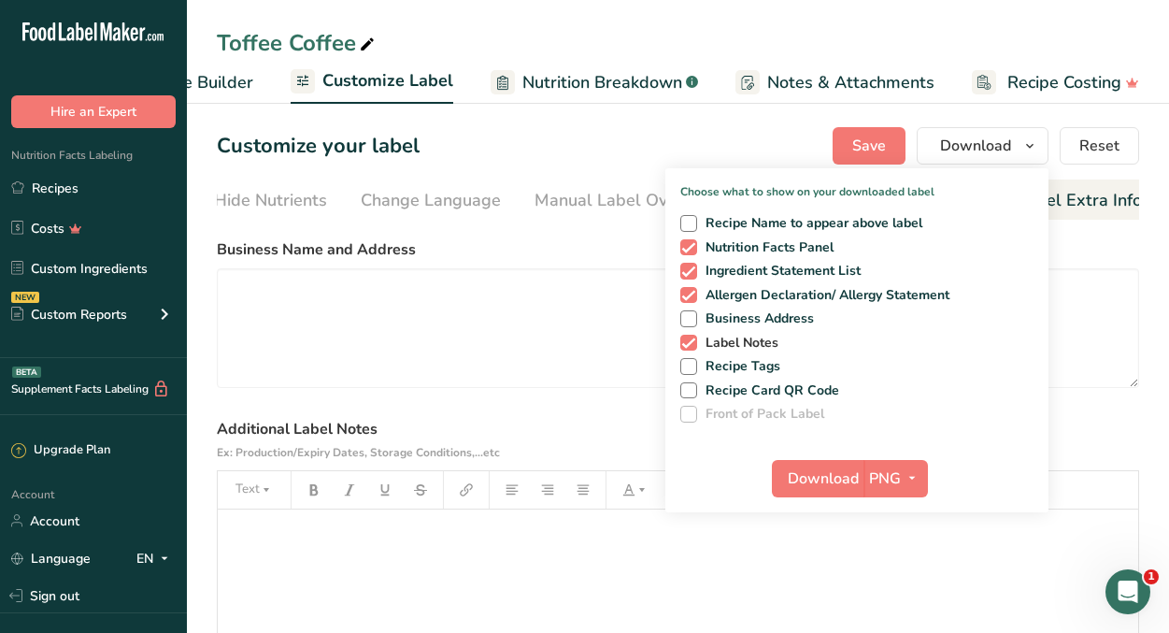
click at [751, 347] on span "Label Notes" at bounding box center [738, 343] width 82 height 17
click at [693, 347] on input "Label Notes" at bounding box center [686, 342] width 12 height 12
checkbox input "false"
click at [848, 478] on span "Download" at bounding box center [823, 478] width 71 height 22
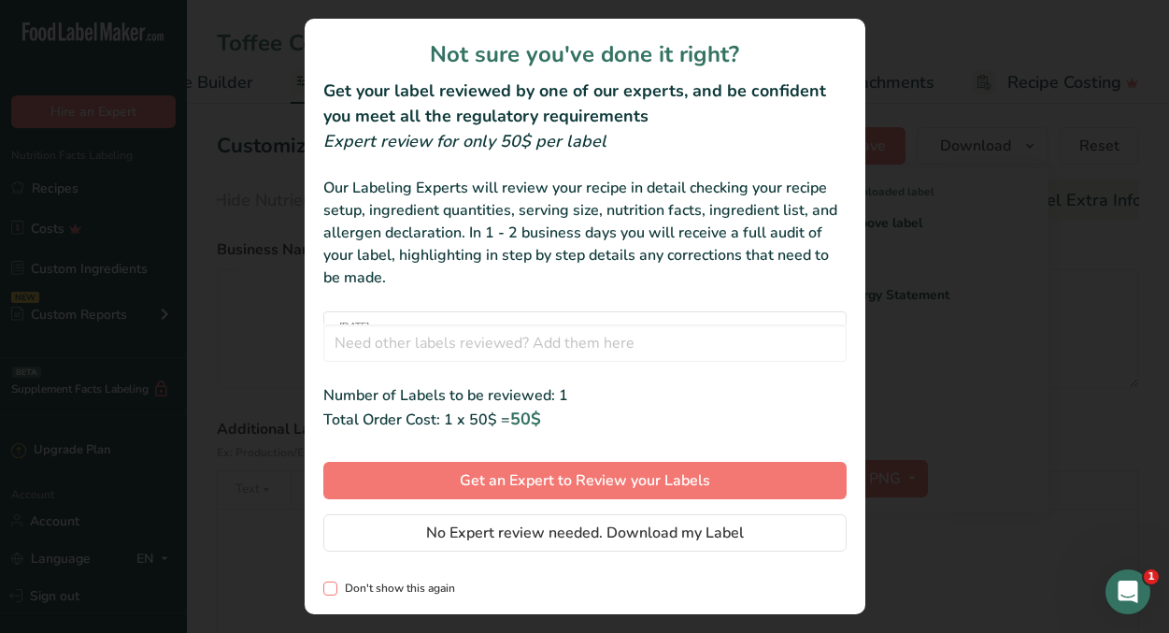
click at [411, 585] on span "Don't show this again" at bounding box center [396, 588] width 118 height 14
click at [336, 585] on input "Don't show this again" at bounding box center [329, 588] width 12 height 12
checkbox input "true"
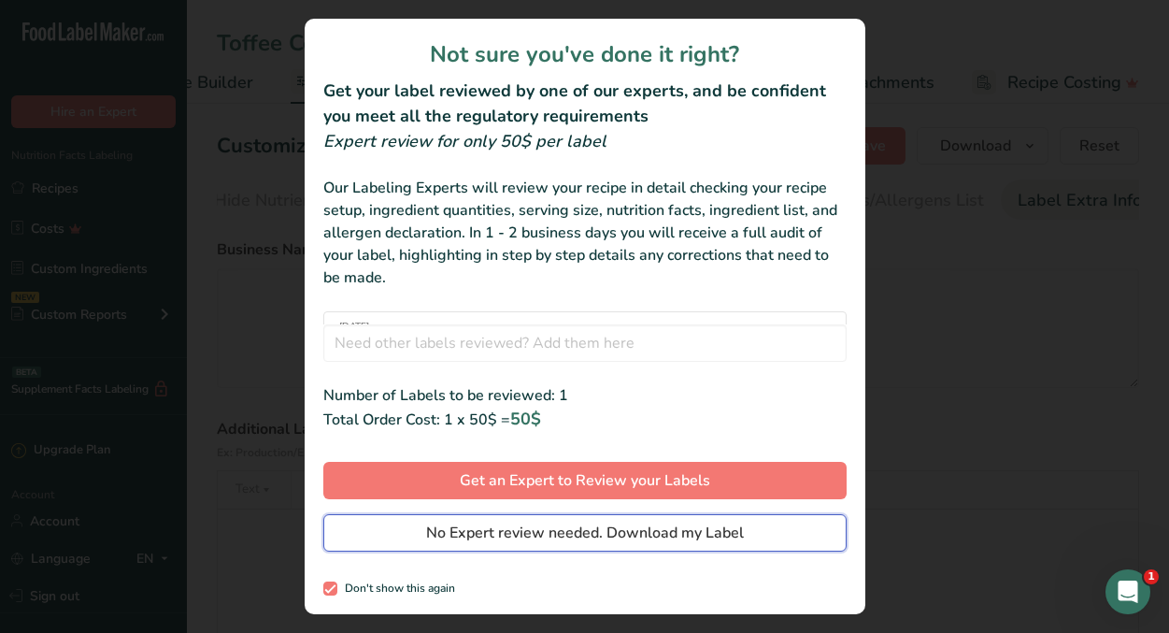
click at [448, 530] on span "No Expert review needed. Download my Label" at bounding box center [585, 533] width 318 height 22
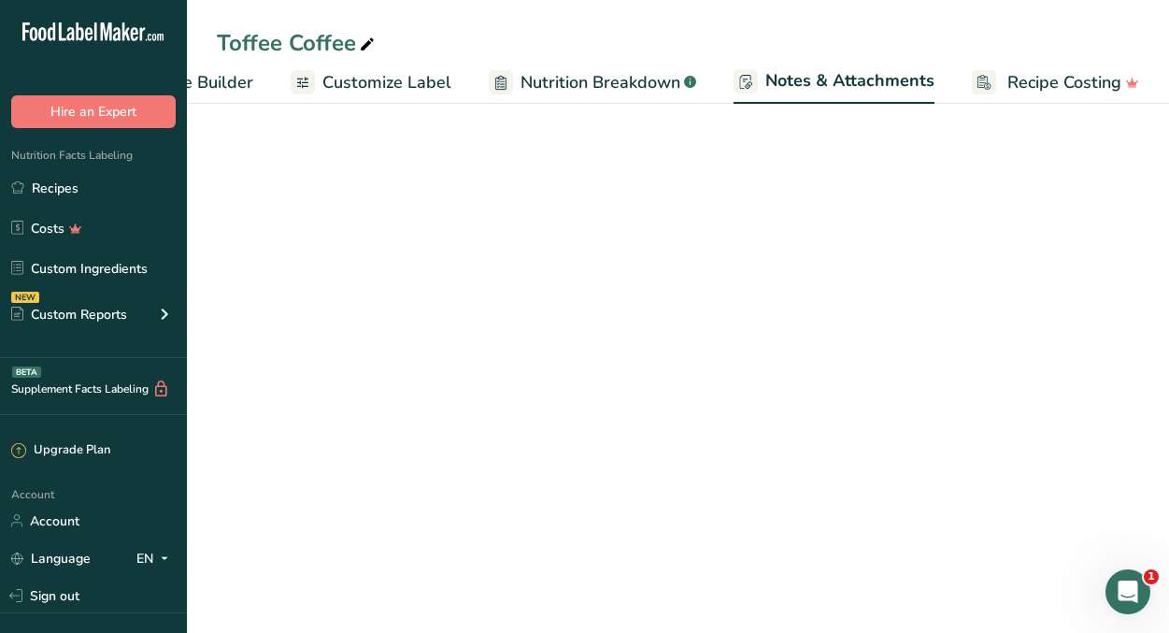
scroll to position [100, 0]
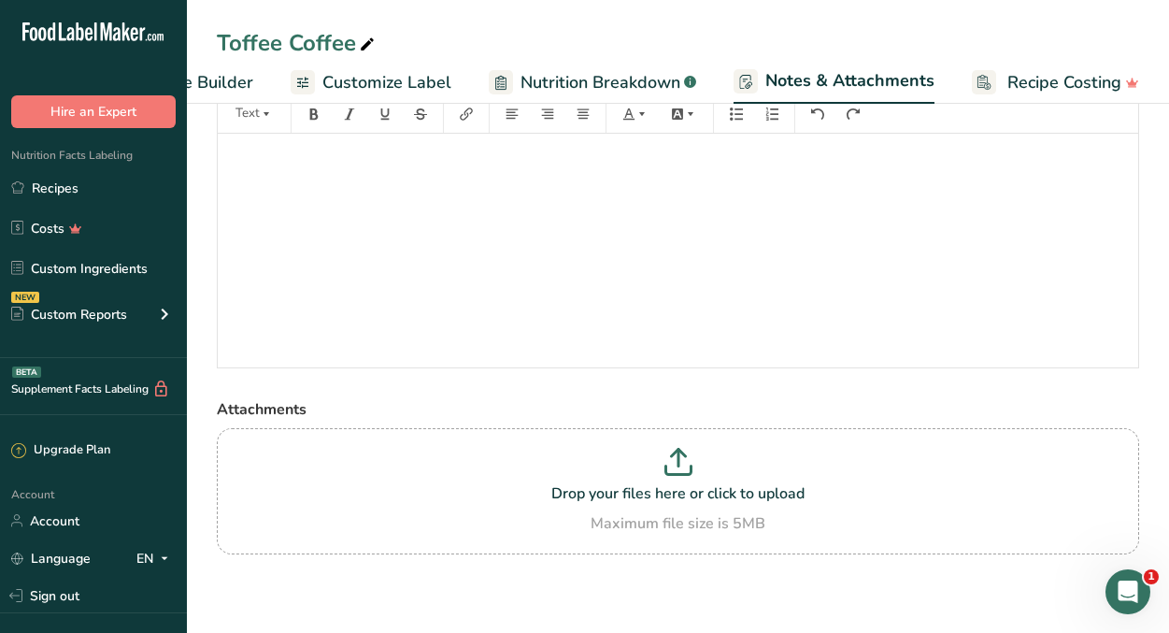
click at [365, 45] on icon at bounding box center [367, 45] width 17 height 26
click at [780, 27] on input "Toffee Coffee 7" at bounding box center [678, 43] width 923 height 34
type input "Toffee Coffee 7"
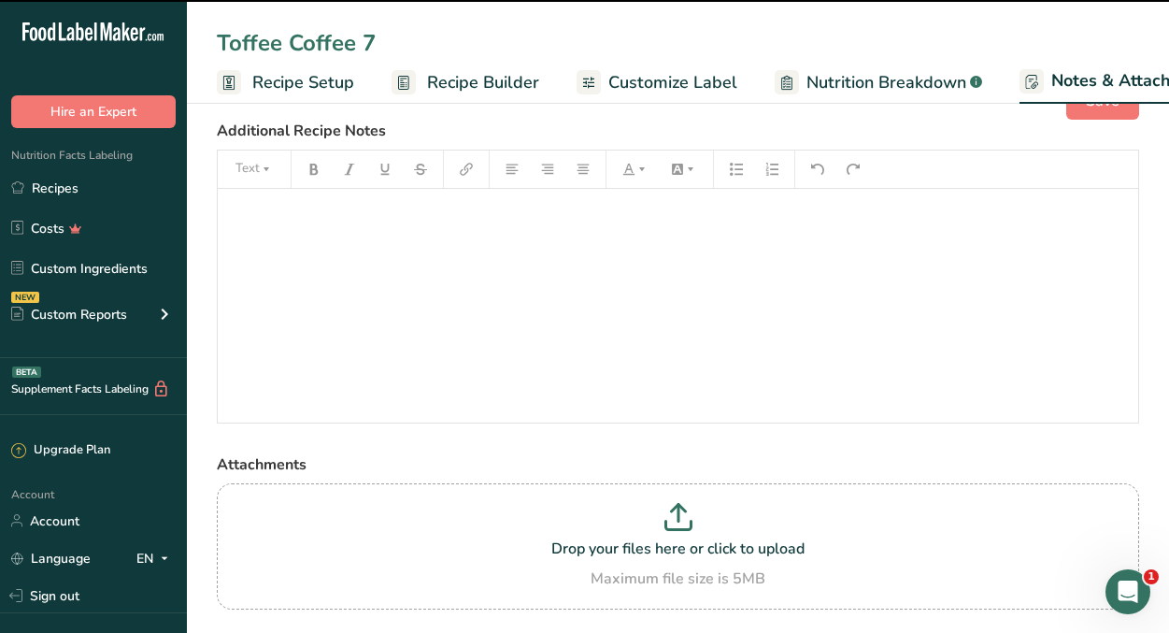
scroll to position [0, 0]
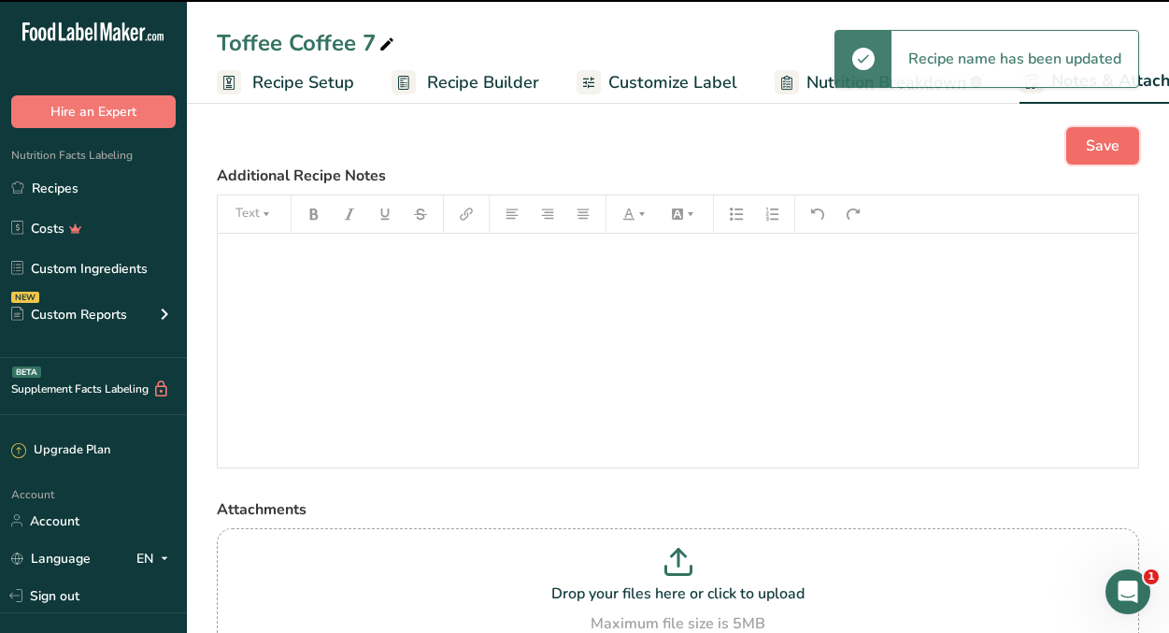
click at [1118, 152] on span "Save" at bounding box center [1103, 146] width 34 height 22
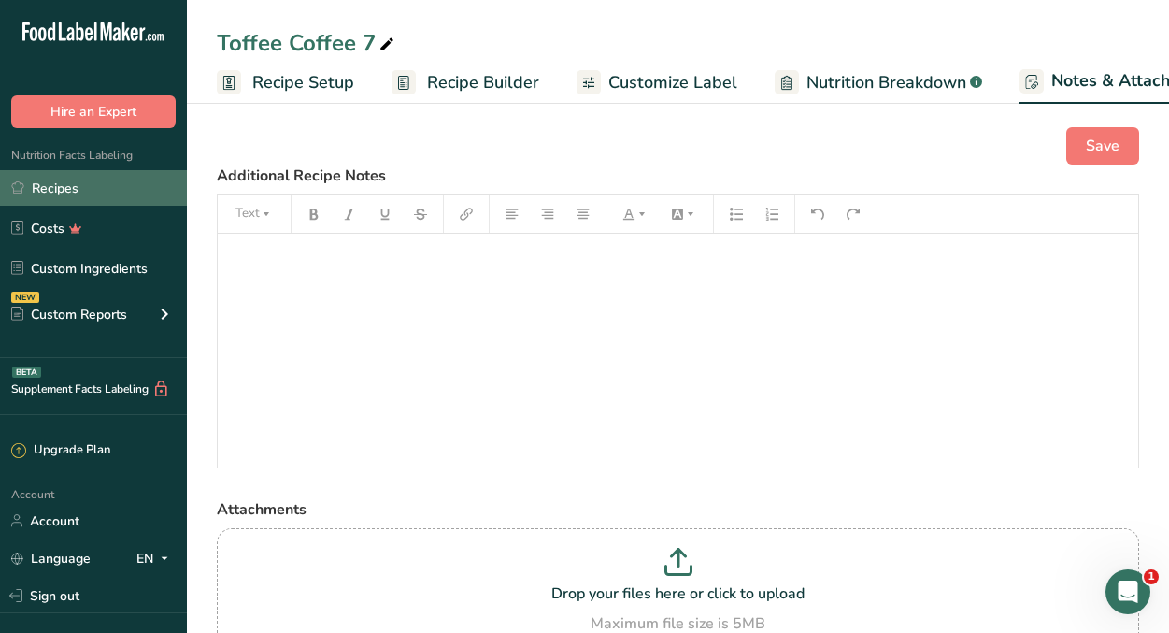
click at [62, 201] on link "Recipes" at bounding box center [93, 188] width 187 height 36
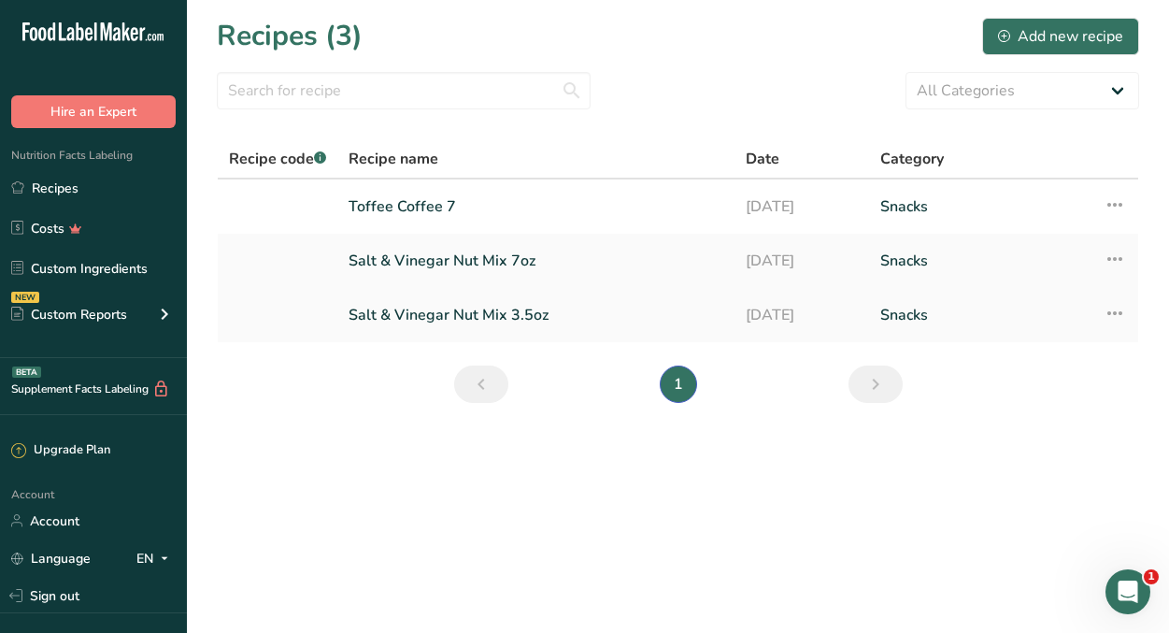
click at [470, 314] on link "Salt & Vinegar Nut Mix 3.5oz" at bounding box center [536, 314] width 375 height 39
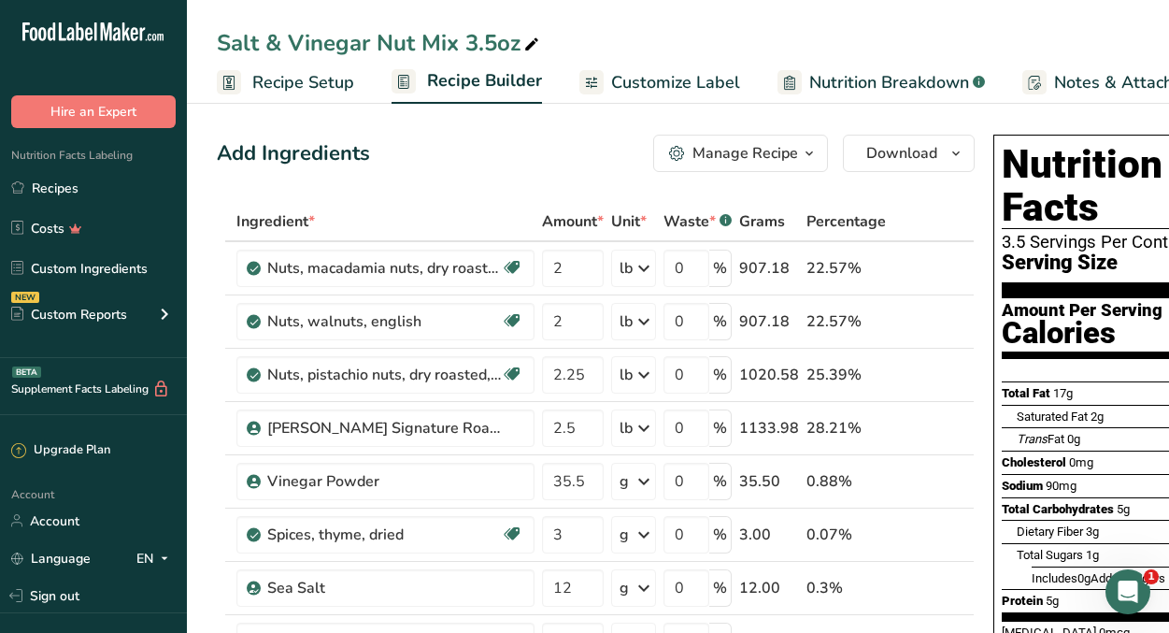
click at [318, 79] on span "Recipe Setup" at bounding box center [303, 82] width 102 height 25
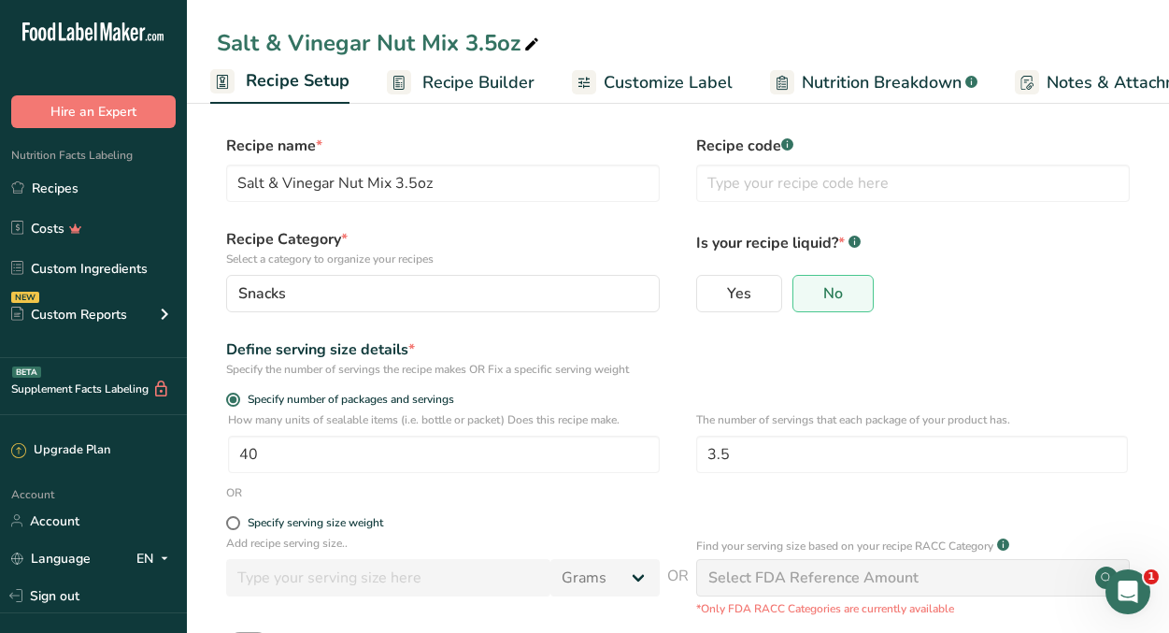
click at [457, 73] on span "Recipe Builder" at bounding box center [478, 82] width 112 height 25
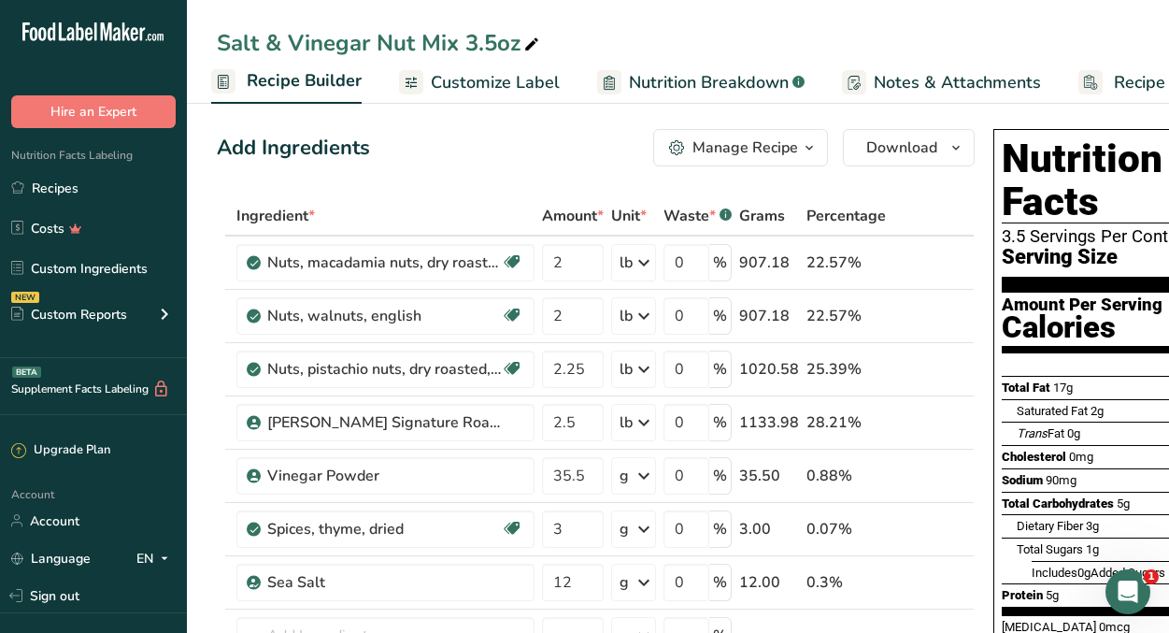
scroll to position [0, 286]
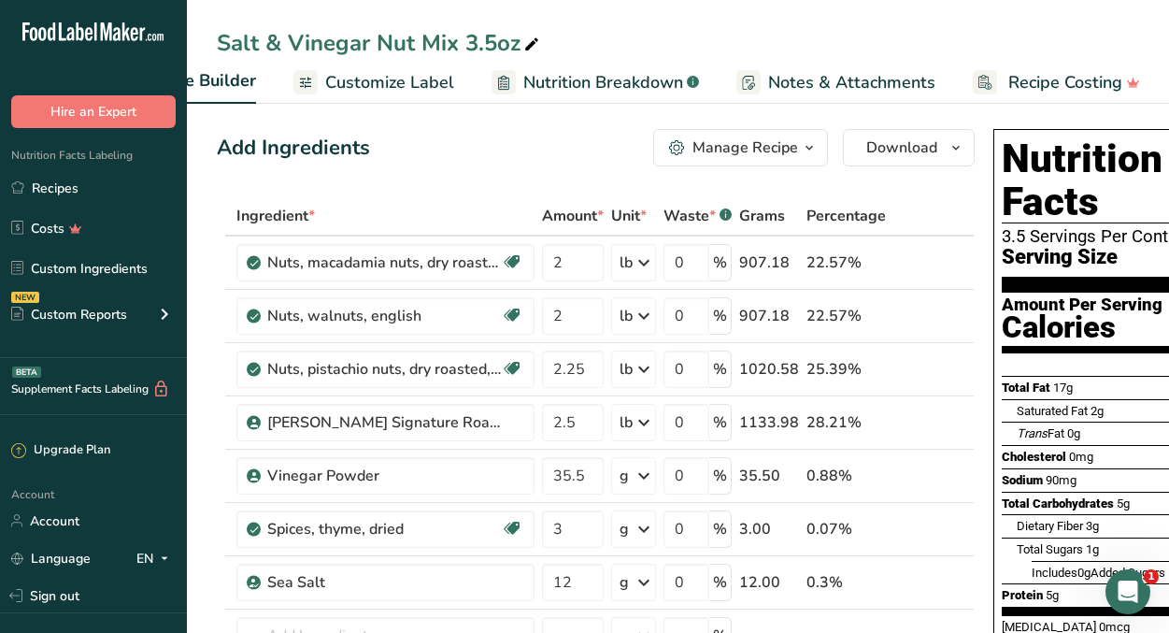
click at [130, 68] on div "Hire an Expert" at bounding box center [93, 93] width 187 height 70
click at [59, 181] on link "Recipes" at bounding box center [93, 188] width 187 height 36
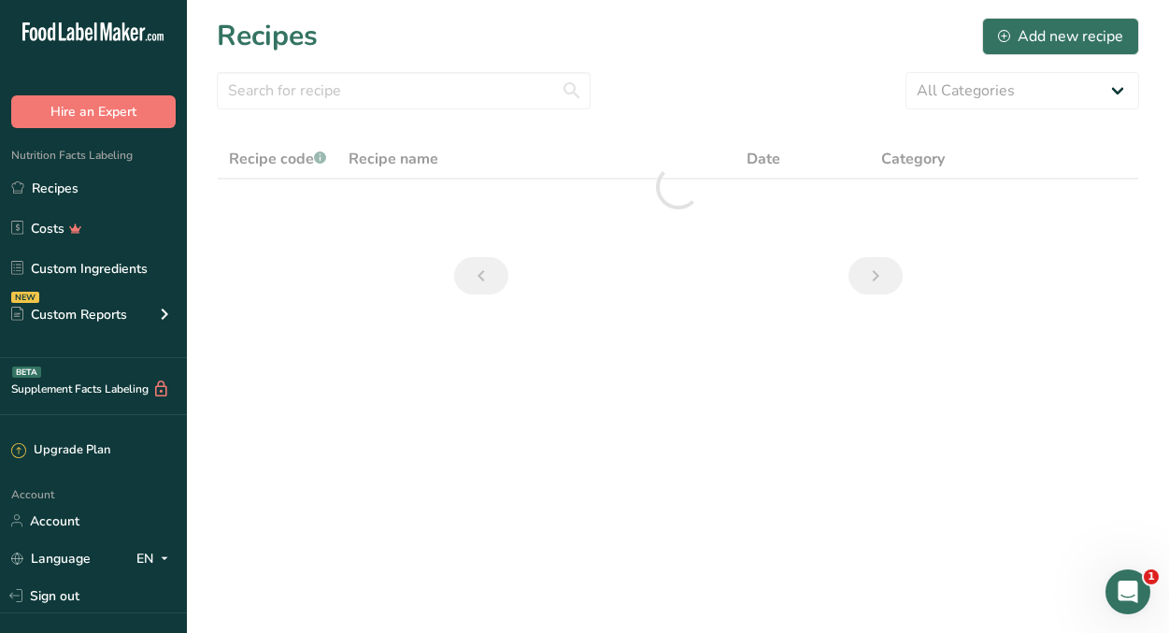
click at [565, 192] on div at bounding box center [678, 186] width 923 height 95
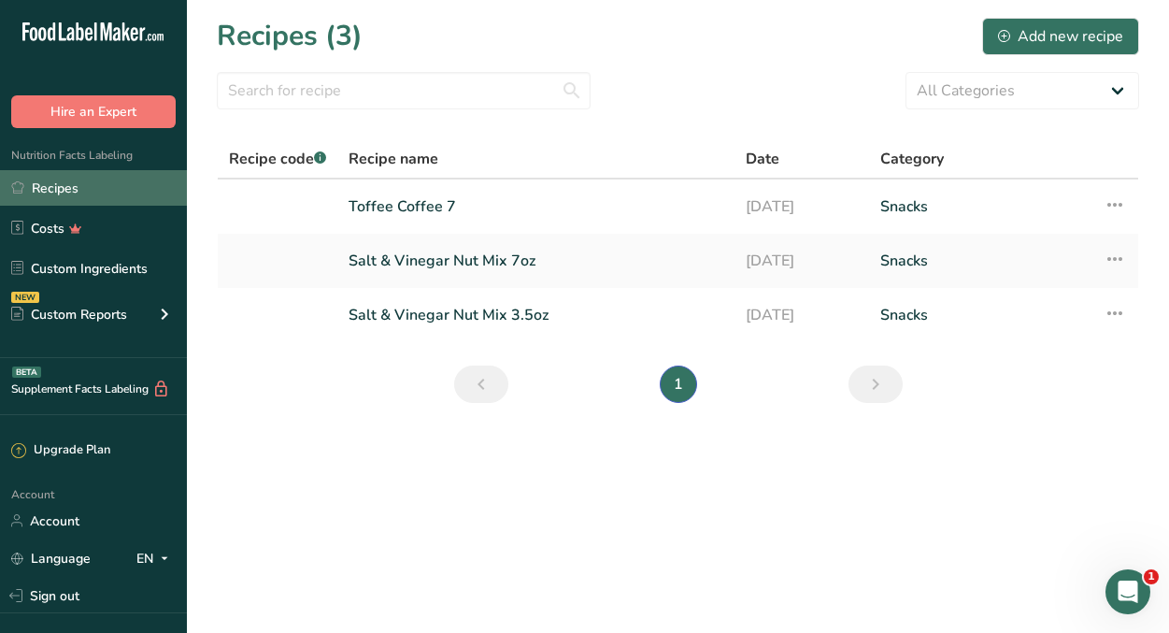
click at [87, 192] on link "Recipes" at bounding box center [93, 188] width 187 height 36
click at [294, 209] on link at bounding box center [277, 206] width 97 height 39
click at [1114, 203] on icon at bounding box center [1115, 205] width 22 height 34
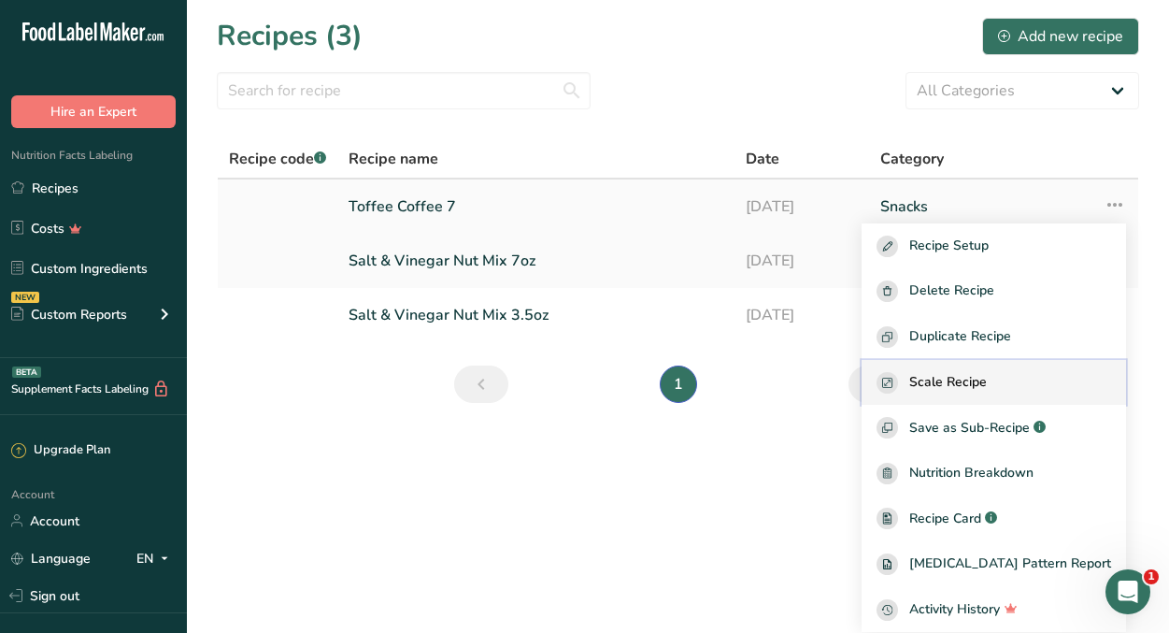
click at [979, 392] on span "Scale Recipe" at bounding box center [948, 382] width 78 height 21
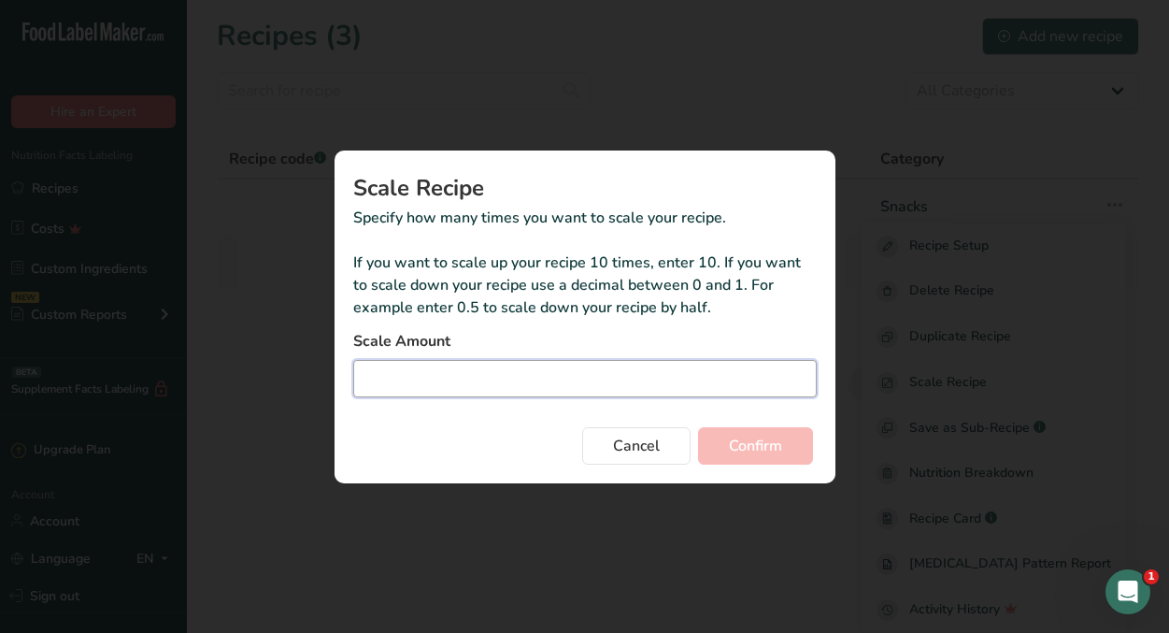
click at [748, 381] on input "Duplicate recipe modal" at bounding box center [585, 378] width 464 height 37
type input "0.5"
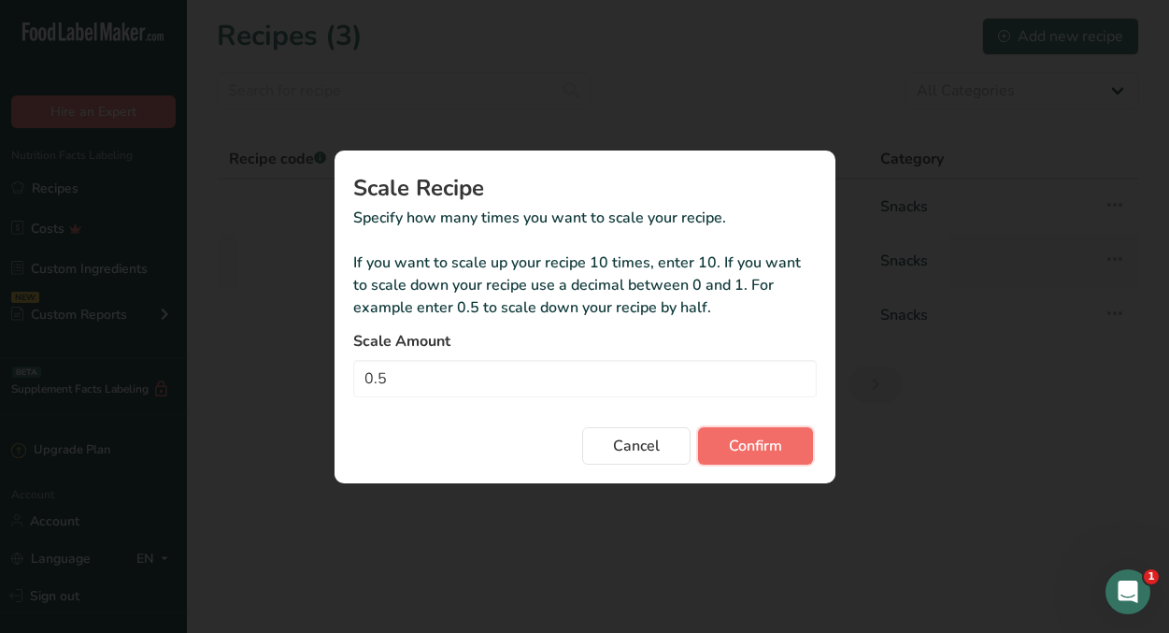
click at [751, 461] on button "Confirm" at bounding box center [755, 445] width 115 height 37
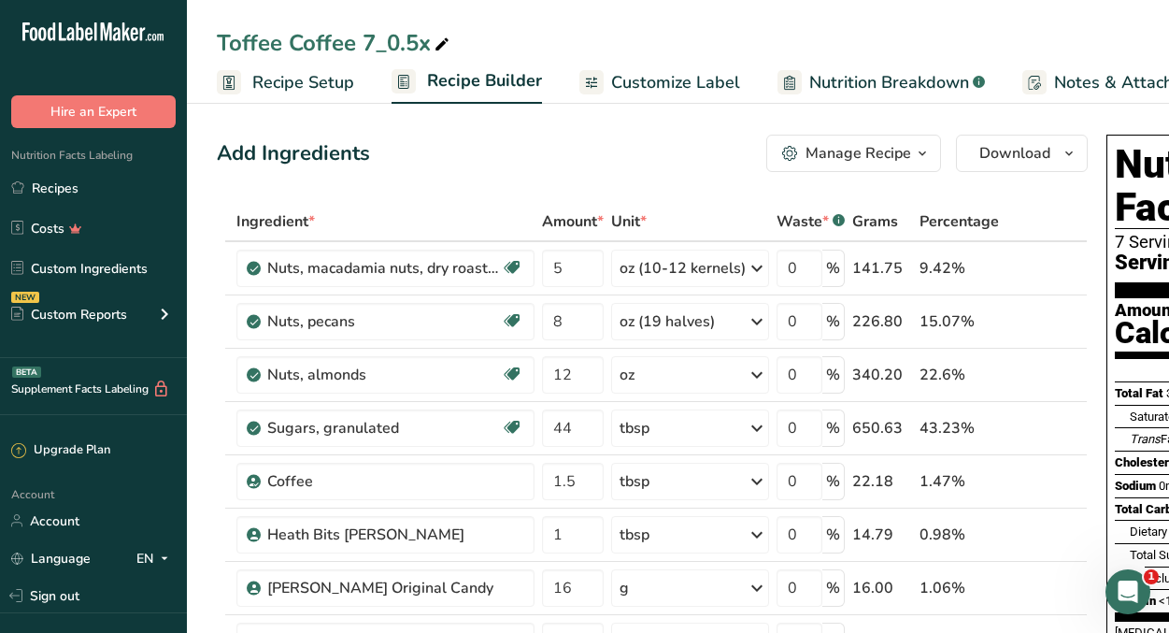
click at [398, 40] on div "Toffee Coffee 7_0.5x" at bounding box center [335, 43] width 236 height 34
type input "Toffee Coffee 3.5x"
click at [648, 168] on div "Add Ingredients Manage Recipe Delete Recipe Duplicate Recipe Scale Recipe Save …" at bounding box center [652, 153] width 871 height 37
click at [700, 83] on span "Customize Label" at bounding box center [675, 82] width 129 height 25
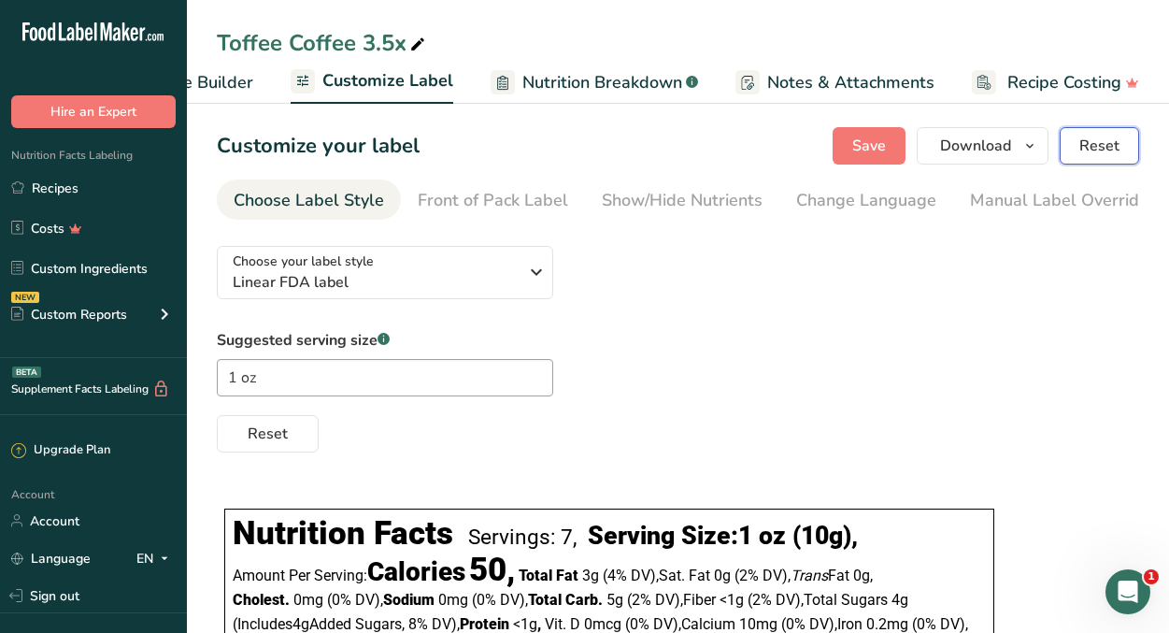
click at [1080, 140] on button "Reset" at bounding box center [1099, 145] width 79 height 37
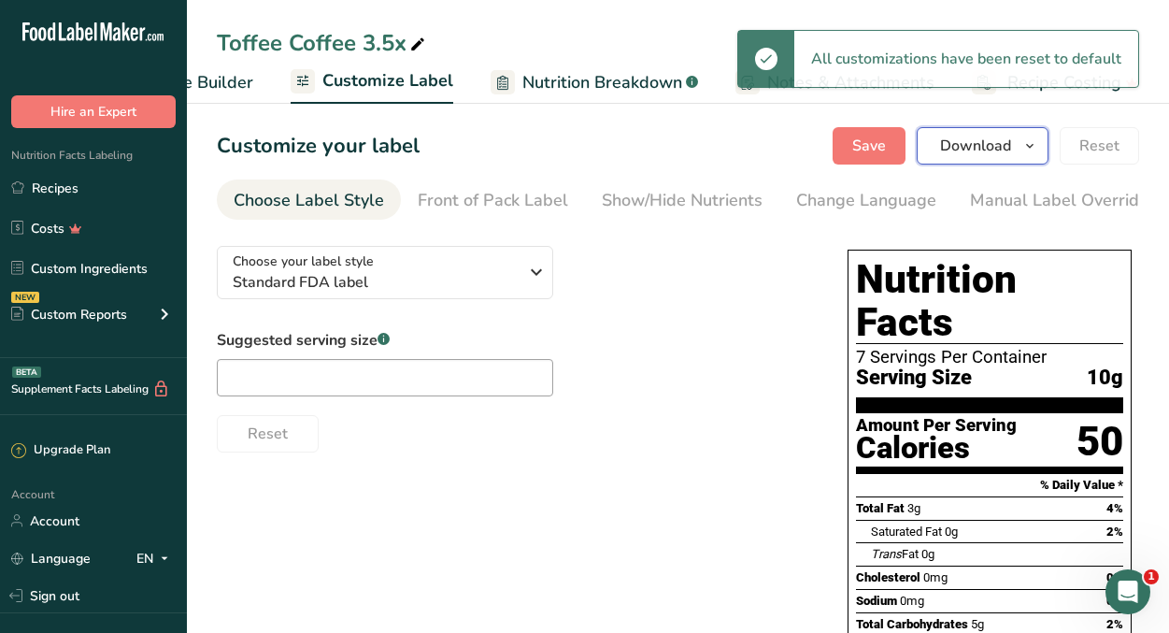
click at [1037, 144] on icon "button" at bounding box center [1030, 146] width 15 height 23
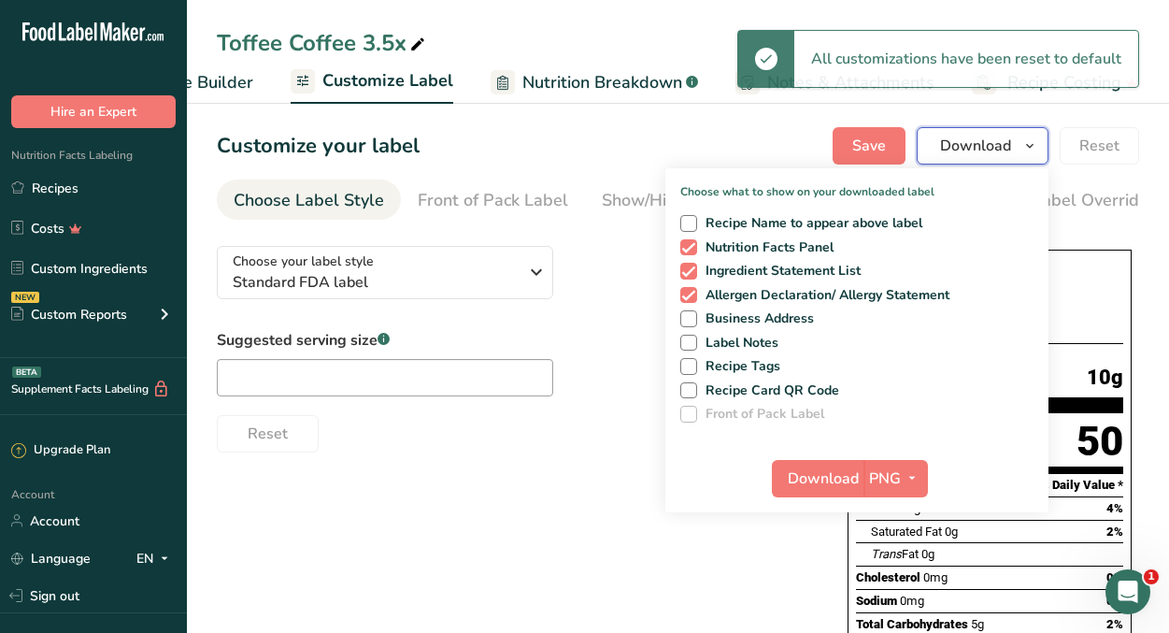
click at [1037, 144] on icon "button" at bounding box center [1030, 146] width 15 height 23
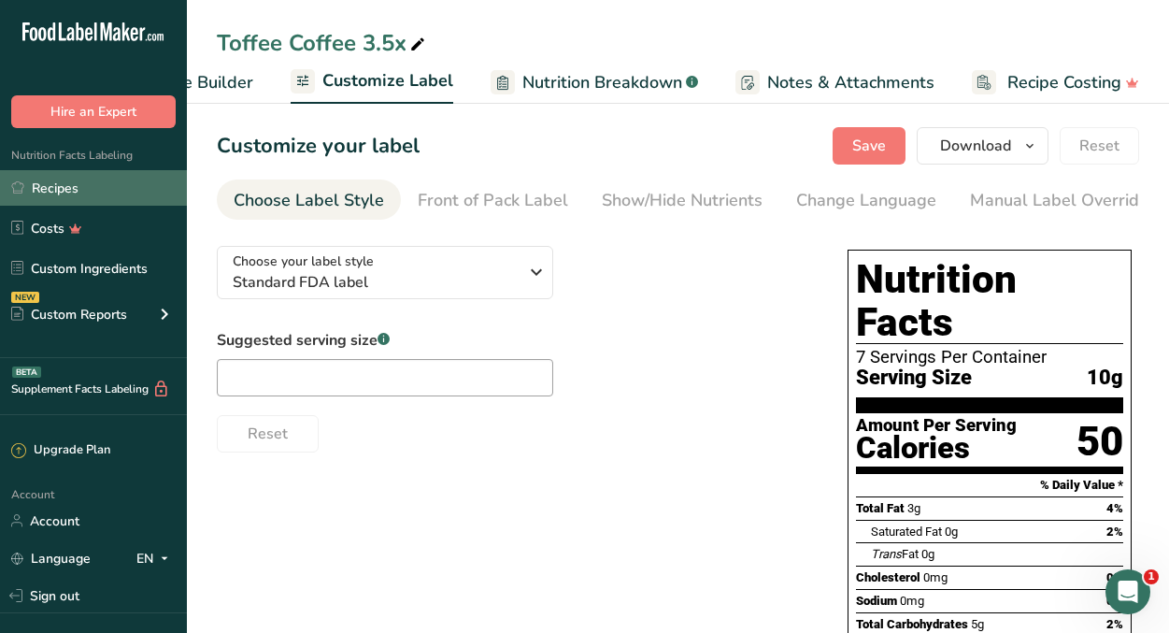
click at [64, 190] on link "Recipes" at bounding box center [93, 188] width 187 height 36
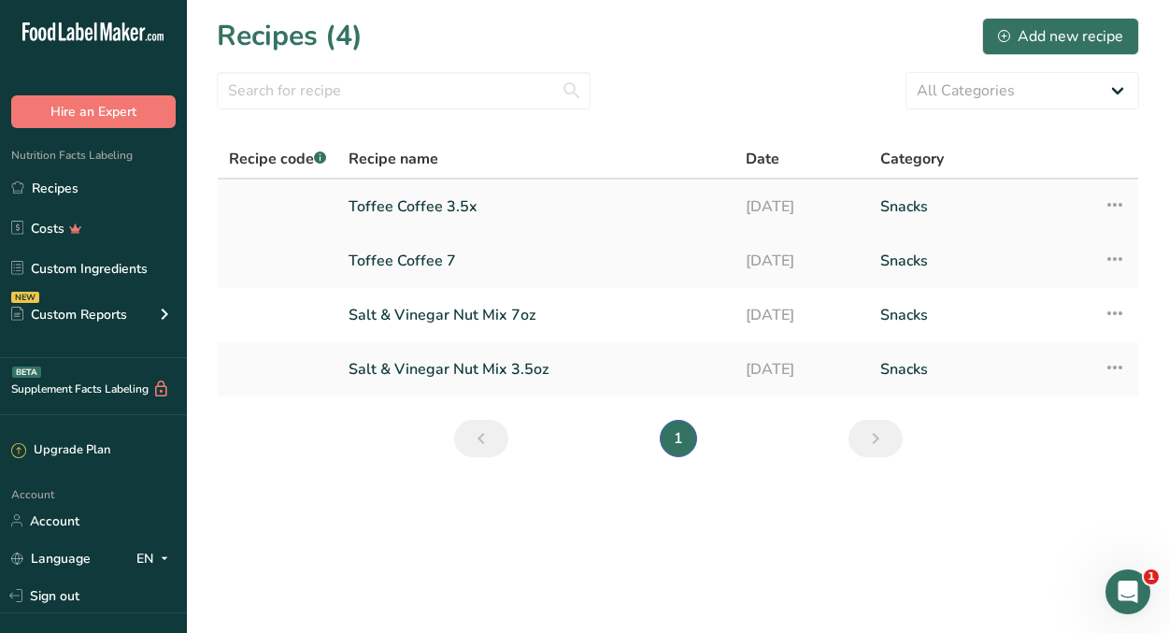
click at [1122, 216] on icon at bounding box center [1115, 205] width 22 height 34
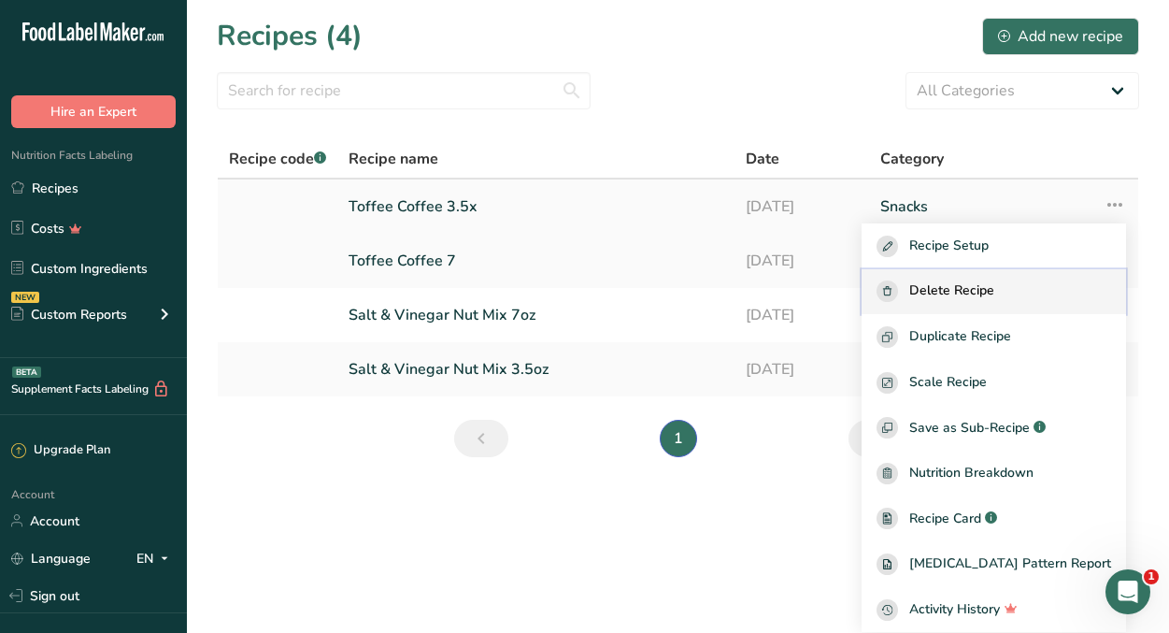
click at [994, 286] on span "Delete Recipe" at bounding box center [951, 290] width 85 height 21
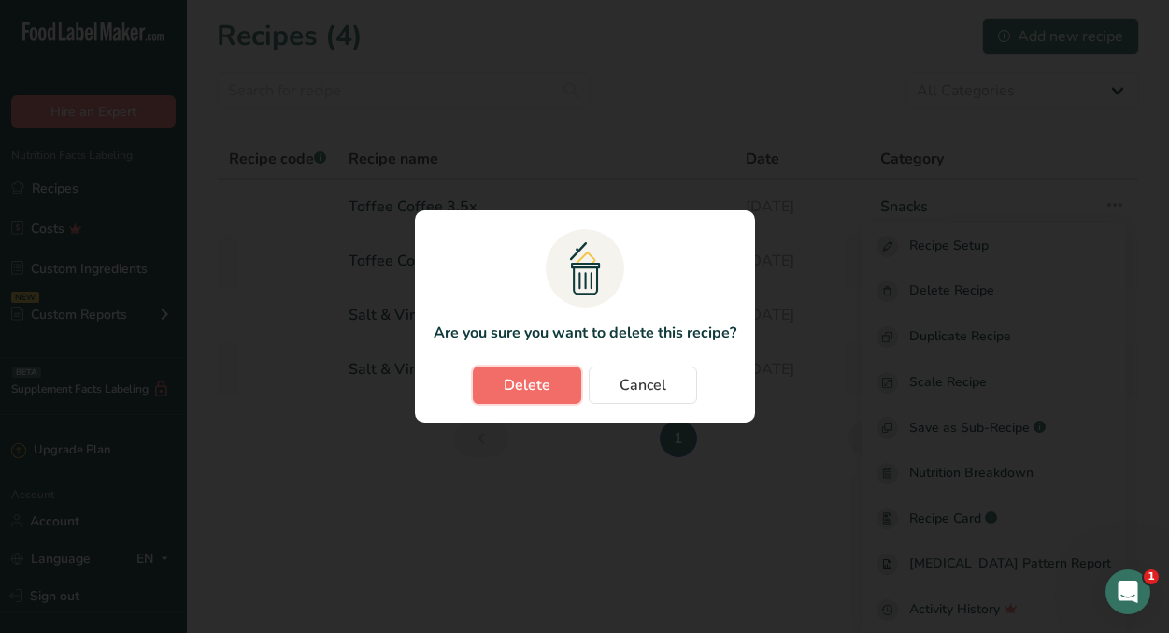
click at [548, 387] on span "Delete" at bounding box center [527, 385] width 47 height 22
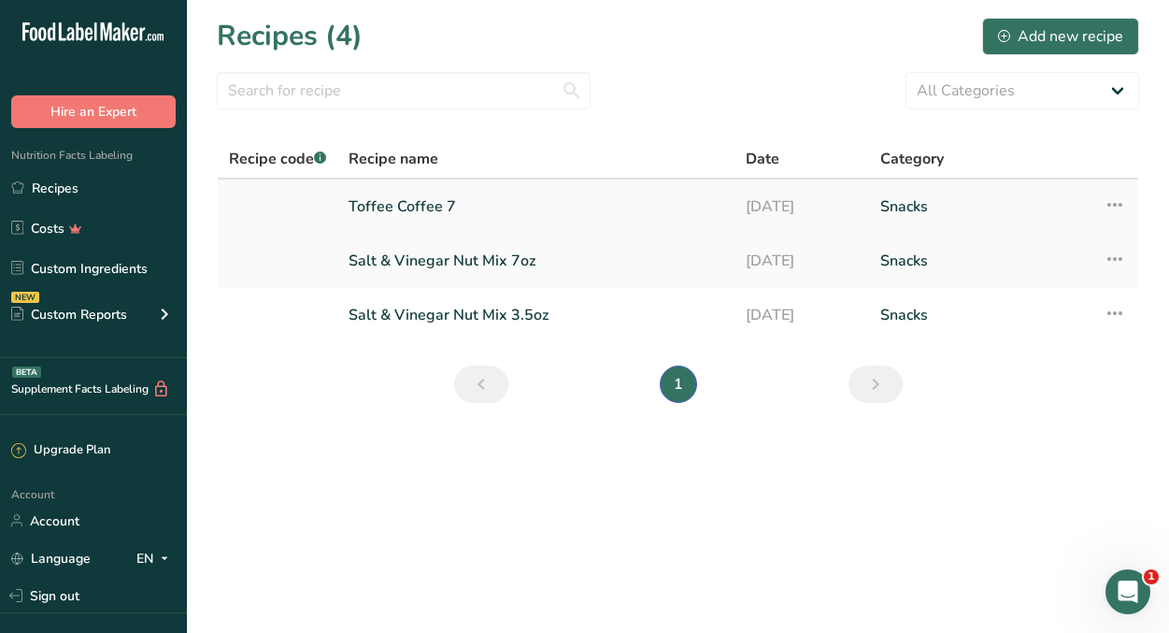
click at [411, 207] on link "Toffee Coffee 7" at bounding box center [536, 206] width 375 height 39
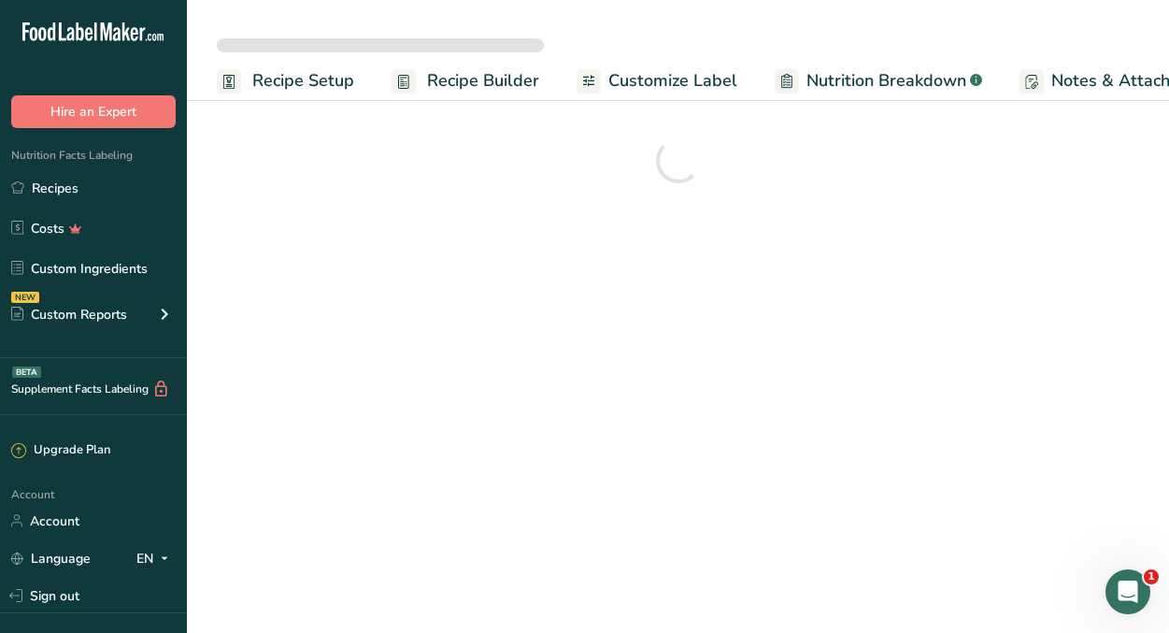
click at [302, 83] on span "Recipe Setup" at bounding box center [303, 80] width 102 height 25
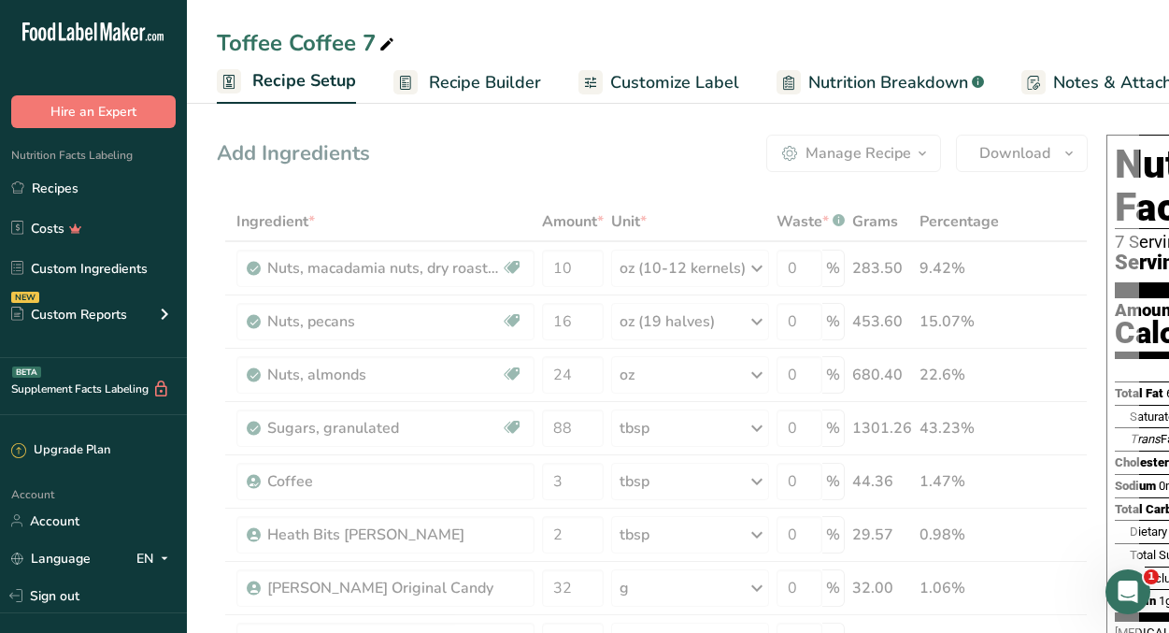
scroll to position [0, 7]
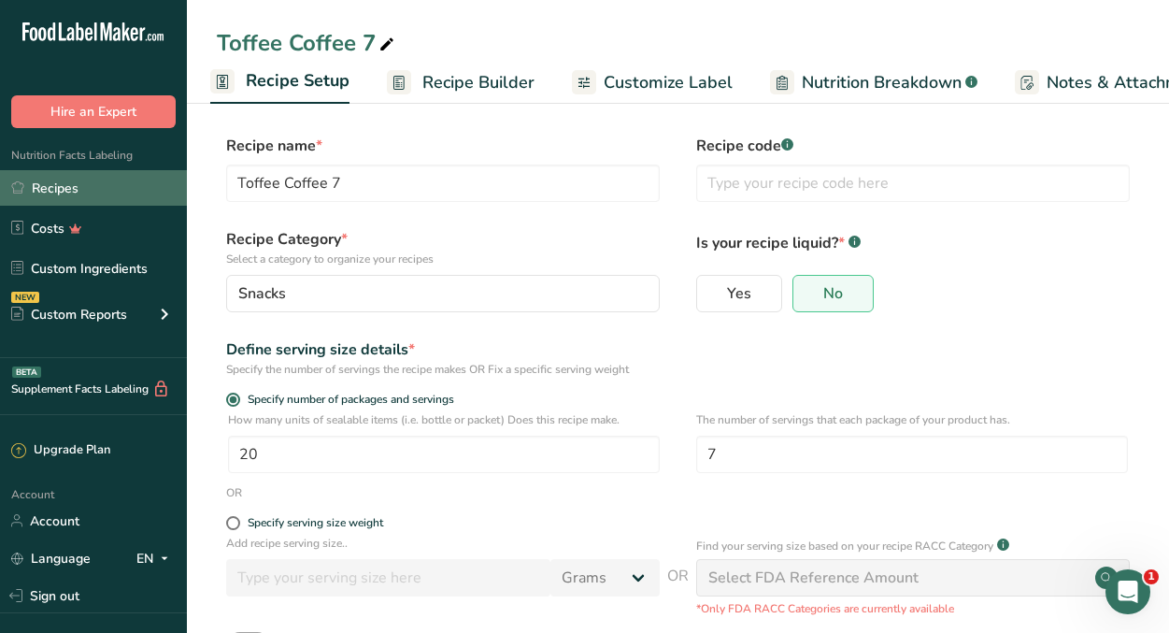
click at [105, 174] on link "Recipes" at bounding box center [93, 188] width 187 height 36
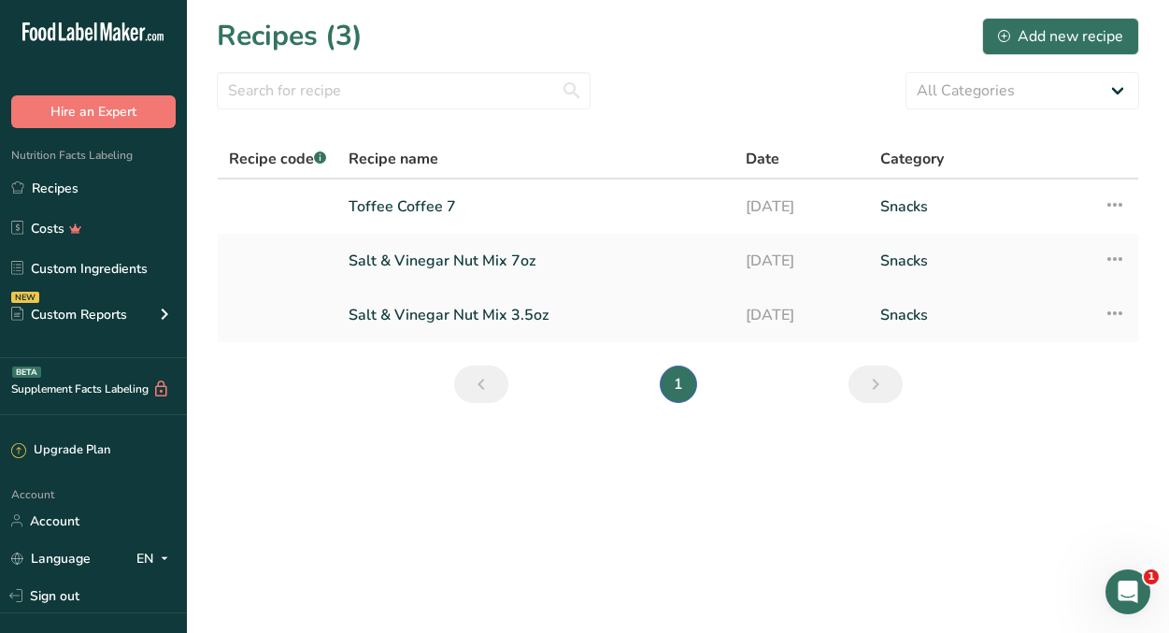
click at [433, 311] on link "Salt & Vinegar Nut Mix 3.5oz" at bounding box center [536, 314] width 375 height 39
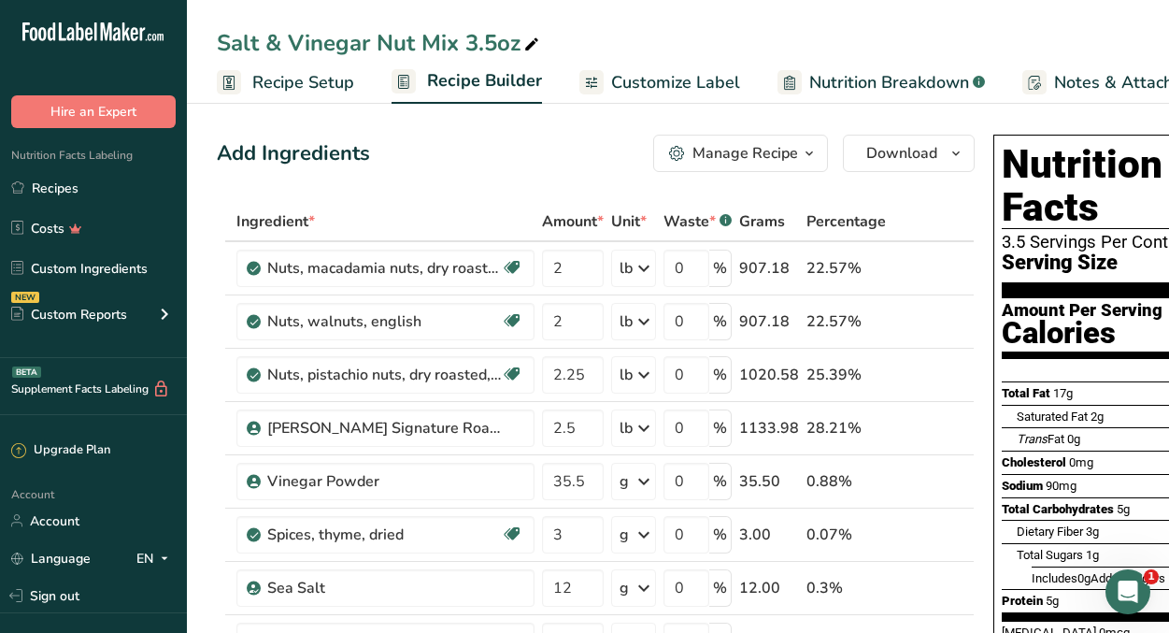
click at [296, 88] on span "Recipe Setup" at bounding box center [303, 82] width 102 height 25
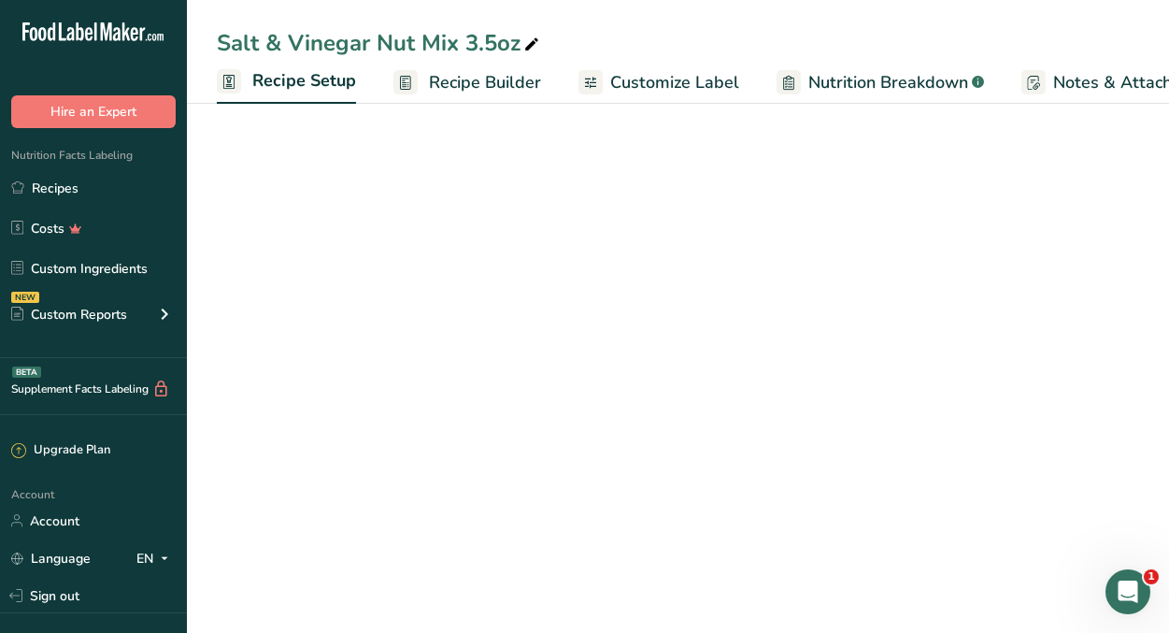
scroll to position [0, 7]
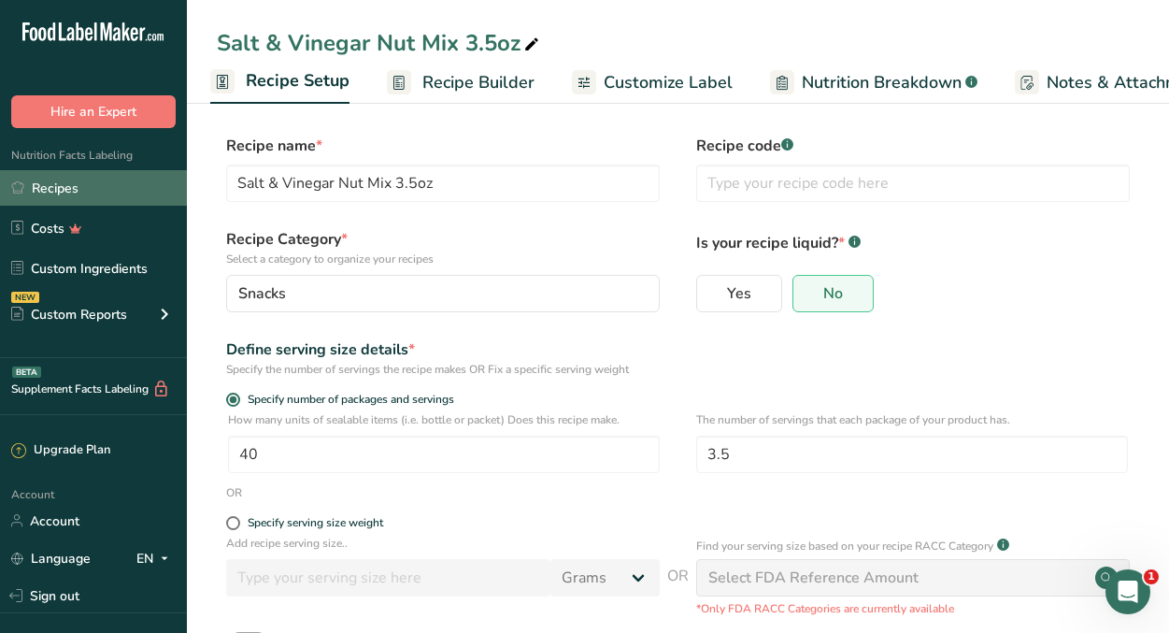
click at [79, 193] on link "Recipes" at bounding box center [93, 188] width 187 height 36
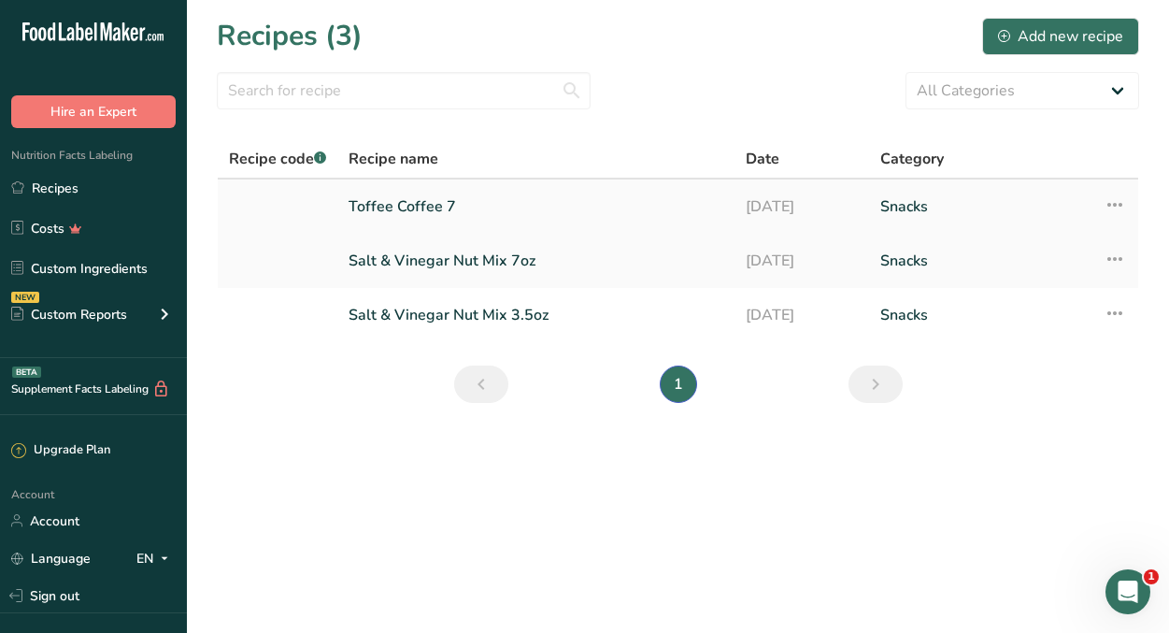
click at [1110, 202] on icon at bounding box center [1115, 205] width 22 height 34
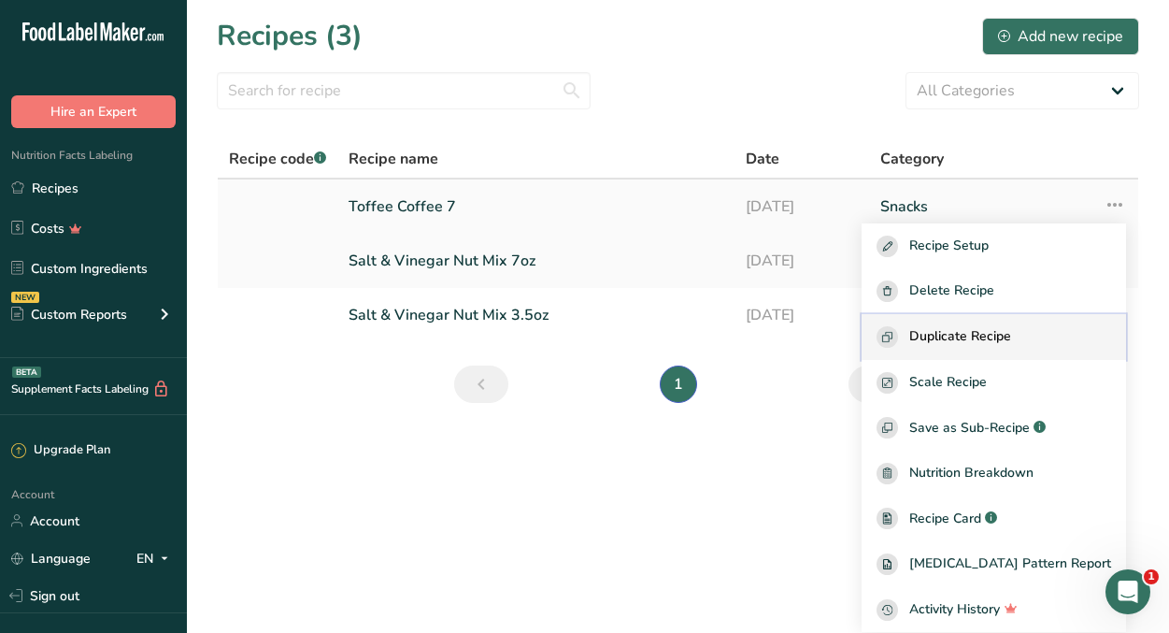
click at [1011, 332] on span "Duplicate Recipe" at bounding box center [960, 336] width 102 height 21
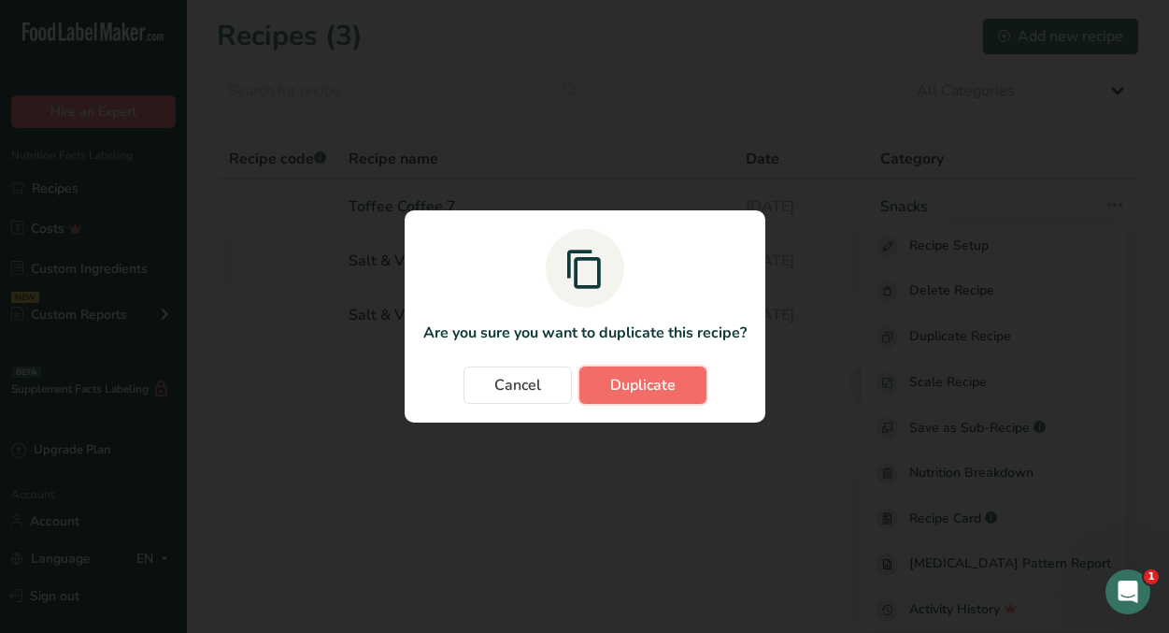
click at [660, 384] on span "Duplicate" at bounding box center [642, 385] width 65 height 22
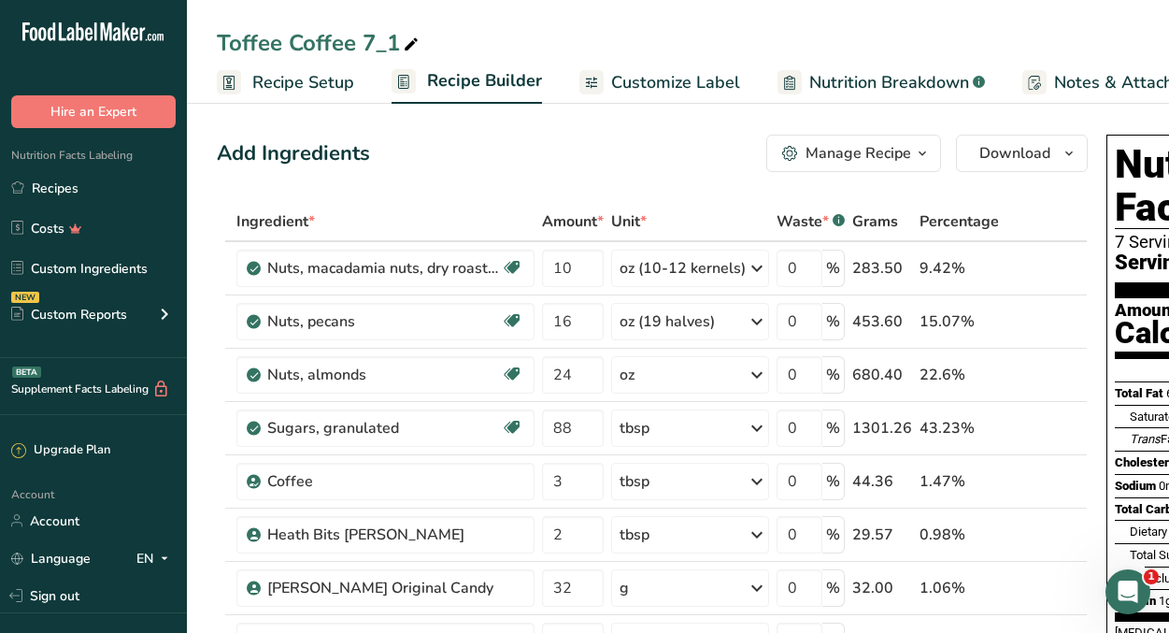
click at [317, 93] on span "Recipe Setup" at bounding box center [303, 82] width 102 height 25
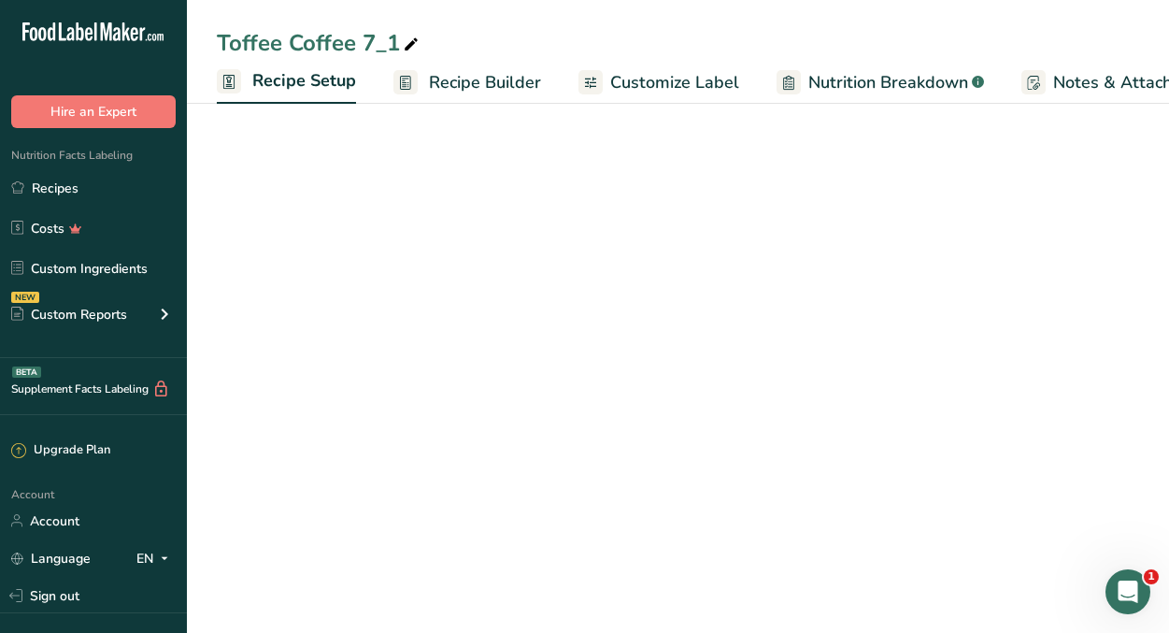
scroll to position [0, 7]
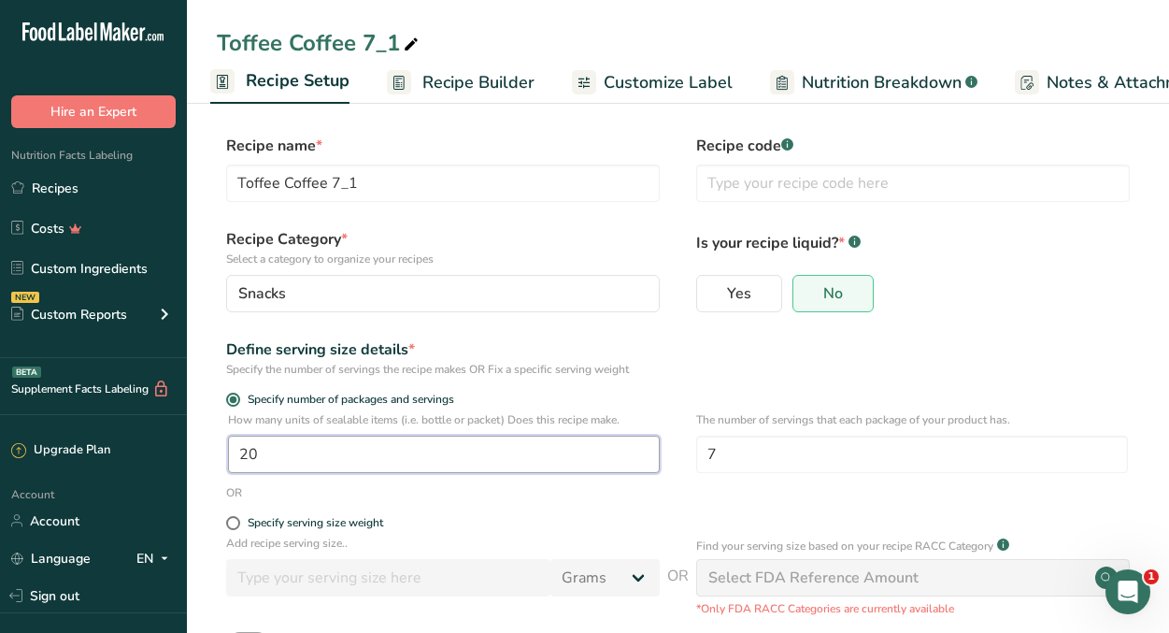
click at [291, 453] on input "20" at bounding box center [444, 454] width 432 height 37
type input "40"
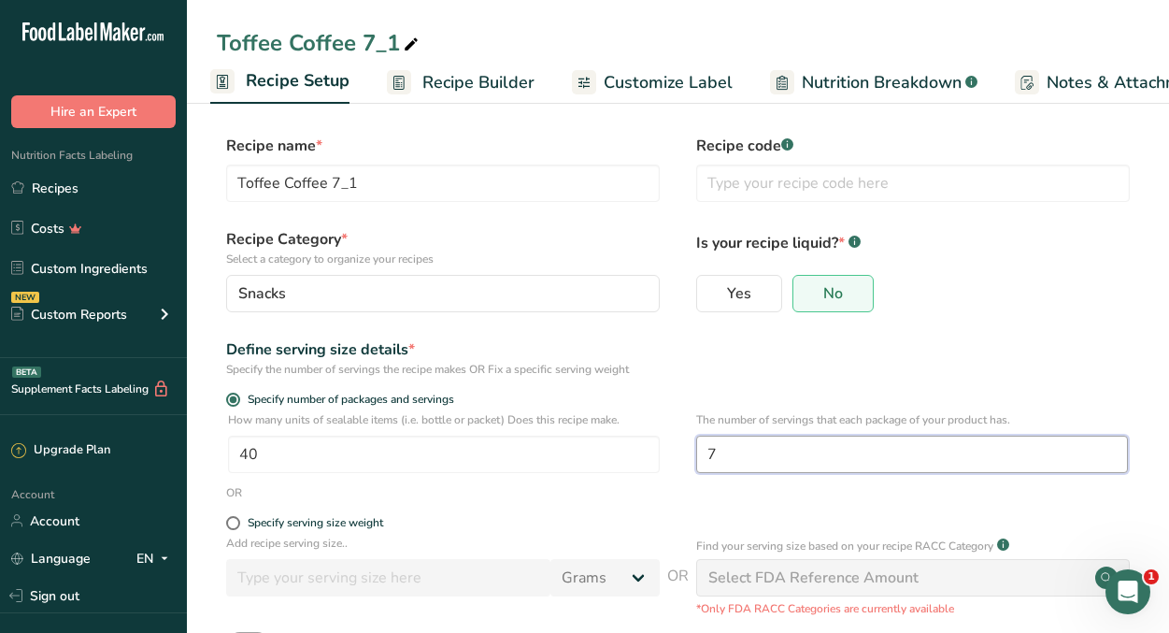
click at [751, 466] on input "7" at bounding box center [912, 454] width 432 height 37
type input "3.5"
click at [986, 368] on div "Define serving size details * Specify the number of servings the recipe makes O…" at bounding box center [678, 357] width 923 height 39
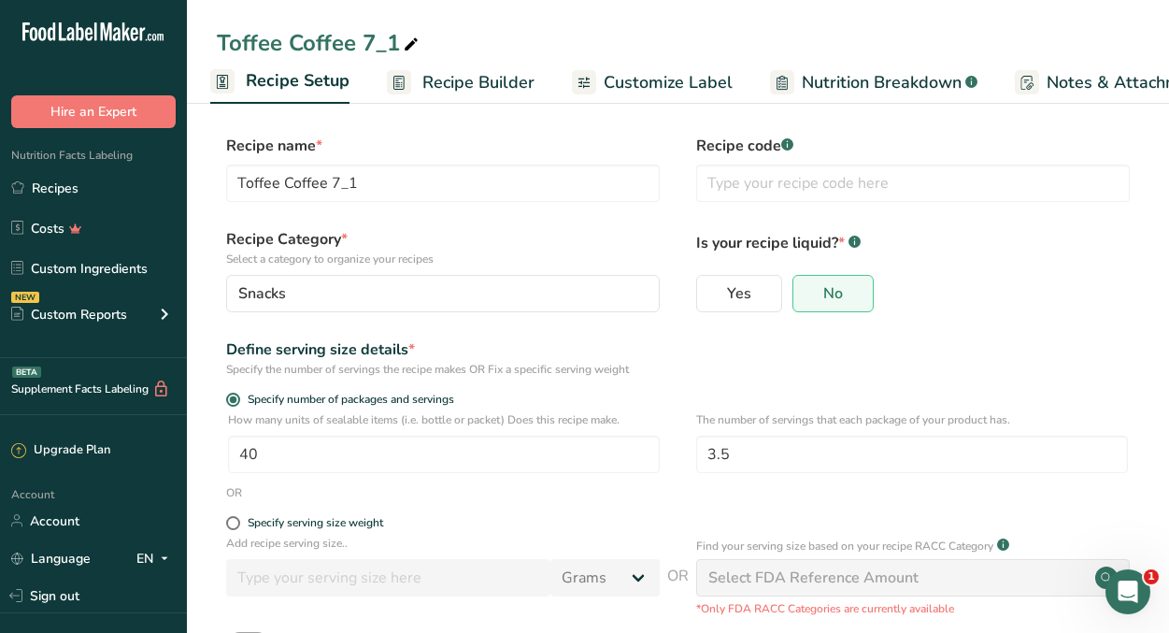
scroll to position [142, 0]
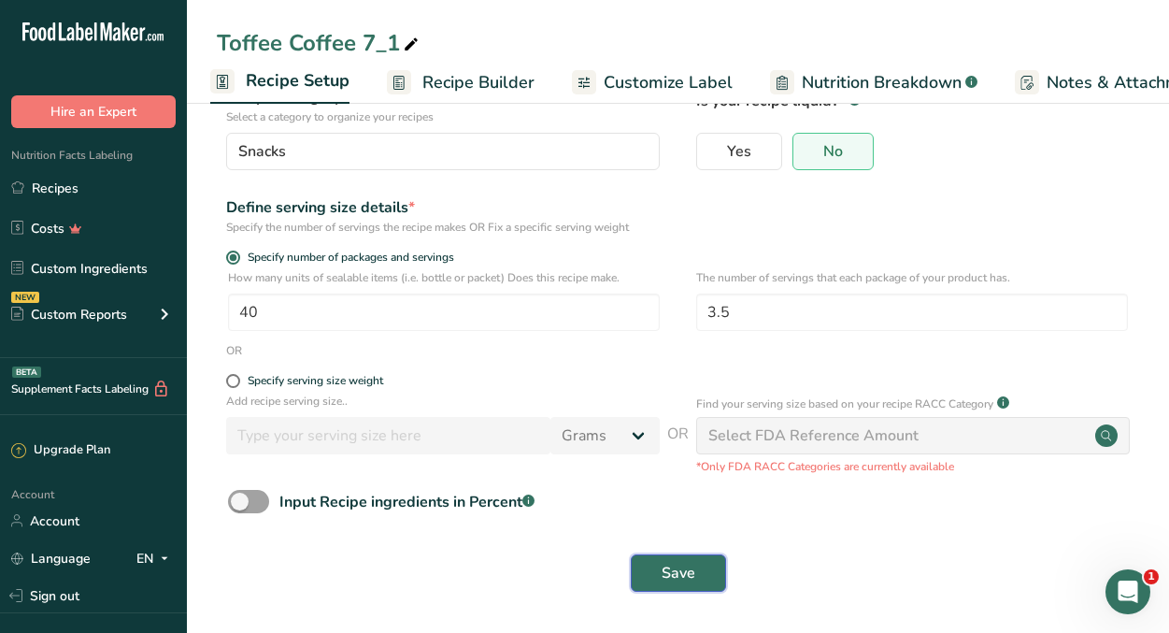
click at [684, 571] on span "Save" at bounding box center [679, 573] width 34 height 22
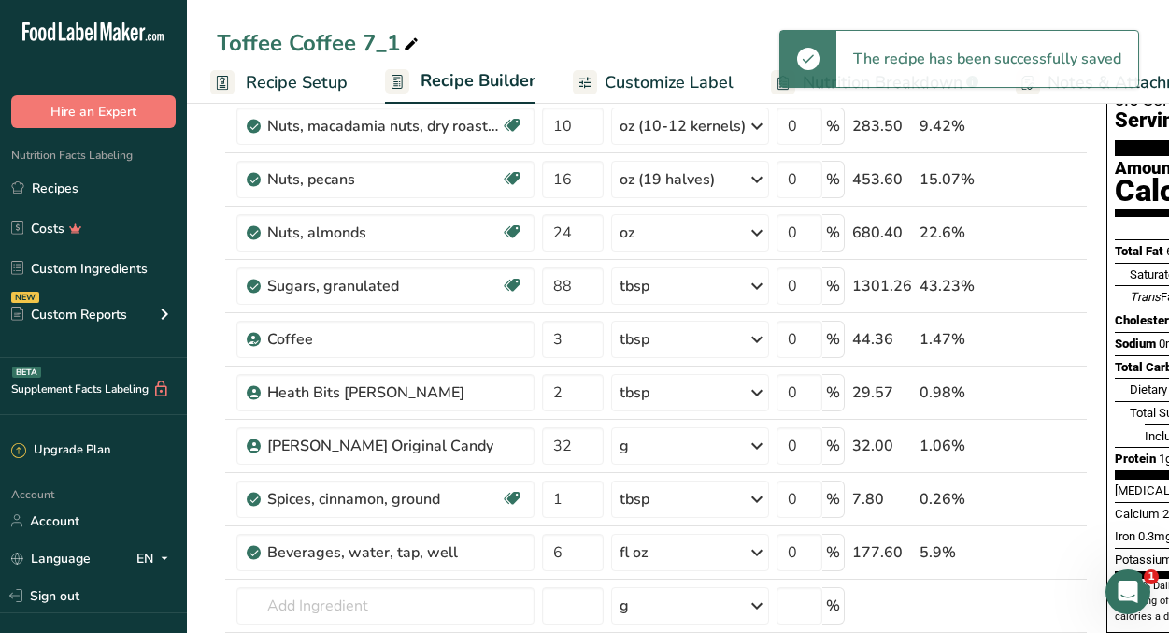
click at [652, 77] on span "Customize Label" at bounding box center [669, 82] width 129 height 25
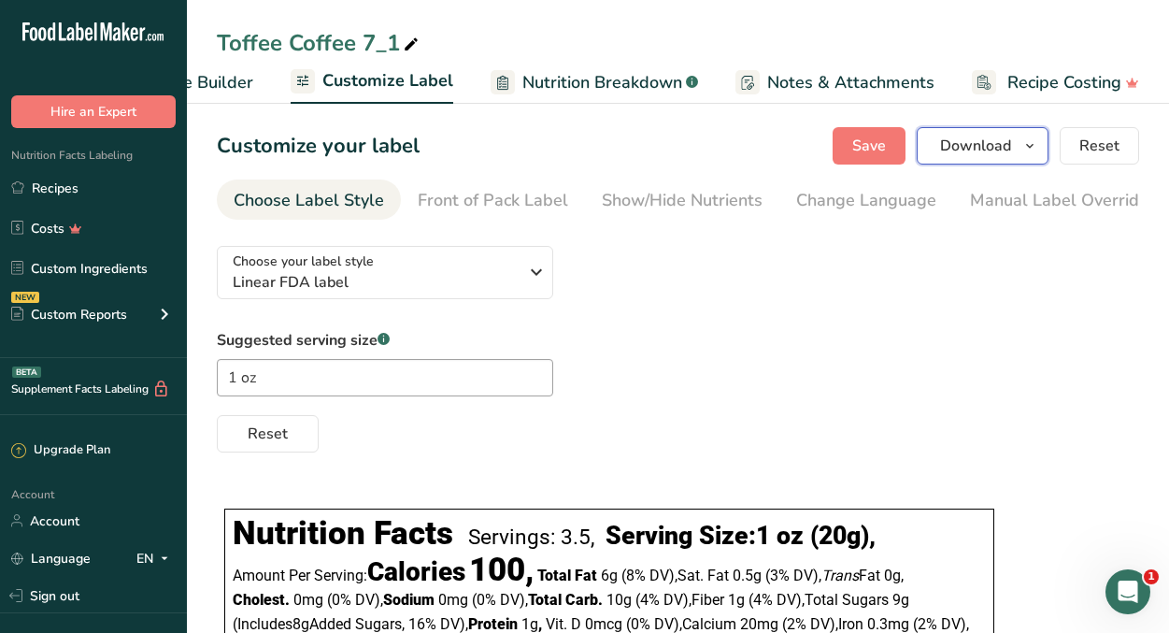
click at [1013, 155] on button "Download" at bounding box center [983, 145] width 132 height 37
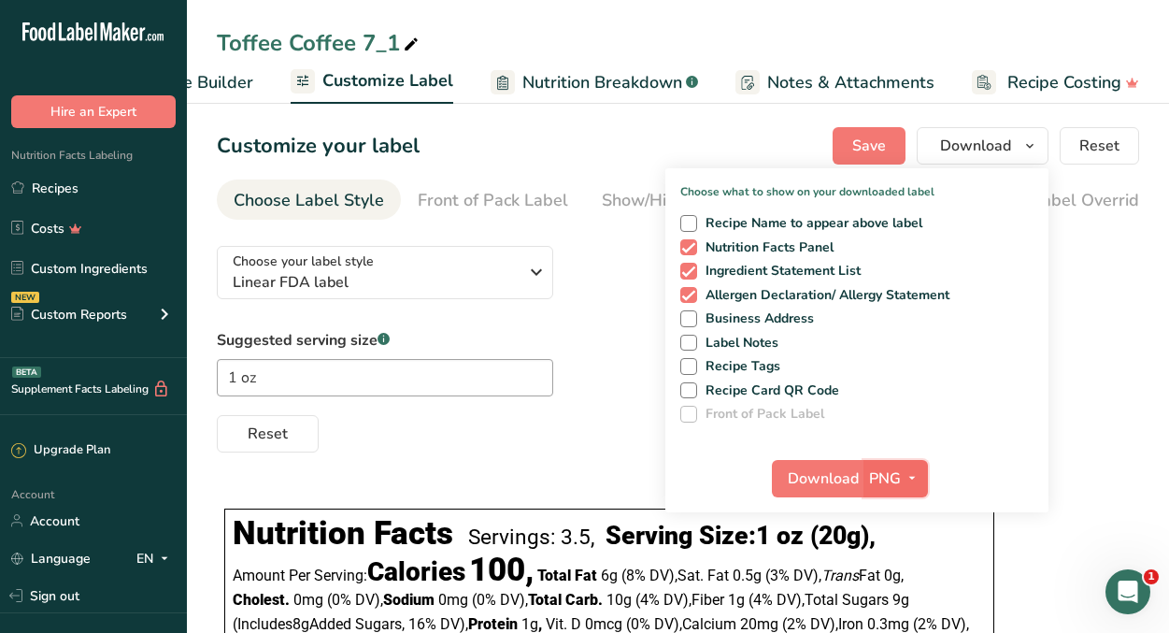
click at [883, 475] on span "PNG" at bounding box center [885, 478] width 32 height 22
click at [809, 465] on button "Download" at bounding box center [818, 478] width 92 height 37
